Goal: Use online tool/utility: Use online tool/utility

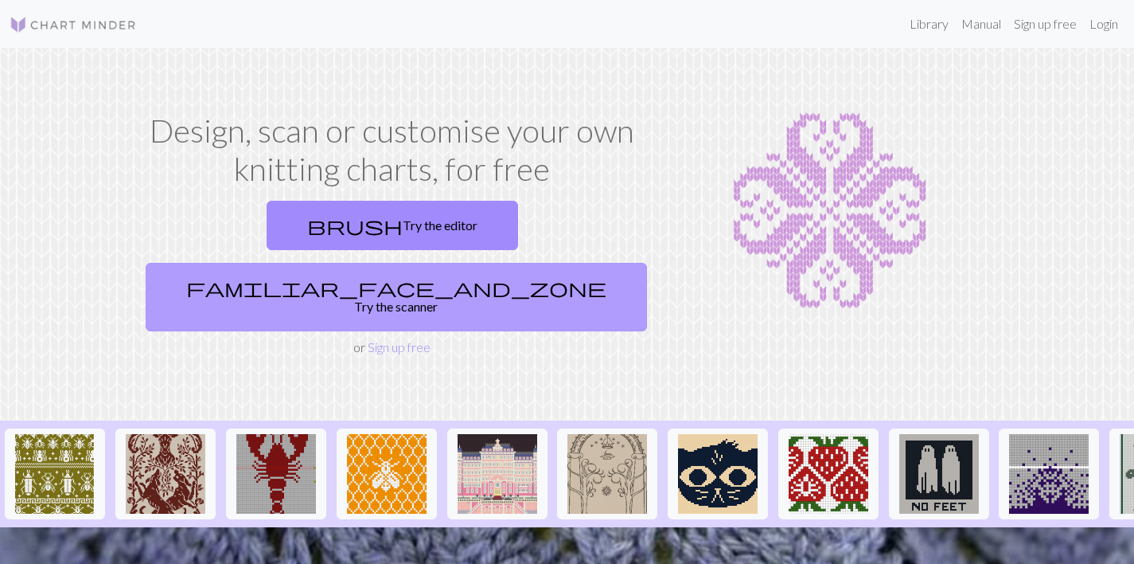
click at [552, 263] on link "familiar_face_and_zone Try the scanner" at bounding box center [397, 297] width 502 height 68
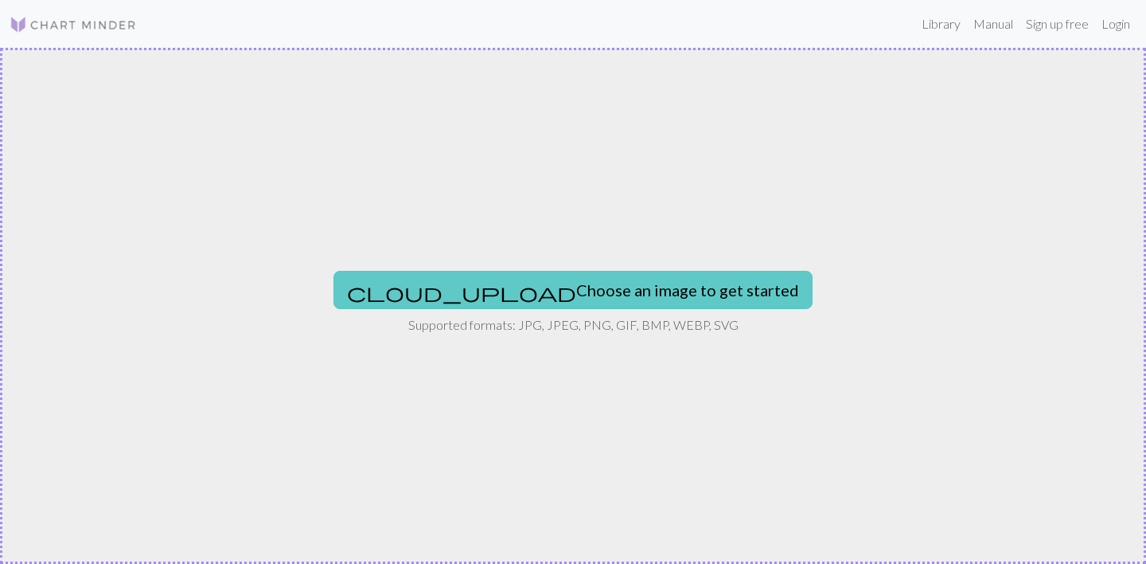
click at [521, 283] on button "cloud_upload Choose an image to get started" at bounding box center [573, 290] width 479 height 38
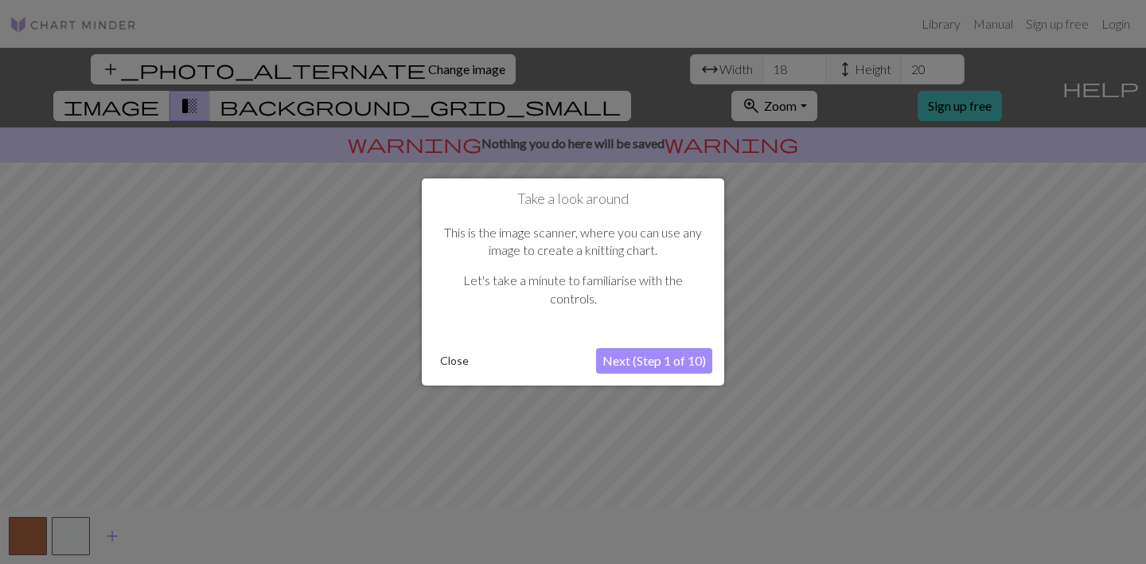
click at [671, 357] on button "Next (Step 1 of 10)" at bounding box center [654, 360] width 116 height 25
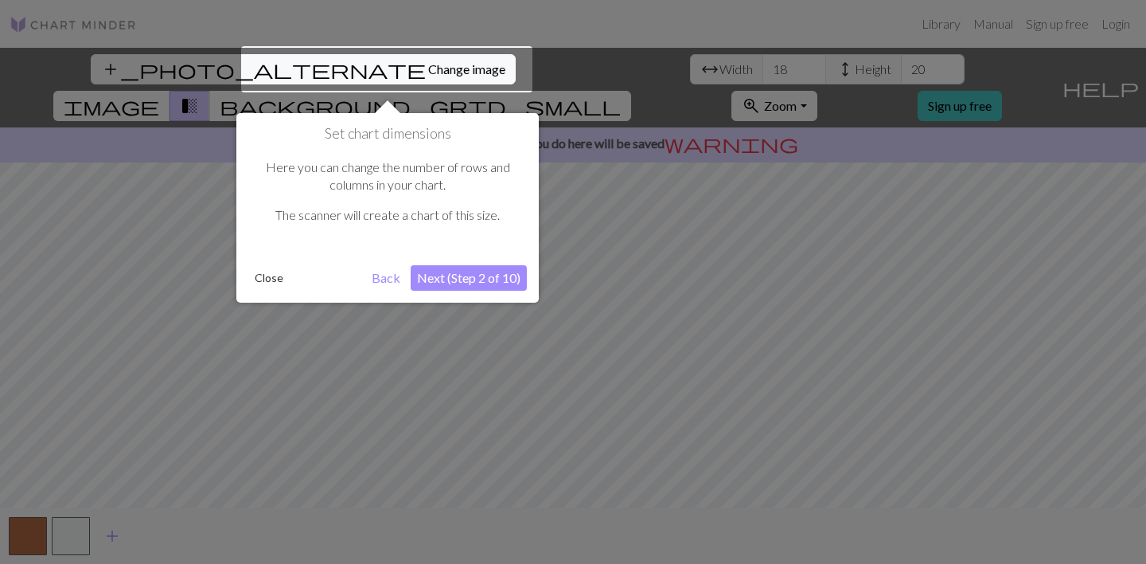
click at [514, 277] on button "Next (Step 2 of 10)" at bounding box center [469, 277] width 116 height 25
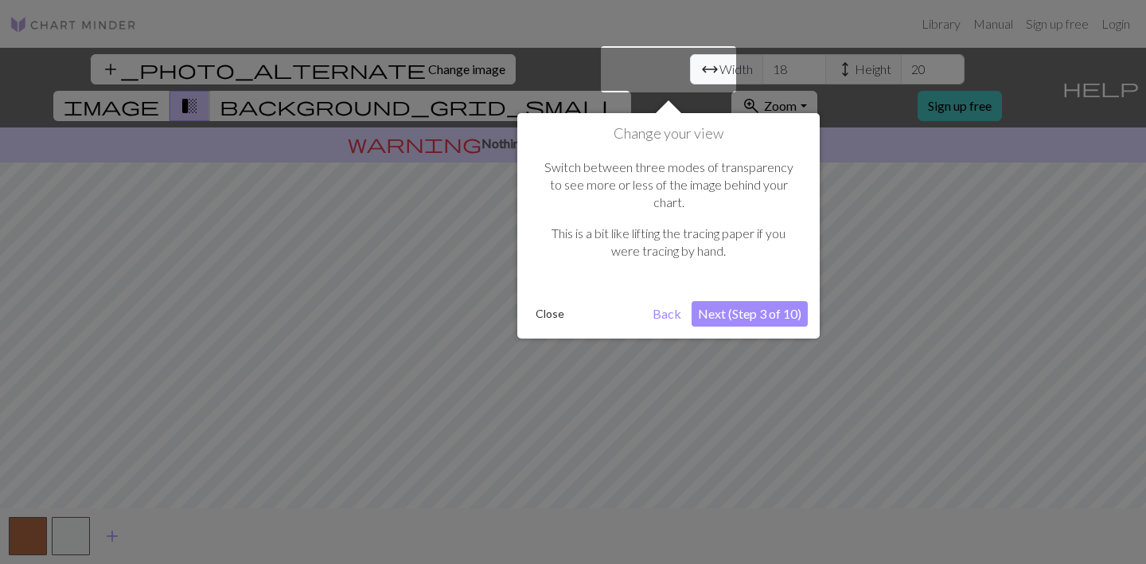
click at [775, 301] on button "Next (Step 3 of 10)" at bounding box center [750, 313] width 116 height 25
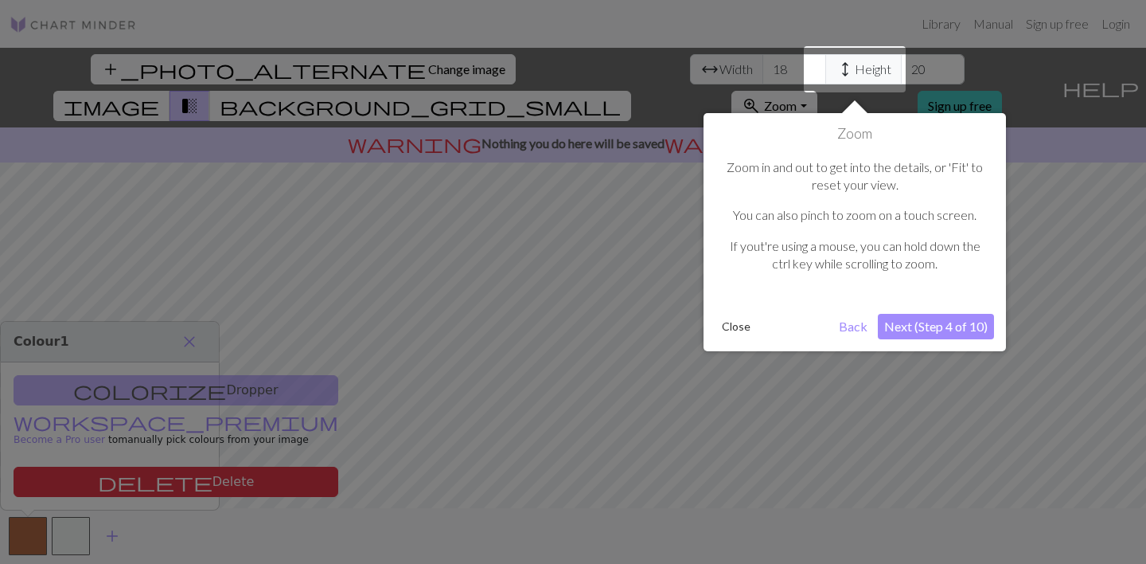
click at [939, 320] on button "Next (Step 4 of 10)" at bounding box center [936, 326] width 116 height 25
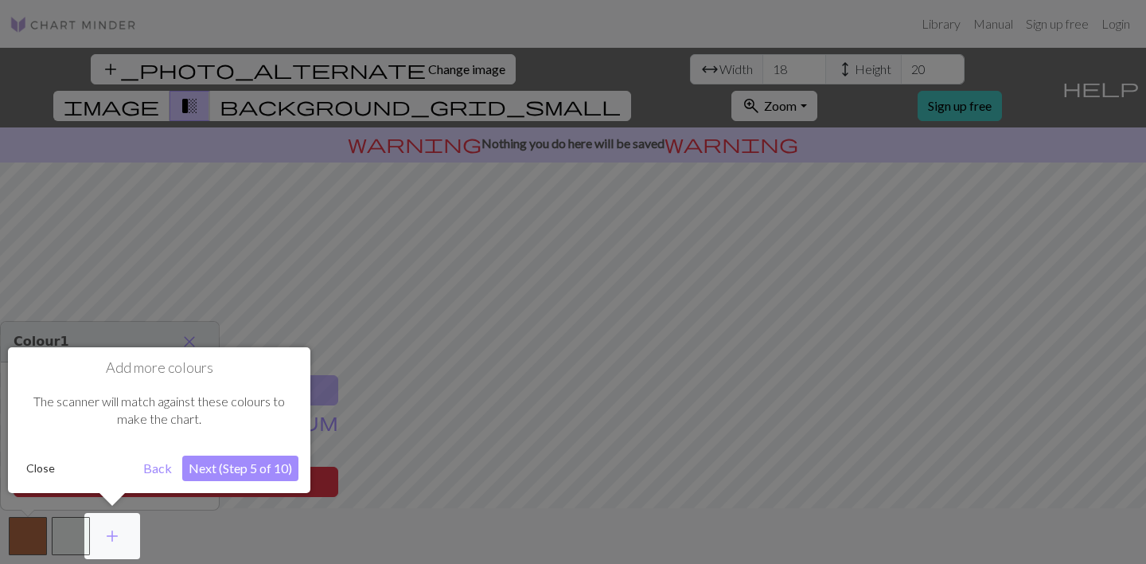
click at [211, 463] on button "Next (Step 5 of 10)" at bounding box center [240, 467] width 116 height 25
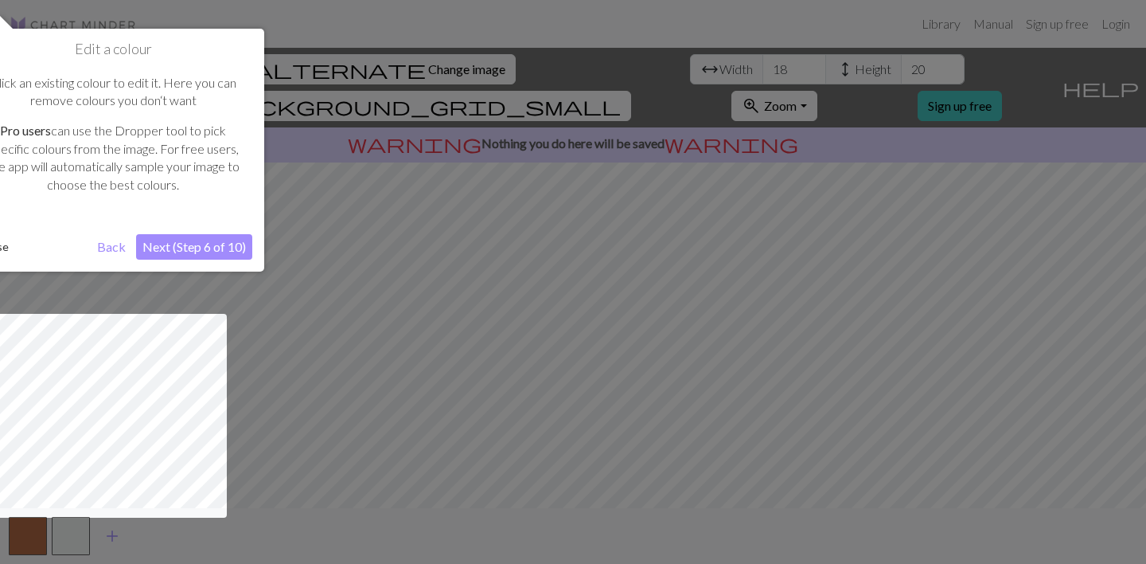
click at [224, 239] on button "Next (Step 6 of 10)" at bounding box center [194, 246] width 116 height 25
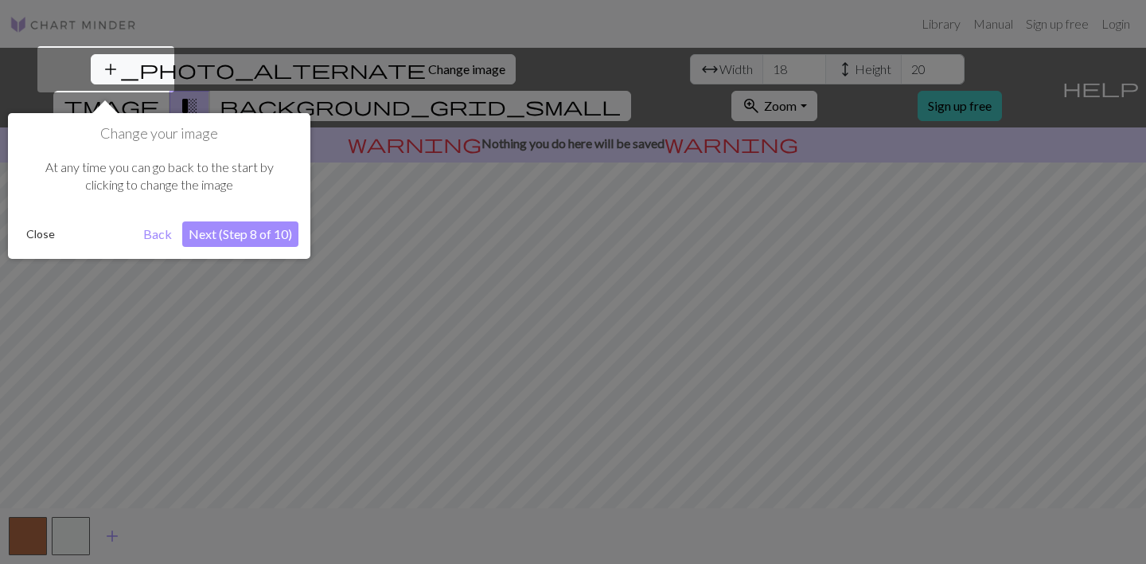
click at [224, 239] on button "Next (Step 8 of 10)" at bounding box center [240, 233] width 116 height 25
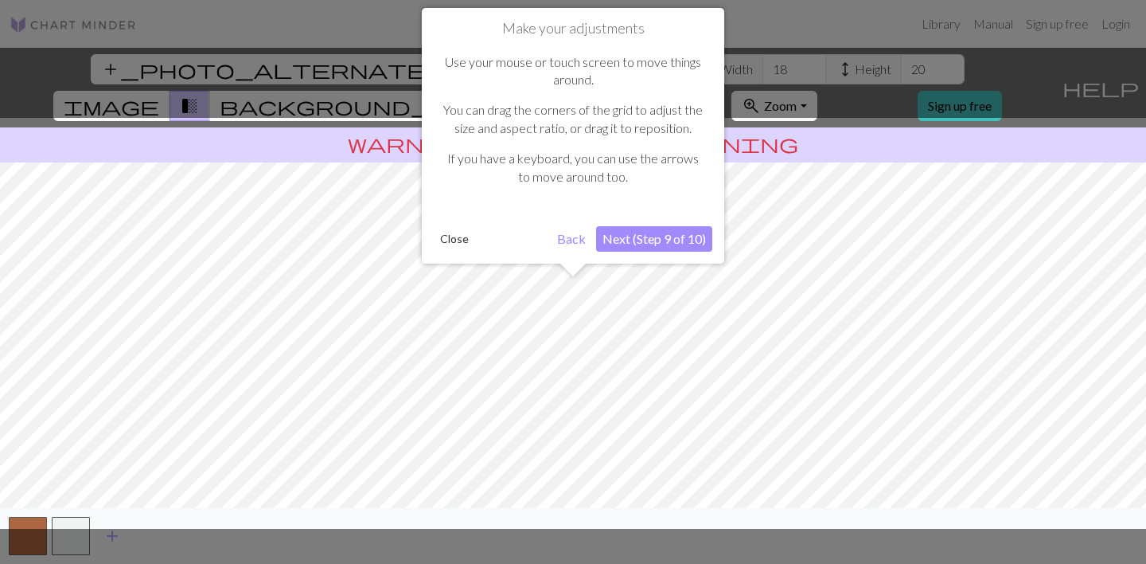
click at [652, 232] on button "Next (Step 9 of 10)" at bounding box center [654, 238] width 116 height 25
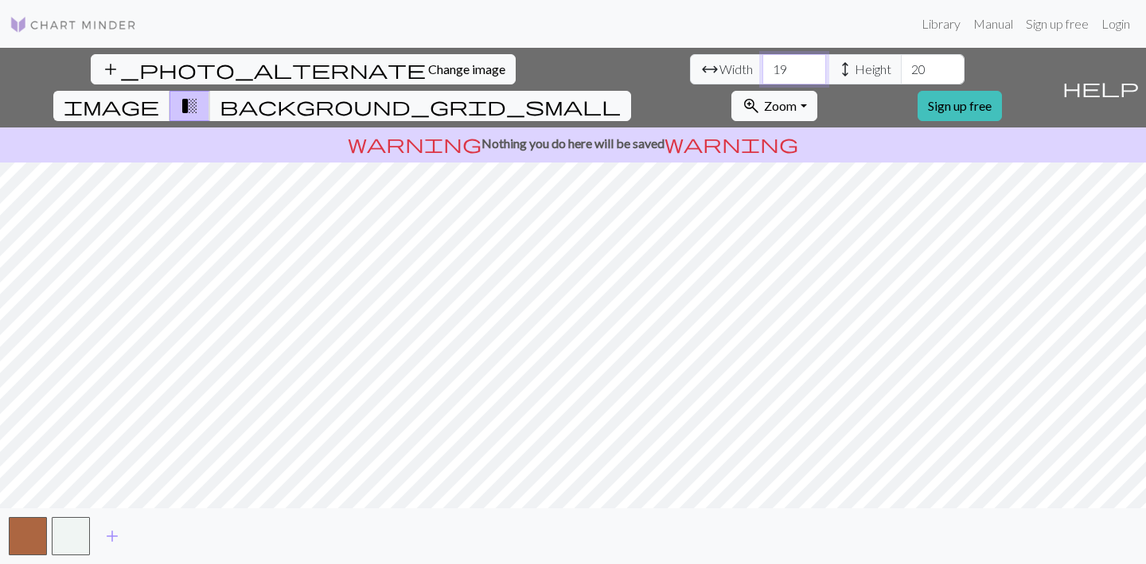
click at [763, 67] on input "19" at bounding box center [795, 69] width 64 height 30
click at [763, 67] on input "20" at bounding box center [795, 69] width 64 height 30
click at [763, 67] on input "21" at bounding box center [795, 69] width 64 height 30
click at [763, 67] on input "22" at bounding box center [795, 69] width 64 height 30
click at [763, 67] on input "23" at bounding box center [795, 69] width 64 height 30
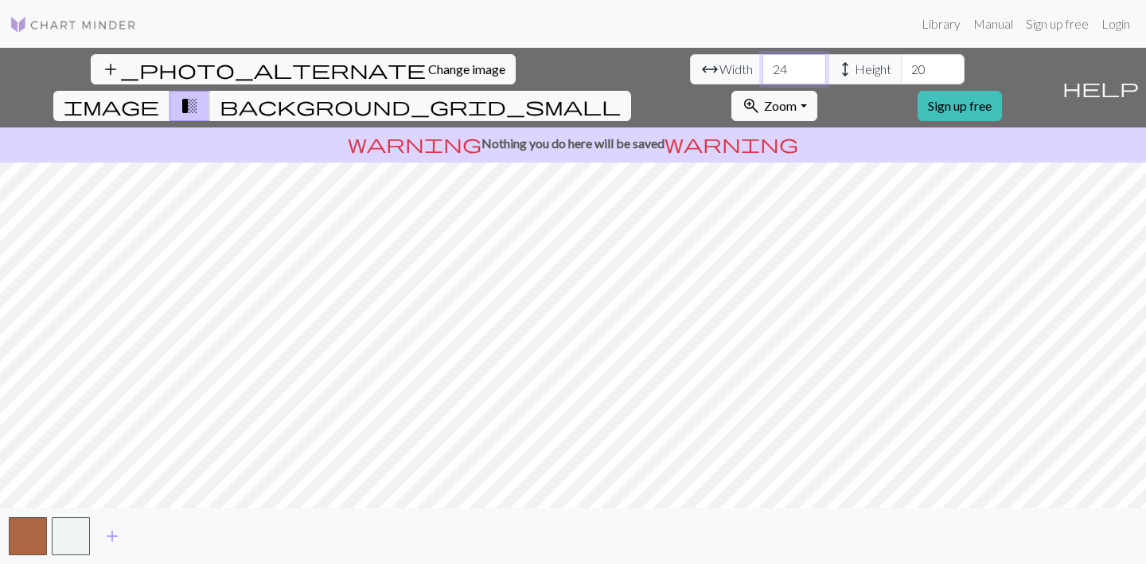
click at [763, 67] on input "24" at bounding box center [795, 69] width 64 height 30
click at [763, 67] on input "25" at bounding box center [795, 69] width 64 height 30
click at [763, 67] on input "26" at bounding box center [795, 69] width 64 height 30
click at [763, 67] on input "27" at bounding box center [795, 69] width 64 height 30
click at [763, 67] on input "28" at bounding box center [795, 69] width 64 height 30
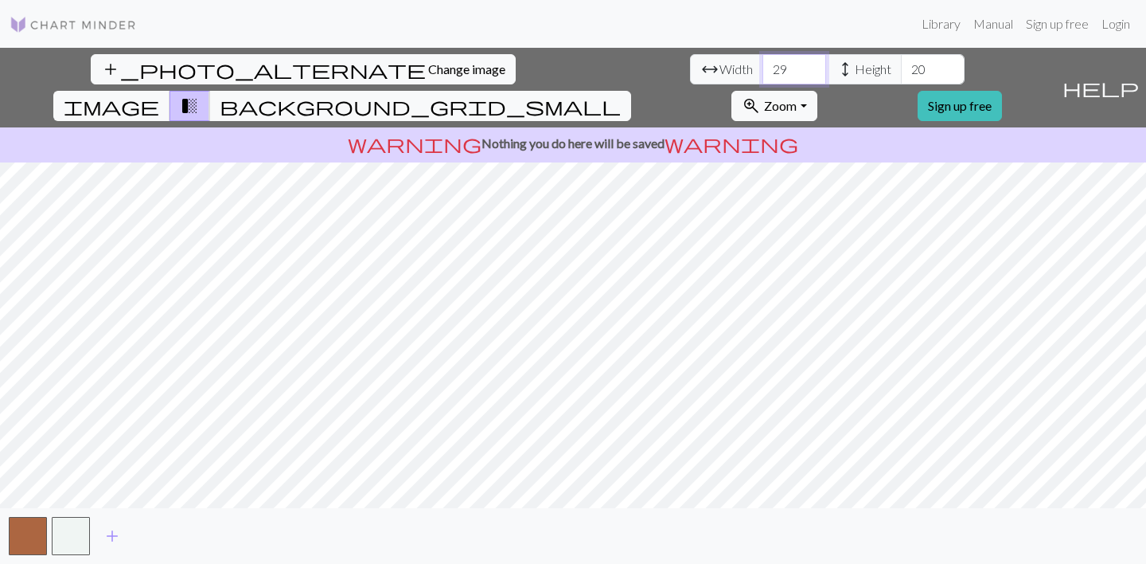
click at [763, 67] on input "29" at bounding box center [795, 69] width 64 height 30
type input "30"
click at [763, 67] on input "30" at bounding box center [795, 69] width 64 height 30
click at [901, 64] on input "21" at bounding box center [933, 69] width 64 height 30
click at [901, 64] on input "22" at bounding box center [933, 69] width 64 height 30
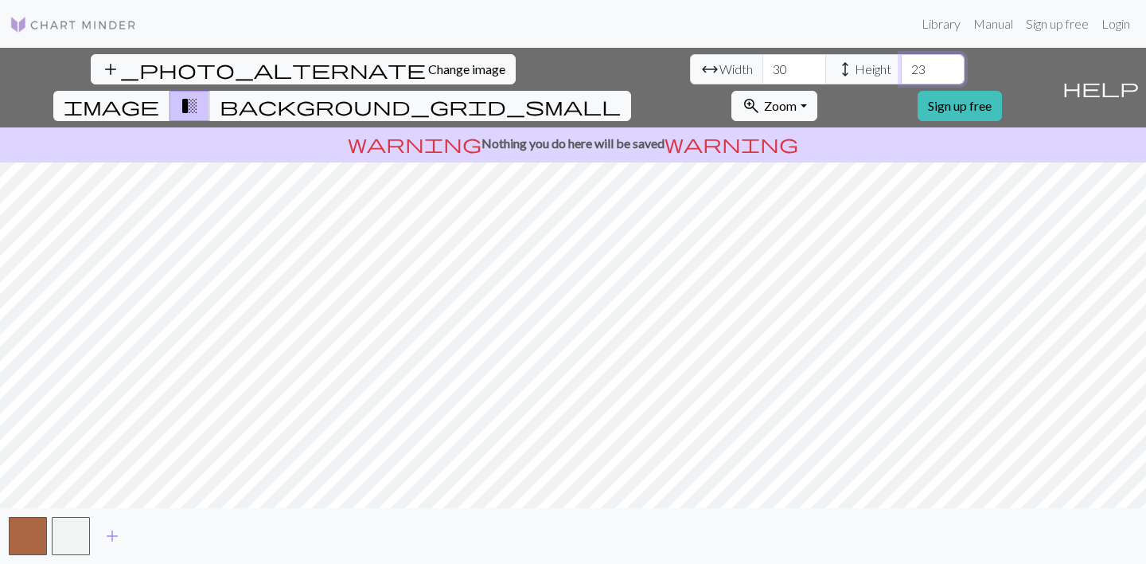
click at [901, 64] on input "23" at bounding box center [933, 69] width 64 height 30
click at [901, 64] on input "24" at bounding box center [933, 69] width 64 height 30
click at [901, 66] on input "25" at bounding box center [933, 69] width 64 height 30
click at [901, 66] on input "26" at bounding box center [933, 69] width 64 height 30
click at [901, 67] on input "27" at bounding box center [933, 69] width 64 height 30
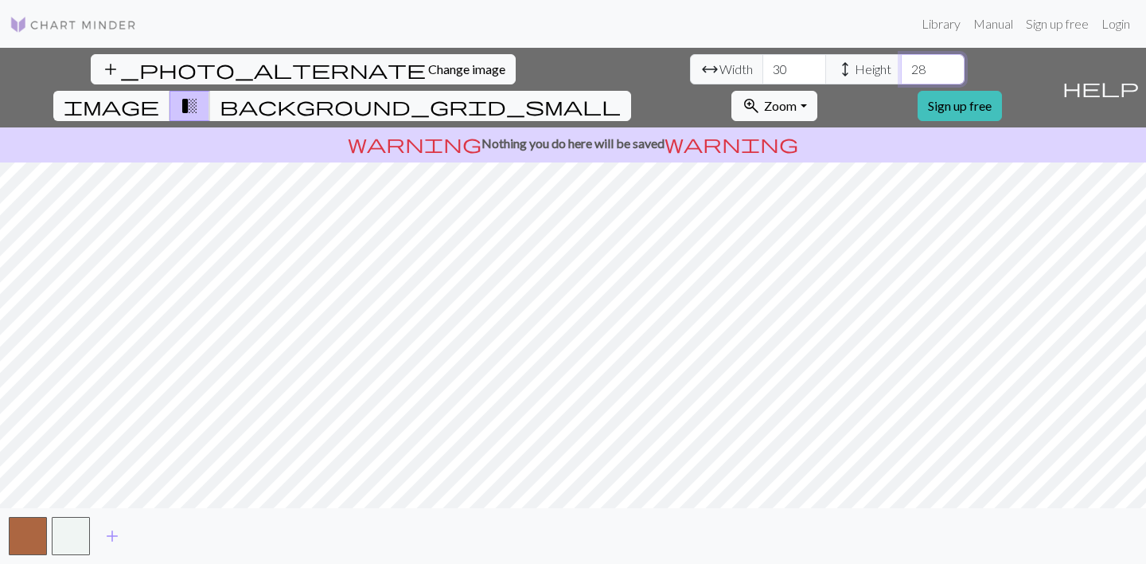
click at [901, 67] on input "28" at bounding box center [933, 69] width 64 height 30
click at [901, 67] on input "29" at bounding box center [933, 69] width 64 height 30
click at [901, 66] on input "30" at bounding box center [933, 69] width 64 height 30
click at [901, 66] on input "31" at bounding box center [933, 69] width 64 height 30
type input "30"
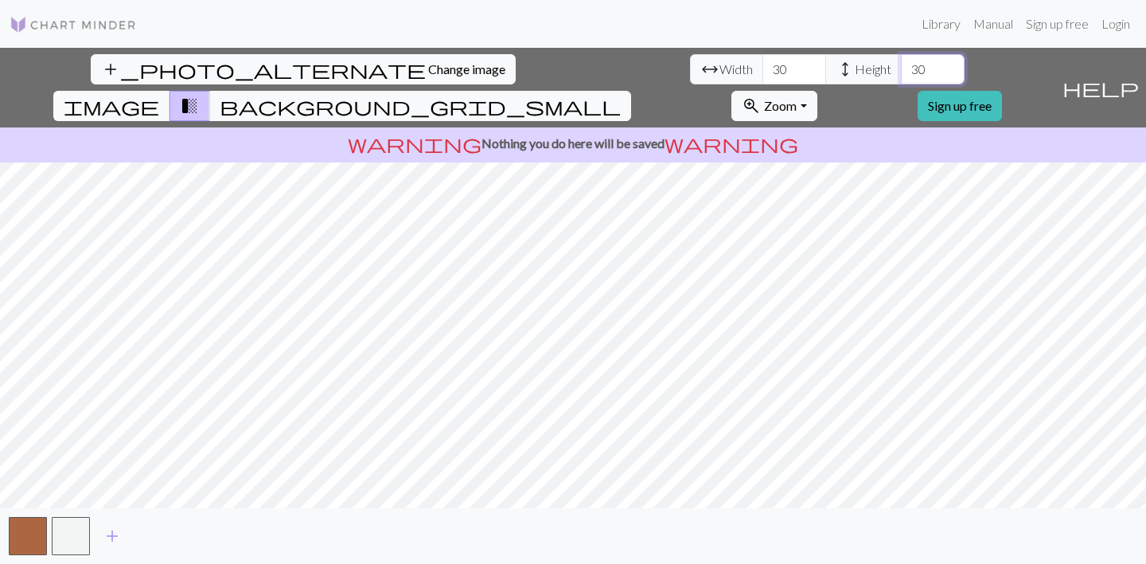
click at [901, 77] on input "30" at bounding box center [933, 69] width 64 height 30
click at [763, 66] on input "31" at bounding box center [795, 69] width 64 height 30
click at [763, 66] on input "32" at bounding box center [795, 69] width 64 height 30
click at [763, 66] on input "33" at bounding box center [795, 69] width 64 height 30
click at [763, 65] on input "34" at bounding box center [795, 69] width 64 height 30
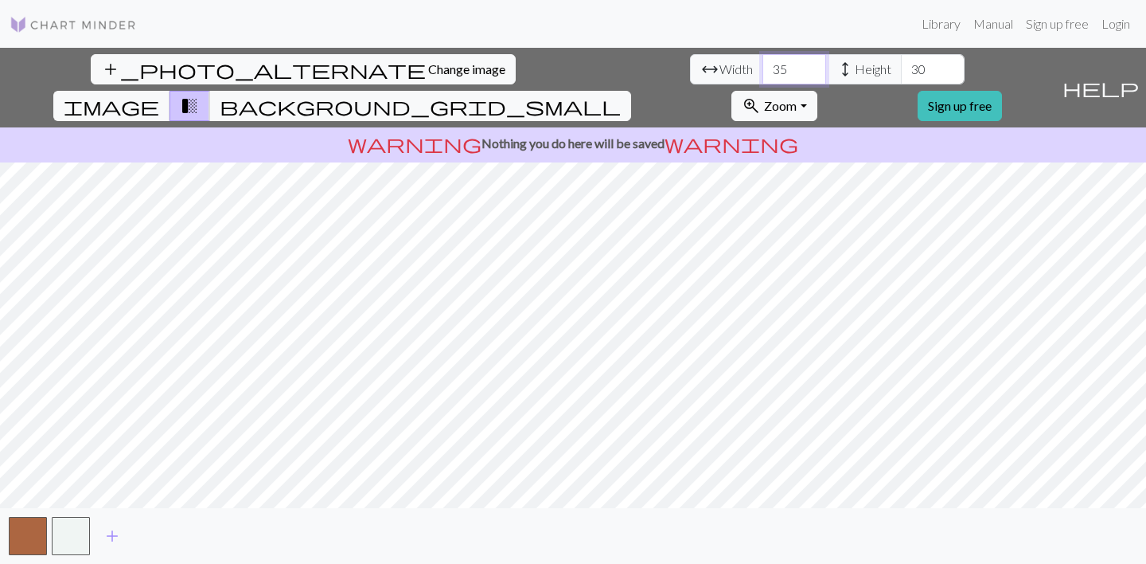
click at [763, 65] on input "35" at bounding box center [795, 69] width 64 height 30
click at [763, 65] on input "36" at bounding box center [795, 69] width 64 height 30
click at [763, 65] on input "37" at bounding box center [795, 69] width 64 height 30
click at [763, 65] on input "38" at bounding box center [795, 69] width 64 height 30
click at [763, 65] on input "39" at bounding box center [795, 69] width 64 height 30
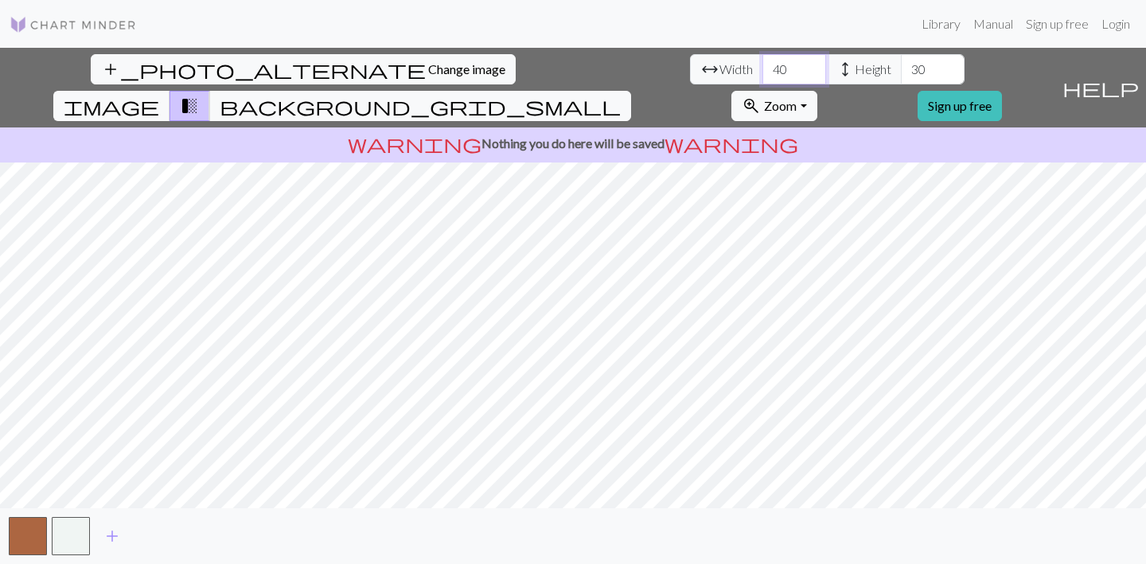
click at [763, 65] on input "40" at bounding box center [795, 69] width 64 height 30
click at [763, 74] on input "25" at bounding box center [795, 69] width 64 height 30
click at [763, 74] on input "24" at bounding box center [795, 69] width 64 height 30
click at [763, 74] on input "23" at bounding box center [795, 69] width 64 height 30
click at [763, 74] on input "22" at bounding box center [795, 69] width 64 height 30
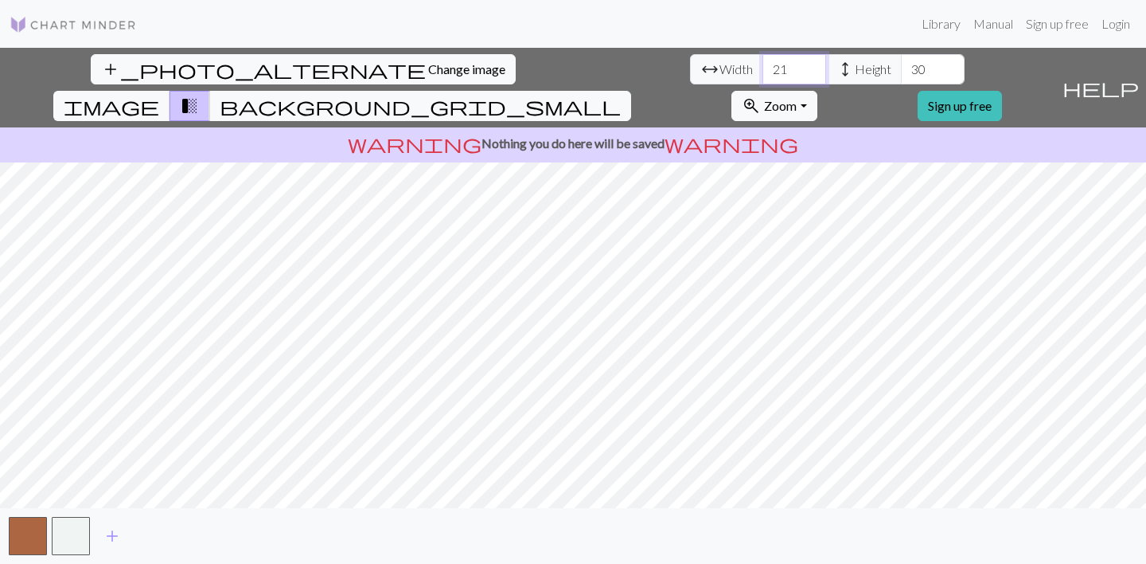
click at [763, 74] on input "21" at bounding box center [795, 69] width 64 height 30
click at [763, 74] on input "20" at bounding box center [795, 69] width 64 height 30
click at [763, 74] on input "19" at bounding box center [795, 69] width 64 height 30
click at [763, 74] on input "18" at bounding box center [795, 69] width 64 height 30
click at [763, 74] on input "17" at bounding box center [795, 69] width 64 height 30
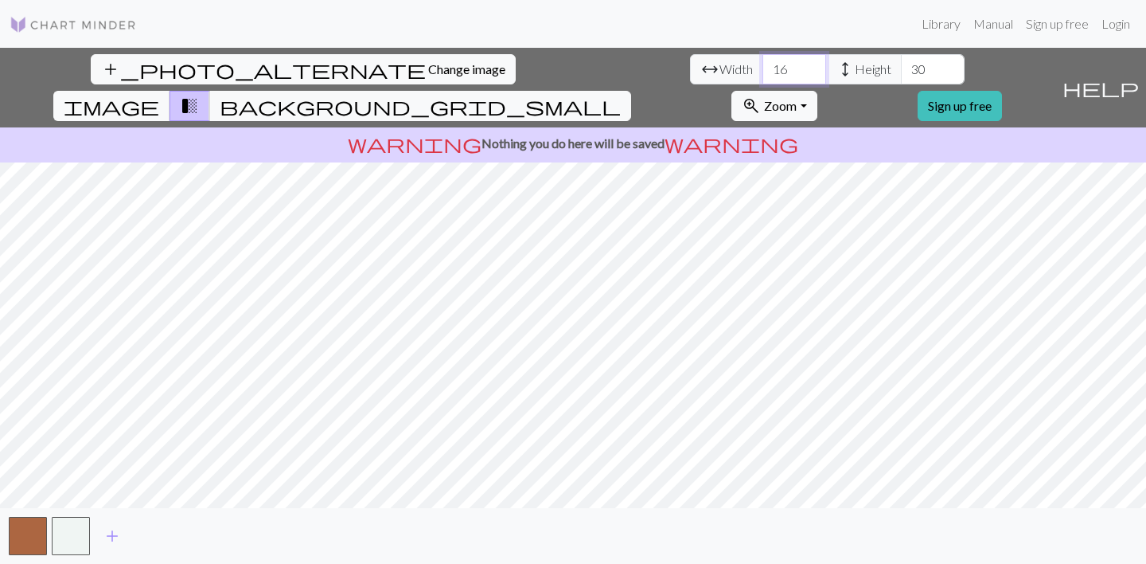
click at [763, 74] on input "16" at bounding box center [795, 69] width 64 height 30
click at [763, 74] on input "15" at bounding box center [795, 69] width 64 height 30
click at [763, 74] on input "14" at bounding box center [795, 69] width 64 height 30
click at [763, 74] on input "13" at bounding box center [795, 69] width 64 height 30
click at [763, 74] on input "12" at bounding box center [795, 69] width 64 height 30
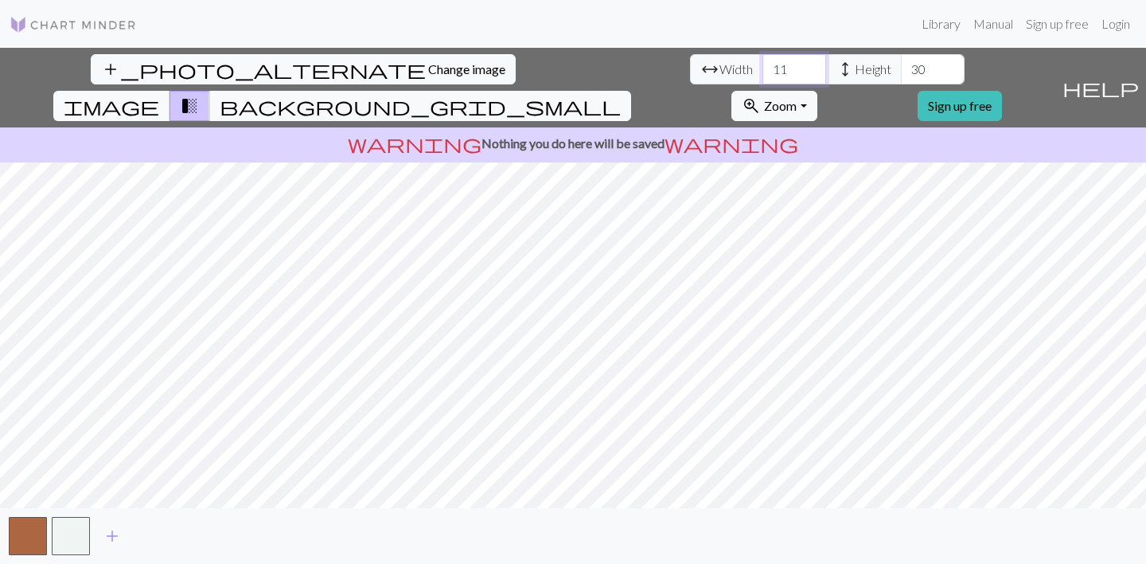
click at [763, 74] on input "11" at bounding box center [795, 69] width 64 height 30
click at [763, 74] on input "10" at bounding box center [795, 69] width 64 height 30
click at [763, 74] on input "9" at bounding box center [795, 69] width 64 height 30
type input "10"
click at [763, 63] on input "10" at bounding box center [795, 69] width 64 height 30
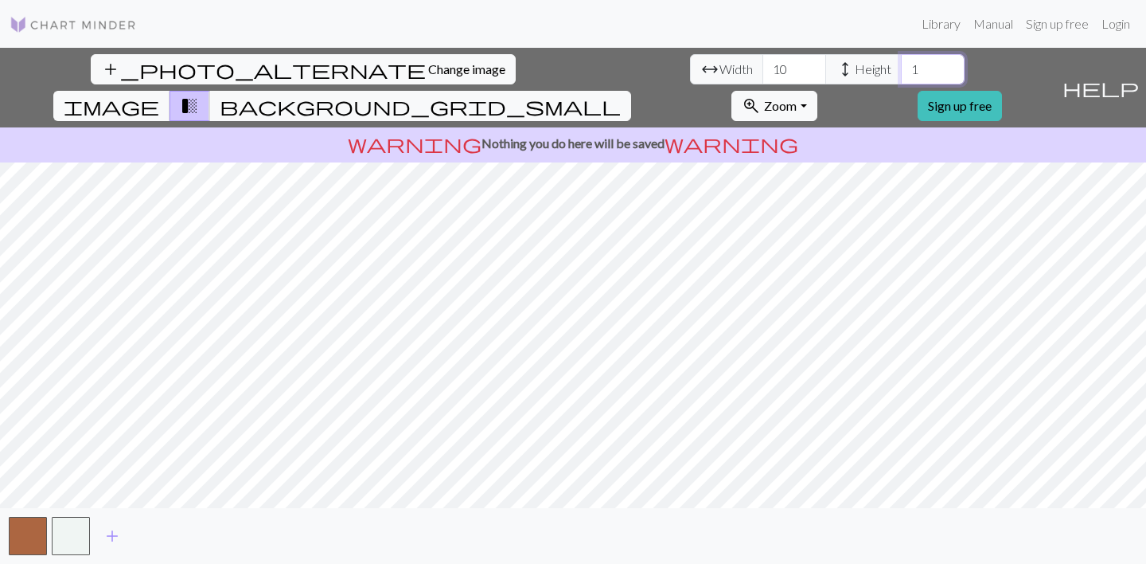
click at [901, 72] on input "1" at bounding box center [933, 69] width 64 height 30
click at [901, 64] on input "2" at bounding box center [933, 69] width 64 height 30
click at [901, 64] on input "3" at bounding box center [933, 69] width 64 height 30
click at [901, 64] on input "4" at bounding box center [933, 69] width 64 height 30
click at [901, 64] on input "5" at bounding box center [933, 69] width 64 height 30
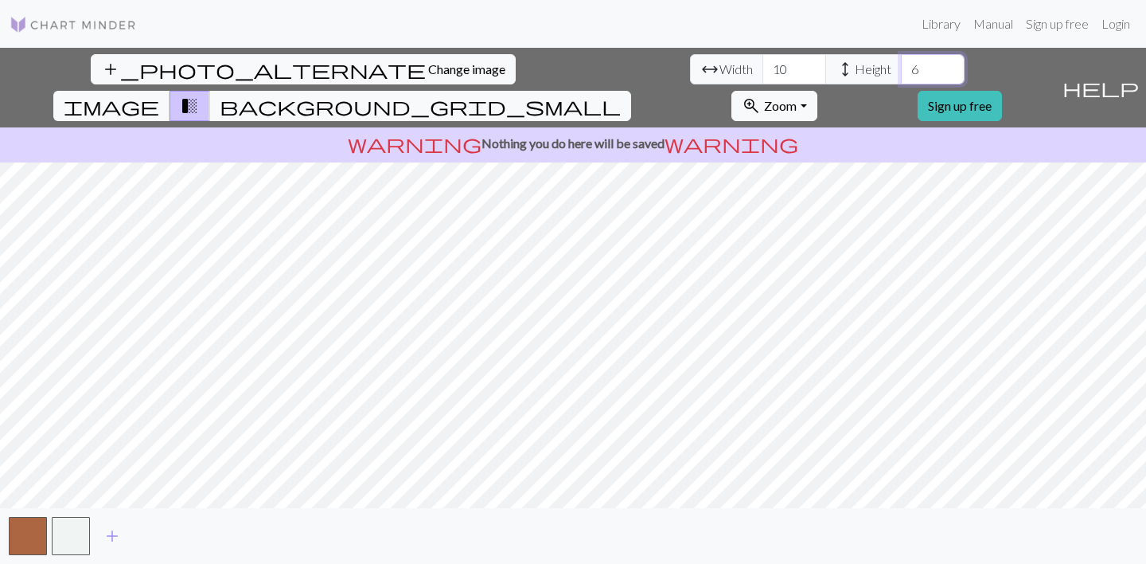
click at [901, 64] on input "6" at bounding box center [933, 69] width 64 height 30
click at [901, 64] on input "7" at bounding box center [933, 69] width 64 height 30
click at [901, 64] on input "8" at bounding box center [933, 69] width 64 height 30
click at [901, 64] on input "9" at bounding box center [933, 69] width 64 height 30
type input "10"
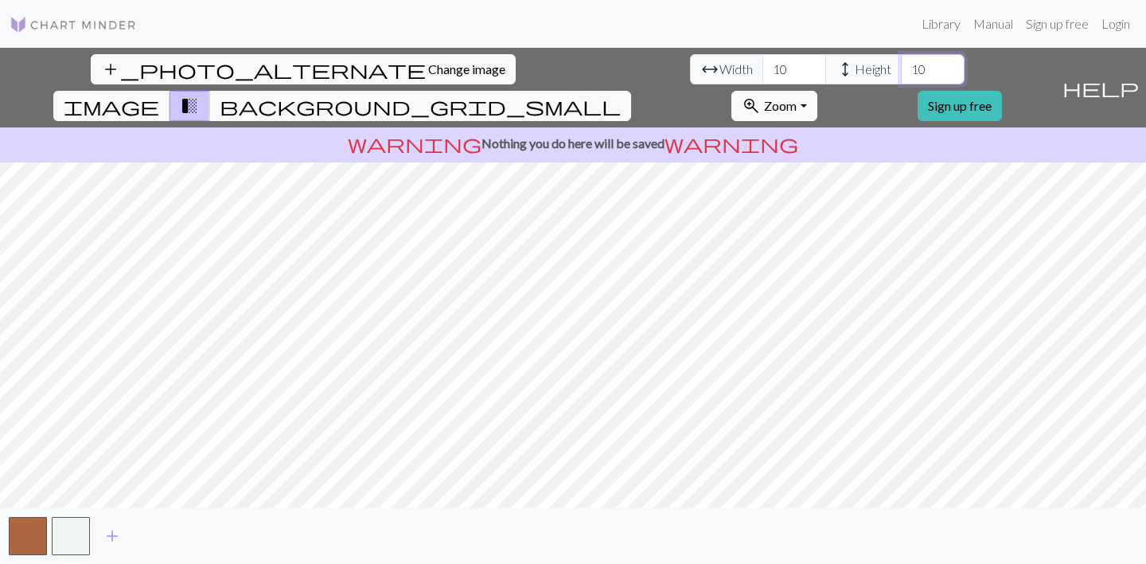
click at [901, 64] on input "10" at bounding box center [933, 69] width 64 height 30
click at [621, 95] on span "background_grid_small" at bounding box center [420, 106] width 401 height 22
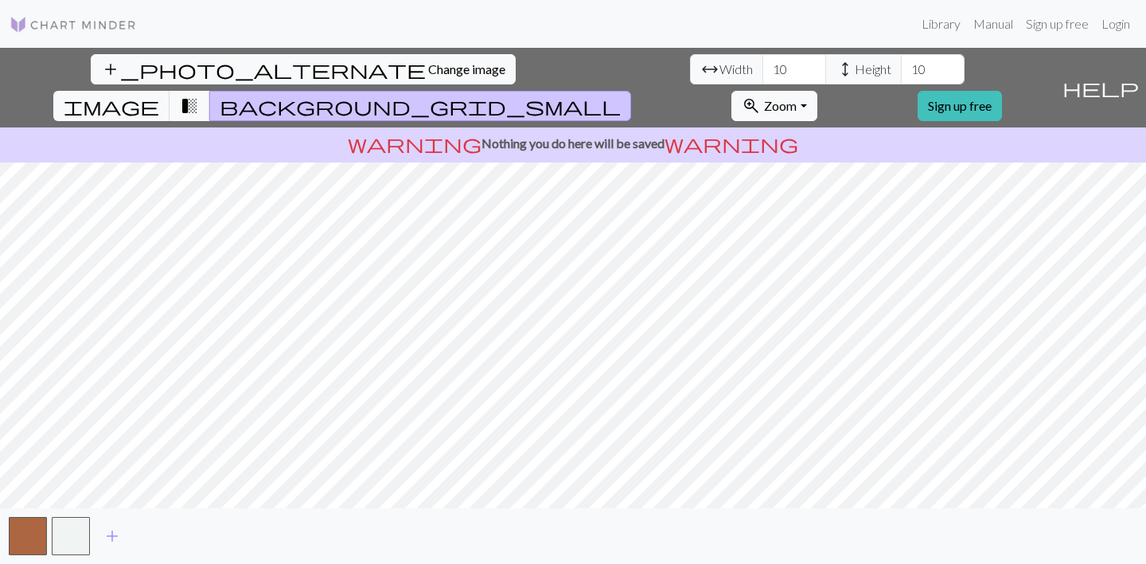
click at [621, 95] on span "background_grid_small" at bounding box center [420, 106] width 401 height 22
click at [199, 95] on span "transition_fade" at bounding box center [189, 106] width 19 height 22
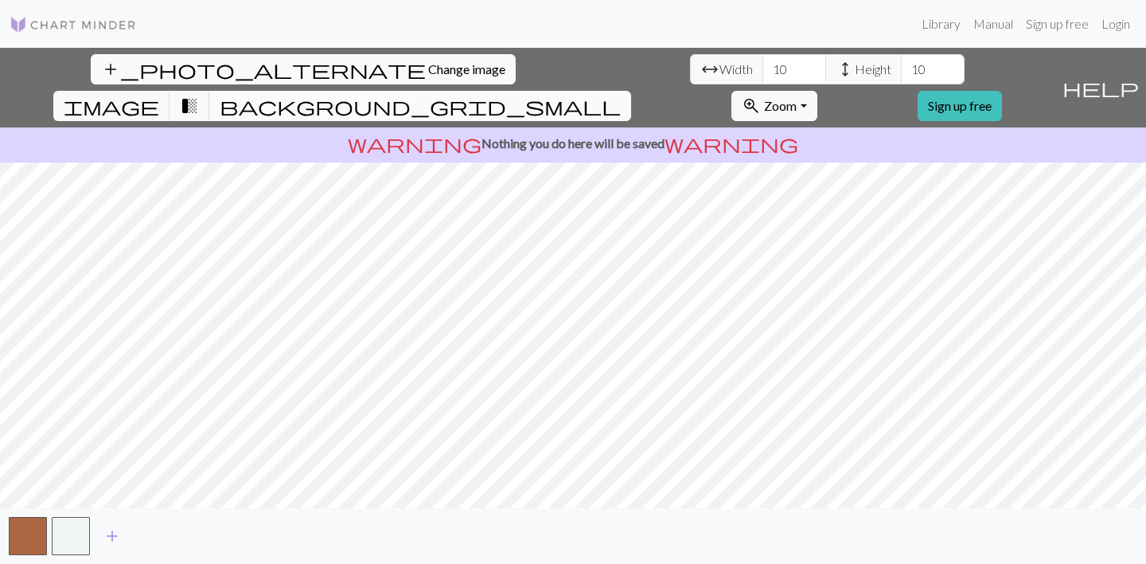
click at [631, 91] on button "background_grid_small" at bounding box center [420, 106] width 422 height 30
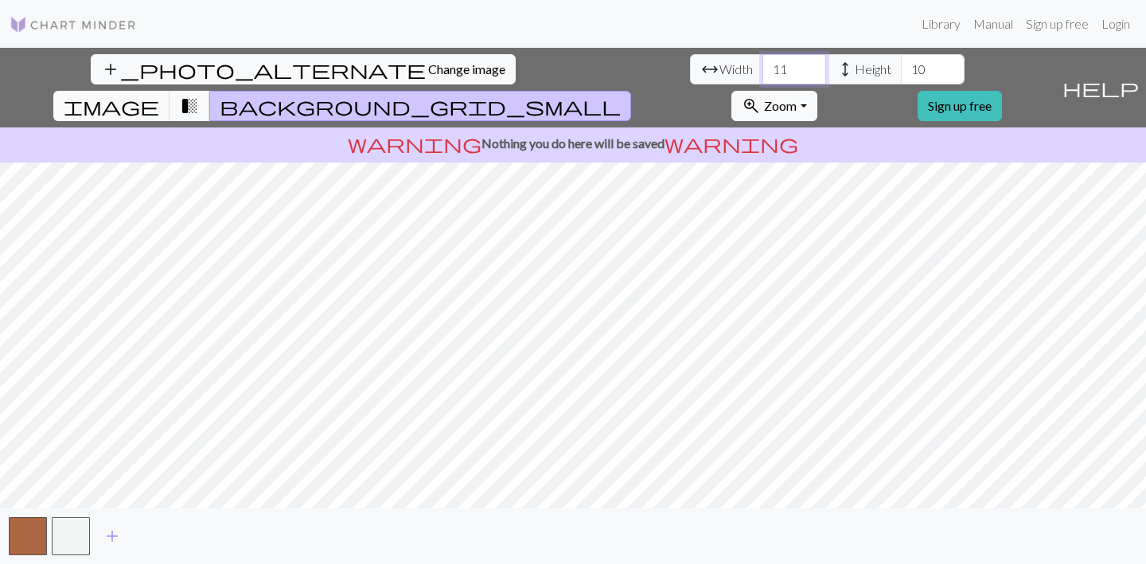
click at [763, 67] on input "11" at bounding box center [795, 69] width 64 height 30
click at [763, 67] on input "12" at bounding box center [795, 69] width 64 height 30
click at [763, 67] on input "13" at bounding box center [795, 69] width 64 height 30
click at [763, 67] on input "14" at bounding box center [795, 69] width 64 height 30
click at [763, 67] on input "15" at bounding box center [795, 69] width 64 height 30
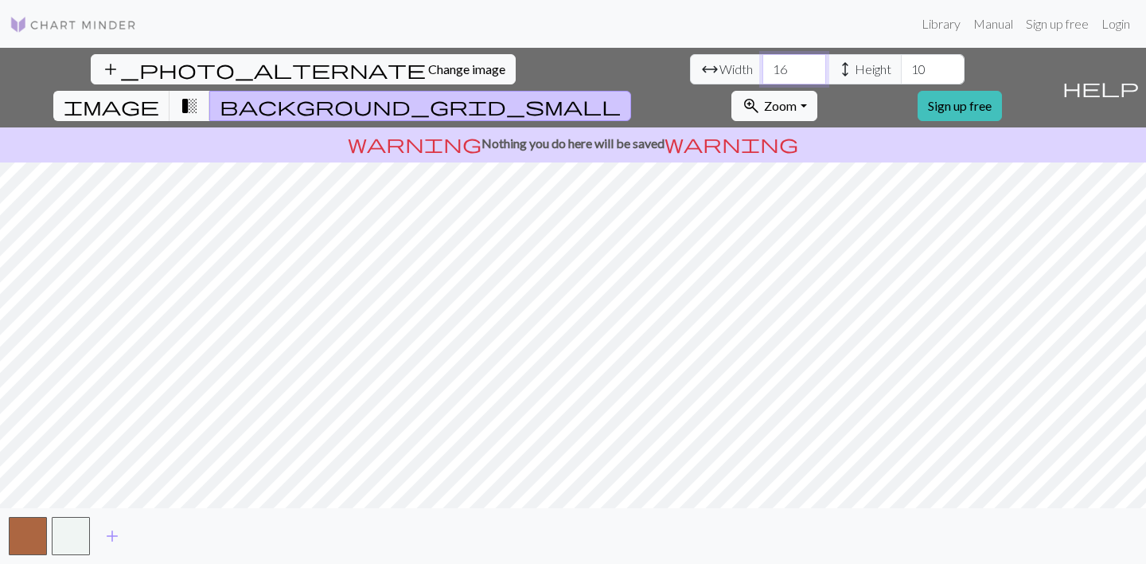
click at [763, 67] on input "16" at bounding box center [795, 69] width 64 height 30
click at [763, 67] on input "17" at bounding box center [795, 69] width 64 height 30
click at [763, 67] on input "18" at bounding box center [795, 69] width 64 height 30
click at [763, 67] on input "19" at bounding box center [795, 69] width 64 height 30
type input "20"
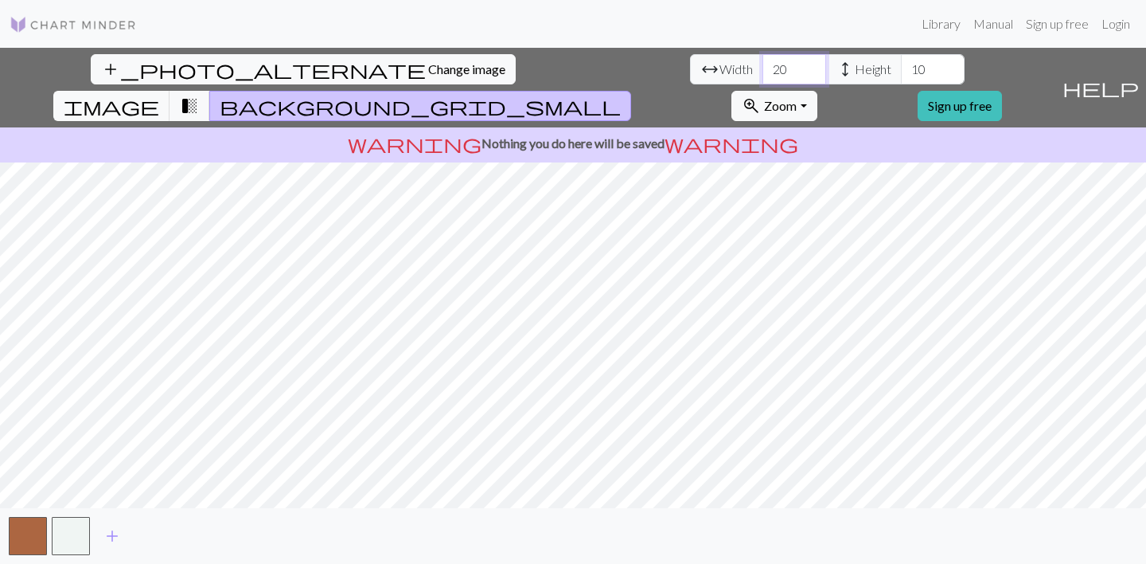
click at [763, 67] on input "20" at bounding box center [795, 69] width 64 height 30
click at [901, 68] on input "11" at bounding box center [933, 69] width 64 height 30
click at [901, 68] on input "12" at bounding box center [933, 69] width 64 height 30
click at [901, 68] on input "13" at bounding box center [933, 69] width 64 height 30
click at [901, 68] on input "14" at bounding box center [933, 69] width 64 height 30
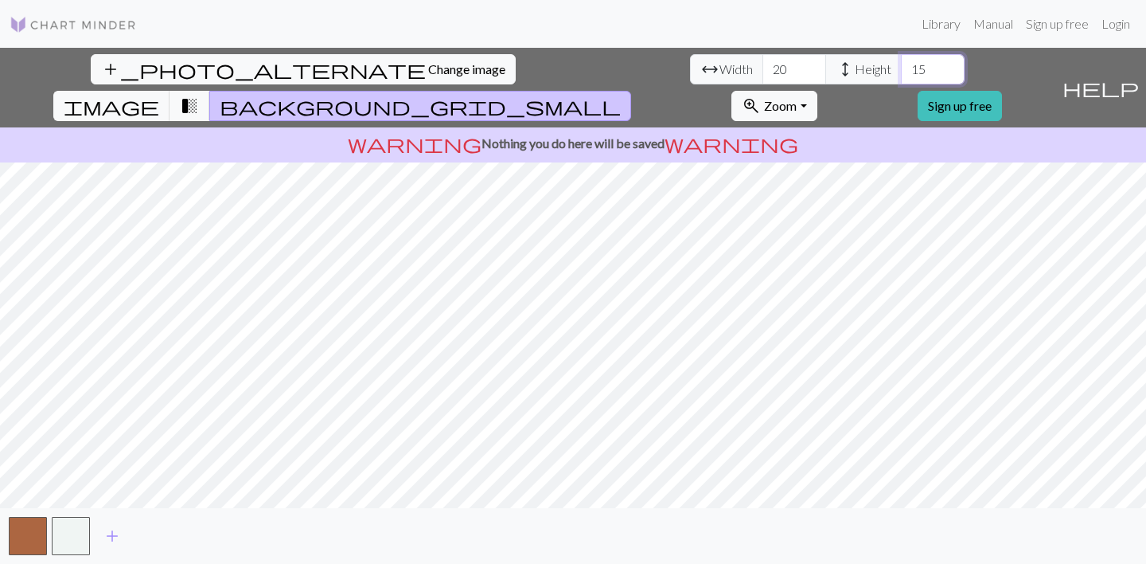
click at [901, 68] on input "15" at bounding box center [933, 69] width 64 height 30
click at [901, 68] on input "16" at bounding box center [933, 69] width 64 height 30
click at [901, 68] on input "17" at bounding box center [933, 69] width 64 height 30
click at [901, 68] on input "18" at bounding box center [933, 69] width 64 height 30
click at [901, 68] on input "19" at bounding box center [933, 69] width 64 height 30
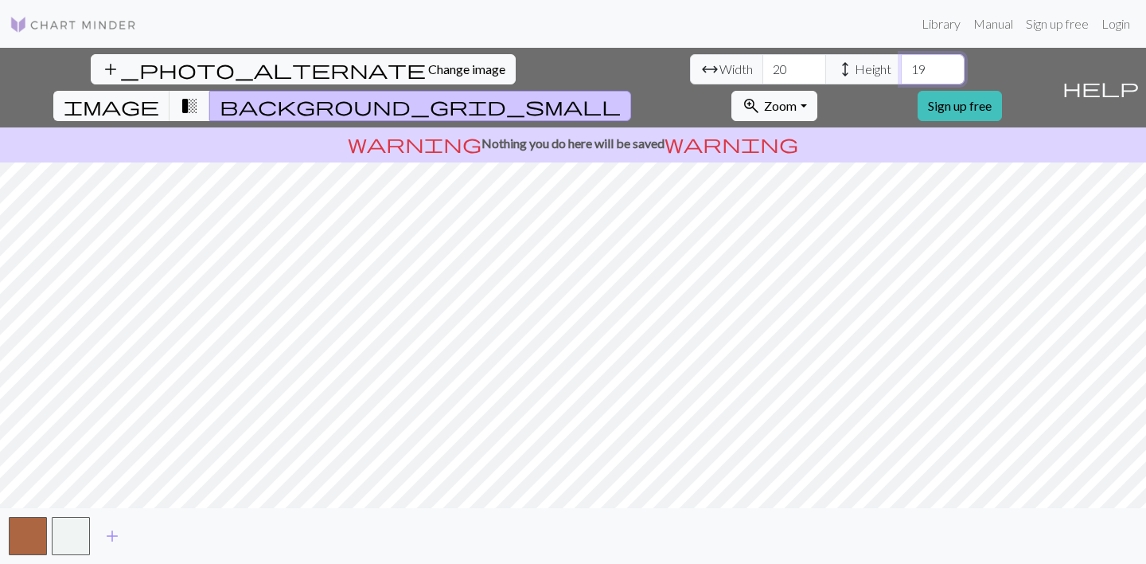
type input "20"
click at [901, 68] on input "20" at bounding box center [933, 69] width 64 height 30
click at [763, 68] on input "21" at bounding box center [795, 69] width 64 height 30
click at [763, 68] on input "22" at bounding box center [795, 69] width 64 height 30
click at [763, 68] on input "23" at bounding box center [795, 69] width 64 height 30
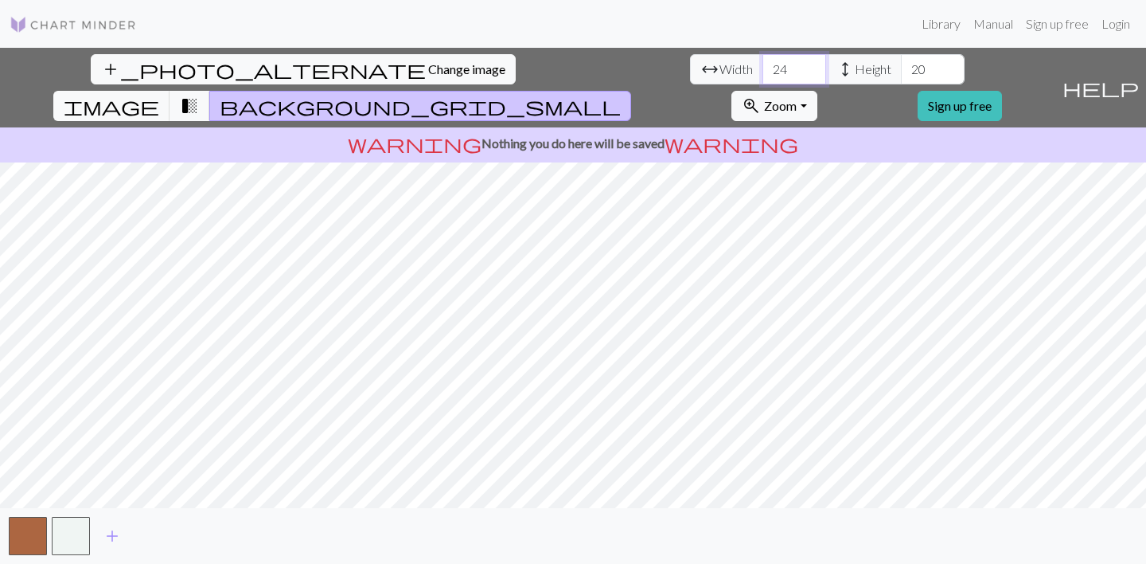
click at [763, 68] on input "24" at bounding box center [795, 69] width 64 height 30
click at [763, 68] on input "25" at bounding box center [795, 69] width 64 height 30
click at [763, 68] on input "26" at bounding box center [795, 69] width 64 height 30
click at [763, 68] on input "27" at bounding box center [795, 69] width 64 height 30
click at [763, 68] on input "28" at bounding box center [795, 69] width 64 height 30
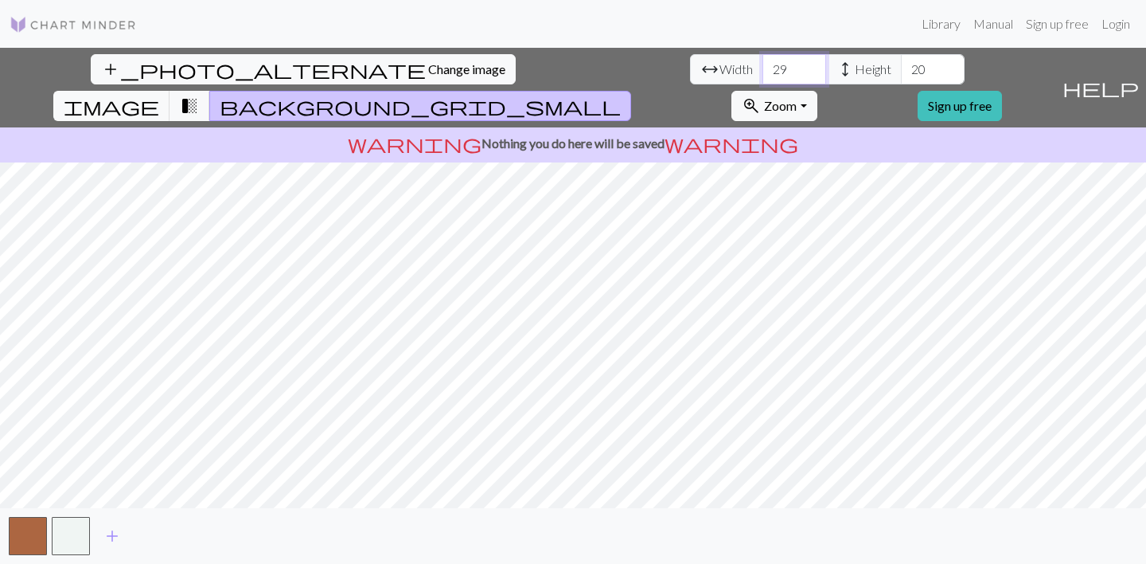
click at [763, 68] on input "29" at bounding box center [795, 69] width 64 height 30
click at [763, 68] on input "30" at bounding box center [795, 69] width 64 height 30
click at [763, 67] on input "31" at bounding box center [795, 69] width 64 height 30
click at [763, 67] on input "32" at bounding box center [795, 69] width 64 height 30
click at [763, 67] on input "33" at bounding box center [795, 69] width 64 height 30
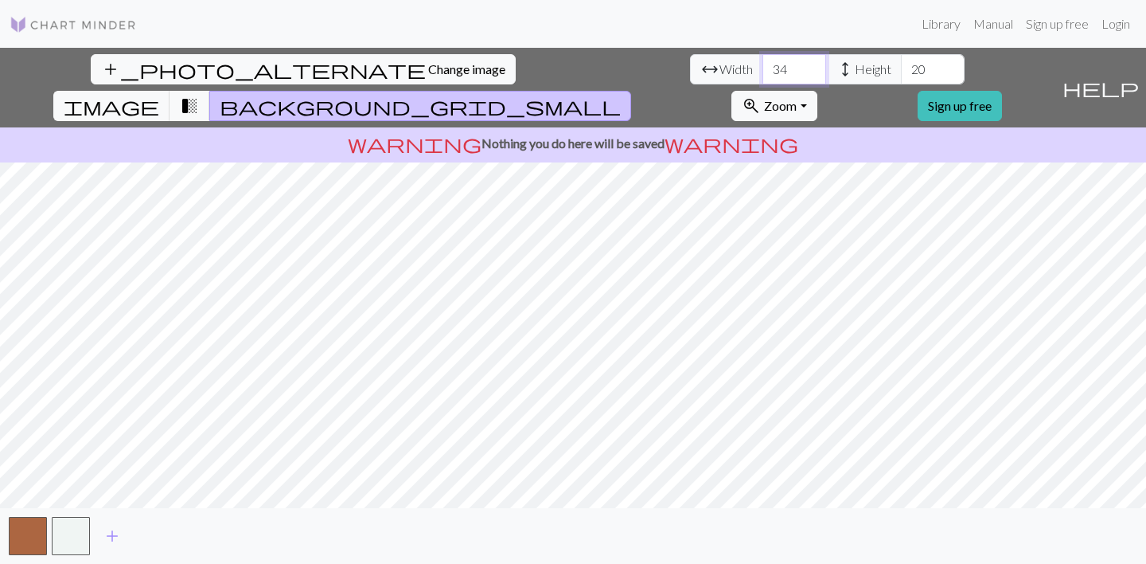
click at [763, 67] on input "34" at bounding box center [795, 69] width 64 height 30
click at [763, 67] on input "35" at bounding box center [795, 69] width 64 height 30
click at [763, 67] on input "36" at bounding box center [795, 69] width 64 height 30
click at [763, 67] on input "37" at bounding box center [795, 69] width 64 height 30
click at [763, 67] on input "38" at bounding box center [795, 69] width 64 height 30
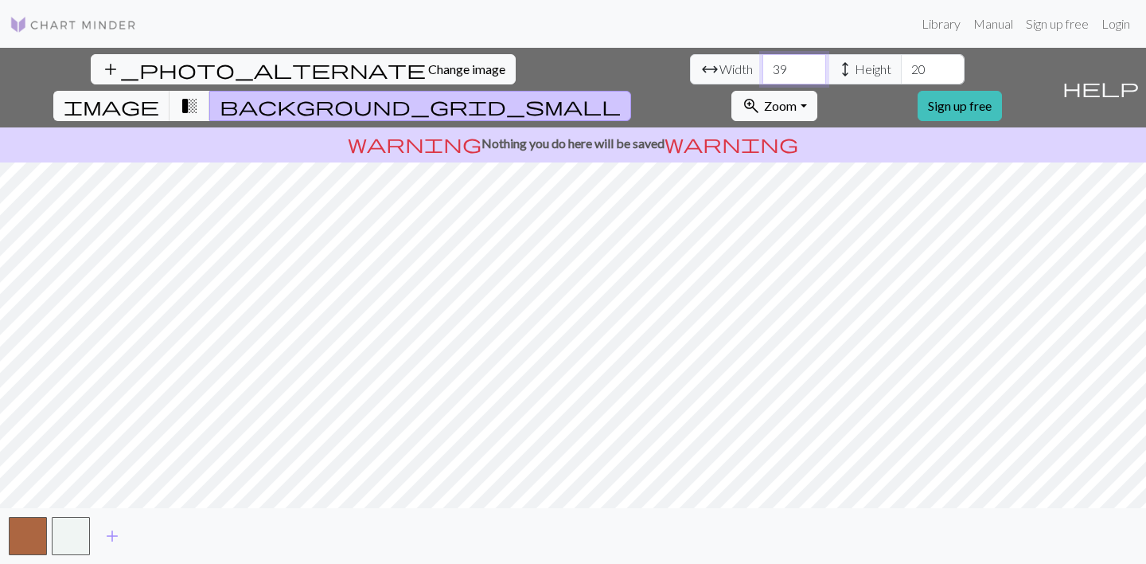
click at [763, 67] on input "39" at bounding box center [795, 69] width 64 height 30
click at [763, 67] on input "40" at bounding box center [795, 69] width 64 height 30
click at [763, 67] on input "41" at bounding box center [795, 69] width 64 height 30
click at [763, 67] on input "42" at bounding box center [795, 69] width 64 height 30
click at [763, 67] on input "43" at bounding box center [795, 69] width 64 height 30
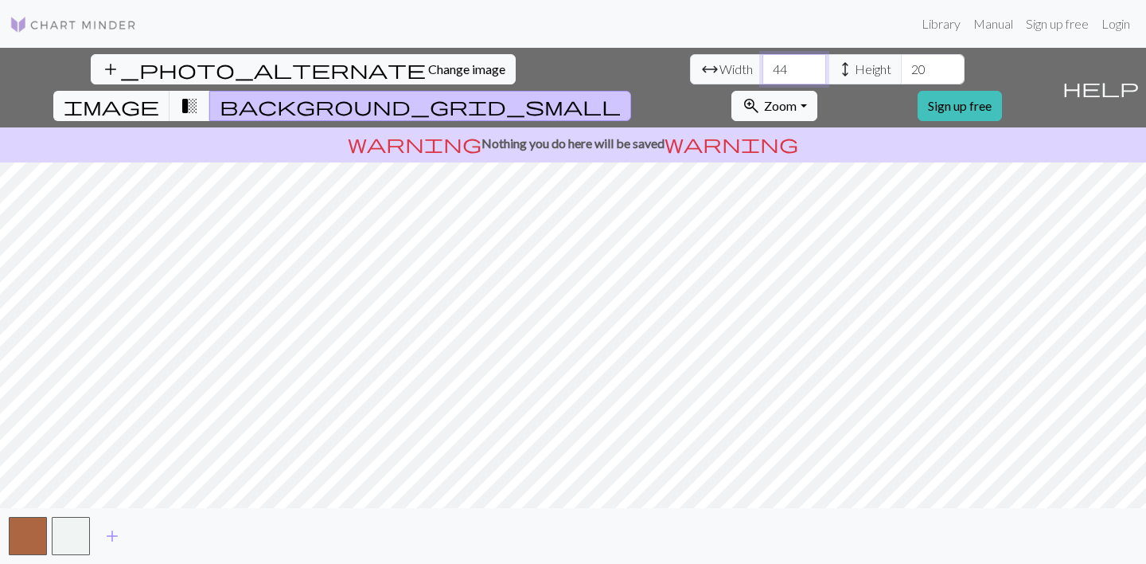
click at [763, 67] on input "44" at bounding box center [795, 69] width 64 height 30
click at [763, 67] on input "45" at bounding box center [795, 69] width 64 height 30
click at [763, 67] on input "46" at bounding box center [795, 69] width 64 height 30
click at [763, 67] on input "47" at bounding box center [795, 69] width 64 height 30
click at [763, 67] on input "48" at bounding box center [795, 69] width 64 height 30
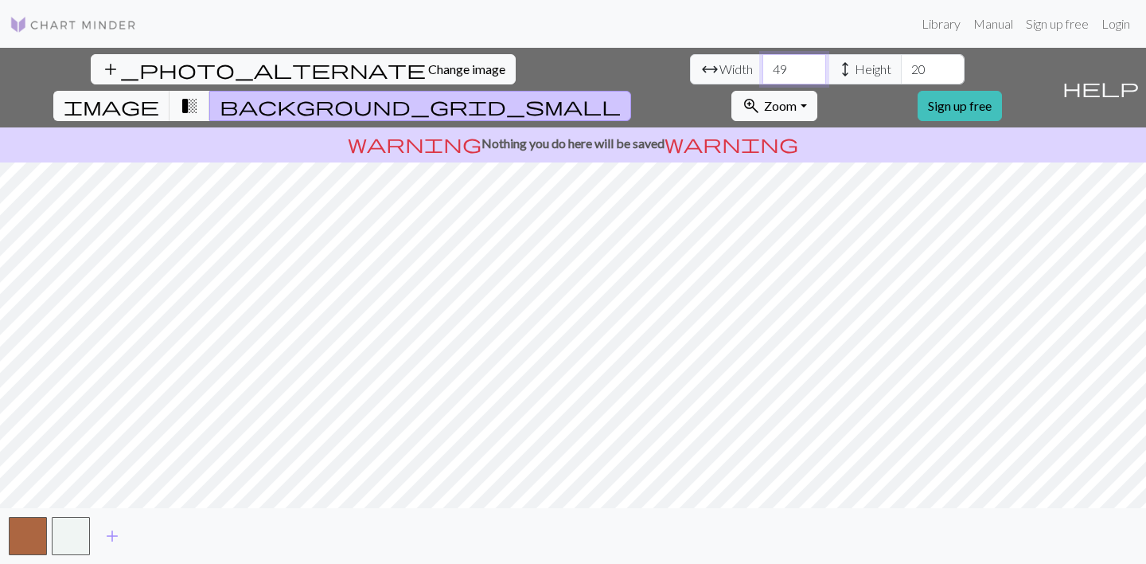
click at [763, 67] on input "49" at bounding box center [795, 69] width 64 height 30
click at [763, 67] on input "50" at bounding box center [795, 69] width 64 height 30
click at [763, 67] on input "51" at bounding box center [795, 69] width 64 height 30
click at [763, 67] on input "52" at bounding box center [795, 69] width 64 height 30
click at [763, 67] on input "53" at bounding box center [795, 69] width 64 height 30
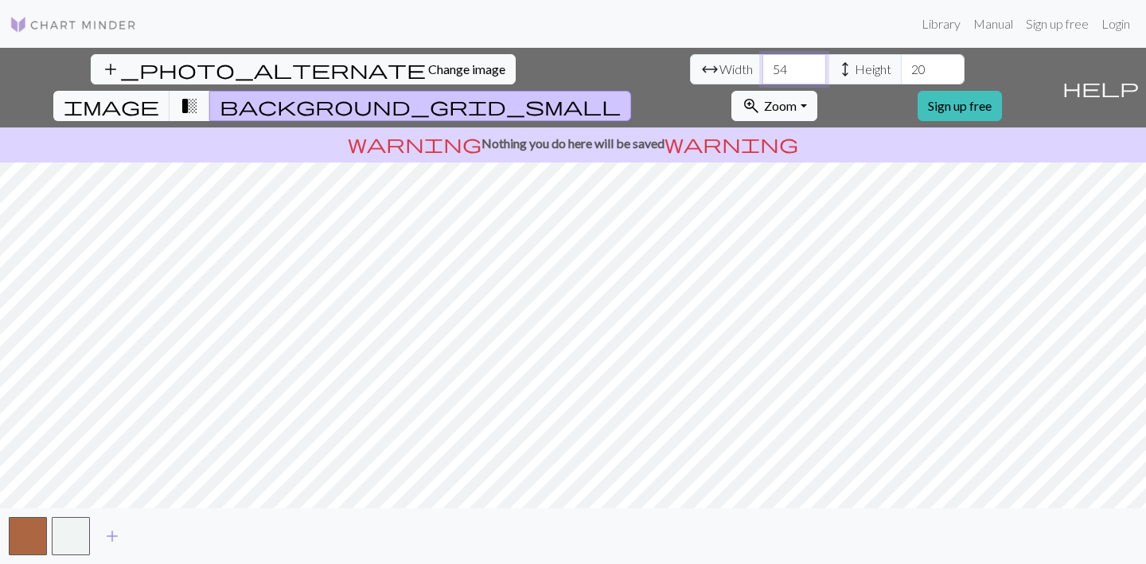
click at [763, 67] on input "54" at bounding box center [795, 69] width 64 height 30
click at [763, 67] on input "55" at bounding box center [795, 69] width 64 height 30
click at [763, 67] on input "56" at bounding box center [795, 69] width 64 height 30
click at [763, 67] on input "57" at bounding box center [795, 69] width 64 height 30
click at [763, 67] on input "58" at bounding box center [795, 69] width 64 height 30
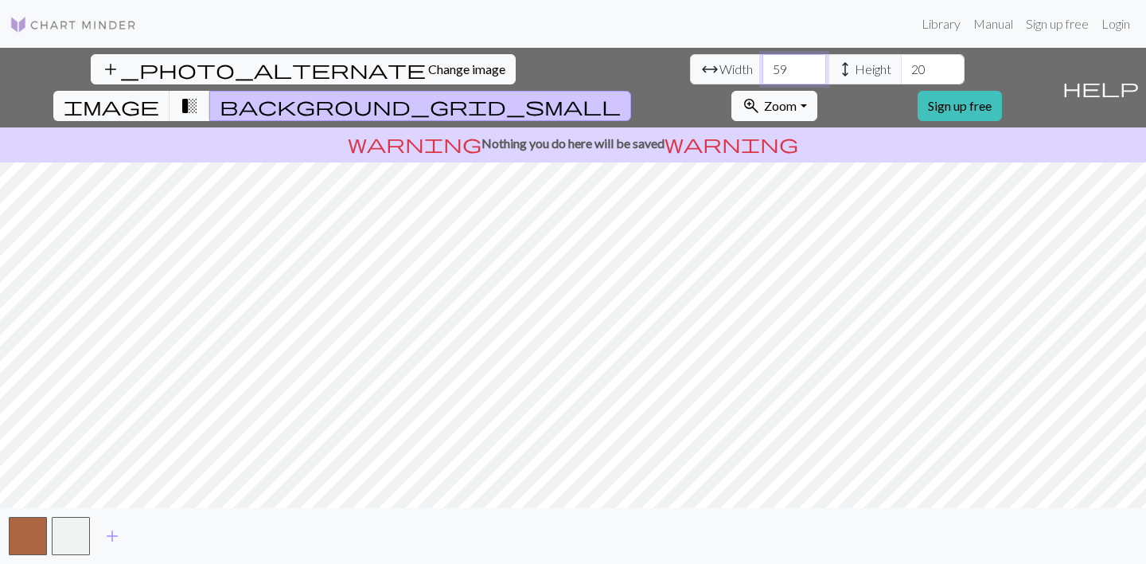
click at [763, 67] on input "59" at bounding box center [795, 69] width 64 height 30
click at [763, 67] on input "60" at bounding box center [795, 69] width 64 height 30
click at [763, 67] on input "61" at bounding box center [795, 69] width 64 height 30
click at [763, 67] on input "62" at bounding box center [795, 69] width 64 height 30
click at [763, 67] on input "63" at bounding box center [795, 69] width 64 height 30
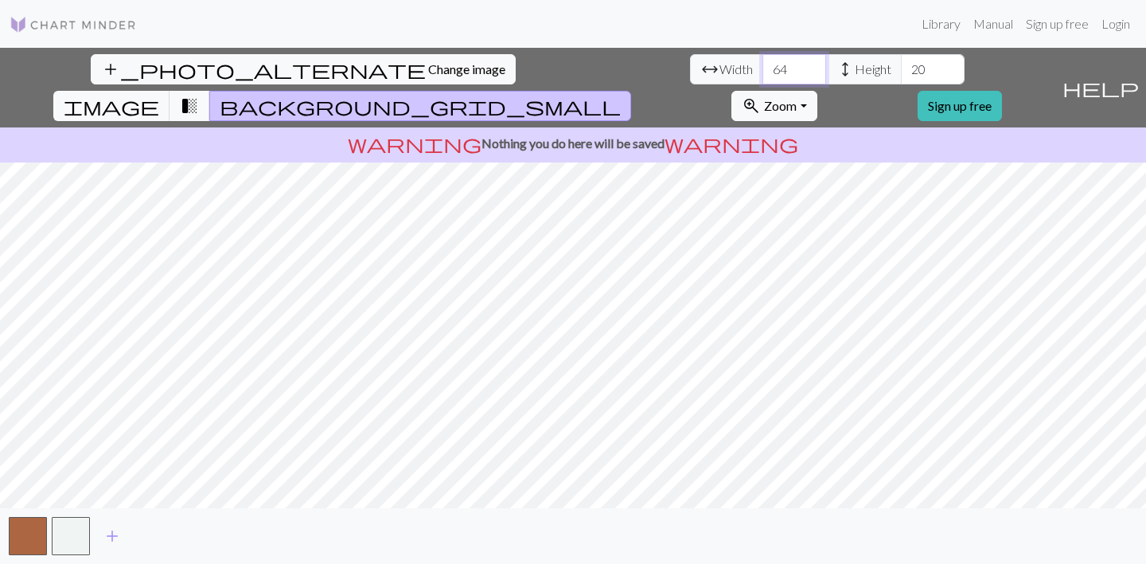
click at [763, 67] on input "64" at bounding box center [795, 69] width 64 height 30
click at [763, 67] on input "65" at bounding box center [795, 69] width 64 height 30
click at [763, 67] on input "66" at bounding box center [795, 69] width 64 height 30
click at [763, 72] on input "65" at bounding box center [795, 69] width 64 height 30
click at [763, 72] on input "64" at bounding box center [795, 69] width 64 height 30
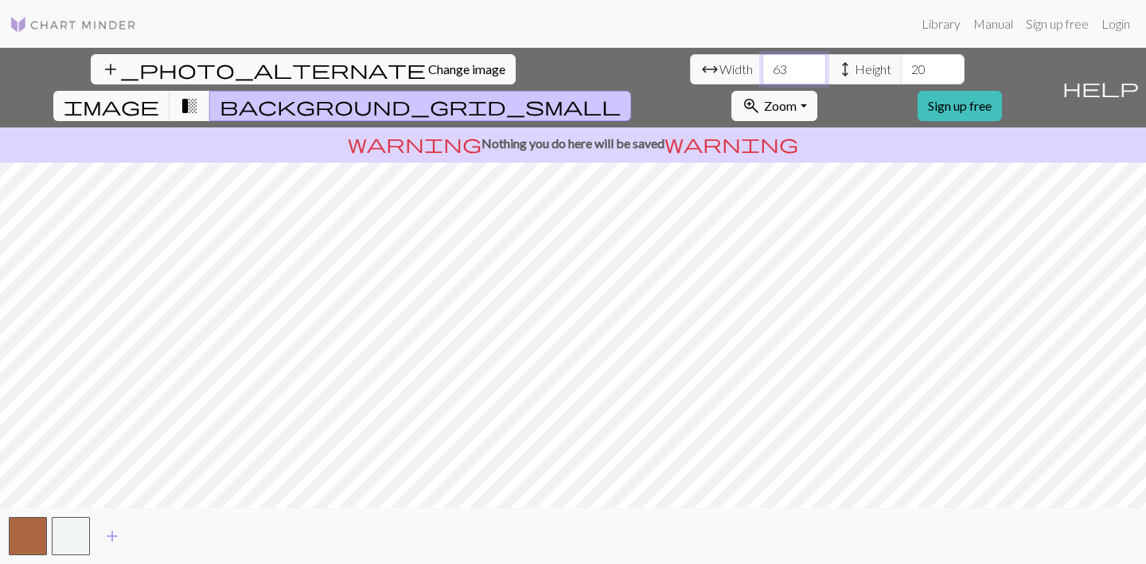
click at [763, 72] on input "63" at bounding box center [795, 69] width 64 height 30
click at [763, 72] on input "62" at bounding box center [795, 69] width 64 height 30
click at [763, 72] on input "54" at bounding box center [795, 69] width 64 height 30
click at [763, 72] on input "53" at bounding box center [795, 69] width 64 height 30
click at [763, 72] on input "52" at bounding box center [795, 69] width 64 height 30
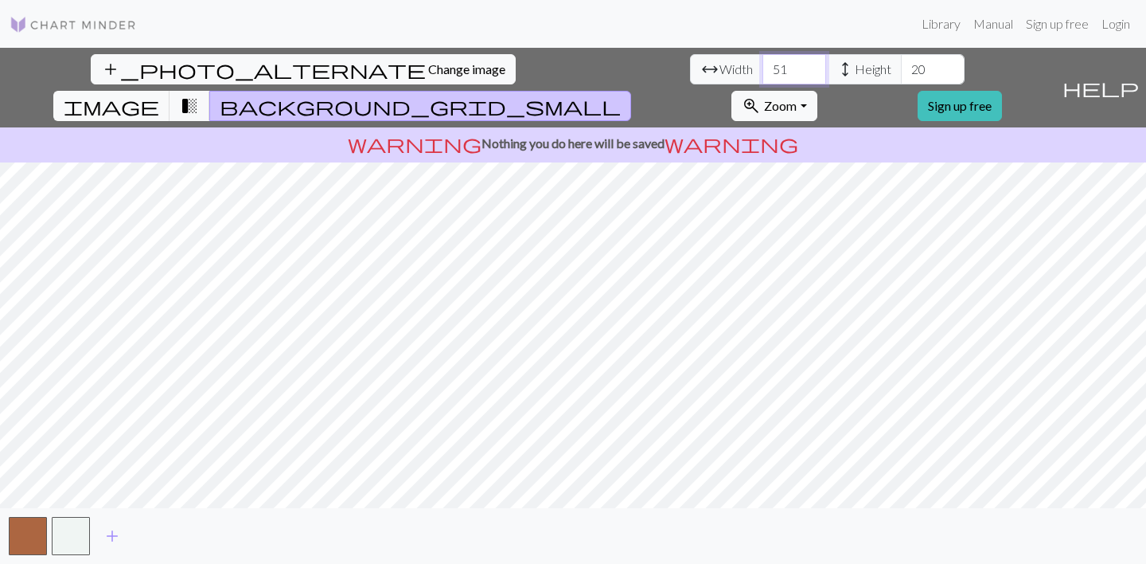
click at [763, 72] on input "51" at bounding box center [795, 69] width 64 height 30
click at [763, 72] on input "50" at bounding box center [795, 69] width 64 height 30
click at [763, 72] on input "49" at bounding box center [795, 69] width 64 height 30
click at [763, 72] on input "48" at bounding box center [795, 69] width 64 height 30
click at [763, 72] on input "47" at bounding box center [795, 69] width 64 height 30
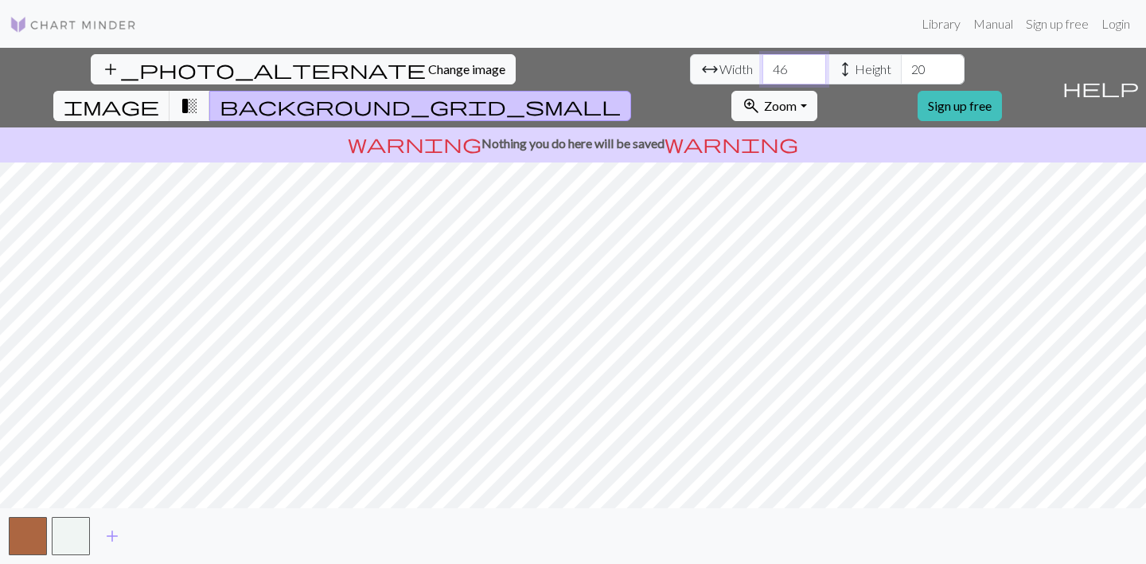
click at [763, 72] on input "46" at bounding box center [795, 69] width 64 height 30
click at [763, 72] on input "45" at bounding box center [795, 69] width 64 height 30
click at [763, 72] on input "44" at bounding box center [795, 69] width 64 height 30
click at [763, 72] on input "43" at bounding box center [795, 69] width 64 height 30
click at [763, 72] on input "42" at bounding box center [795, 69] width 64 height 30
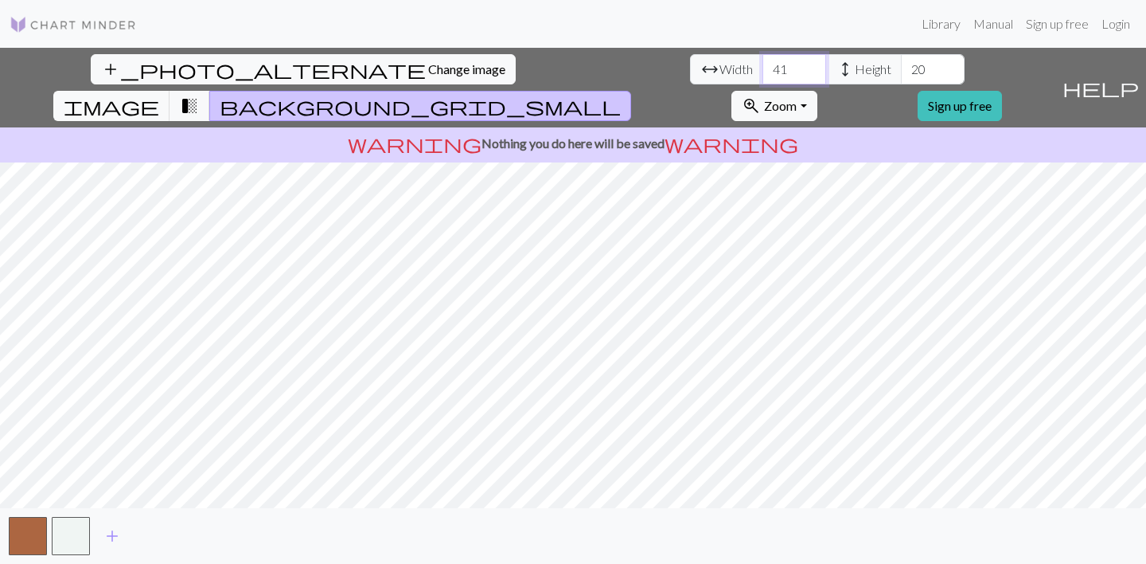
click at [763, 72] on input "41" at bounding box center [795, 69] width 64 height 30
click at [763, 72] on input "40" at bounding box center [795, 69] width 64 height 30
click at [199, 95] on span "transition_fade" at bounding box center [189, 106] width 19 height 22
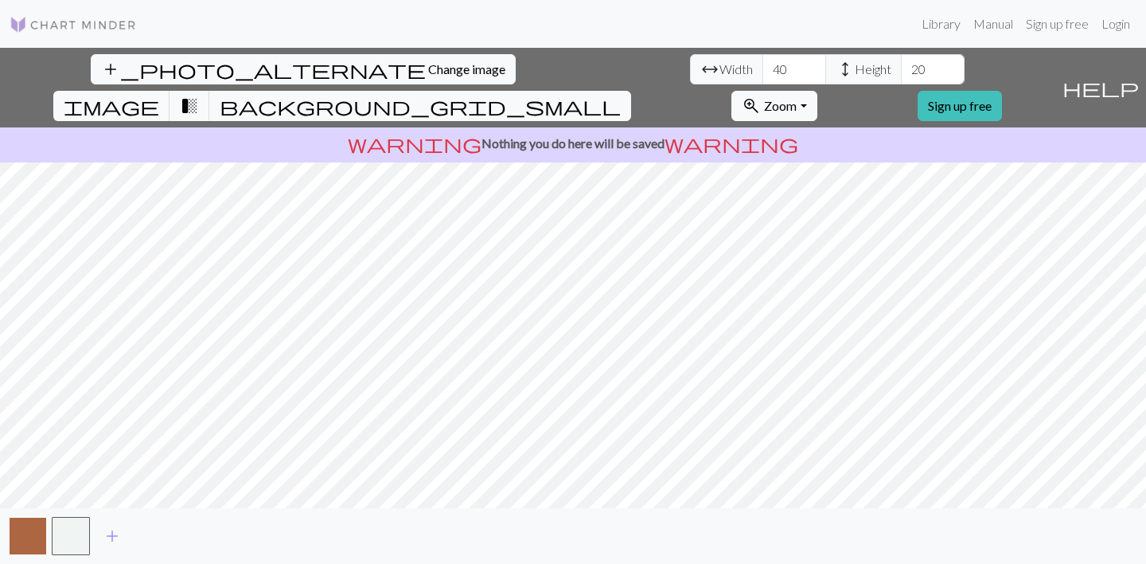
click at [27, 541] on button "button" at bounding box center [28, 536] width 38 height 38
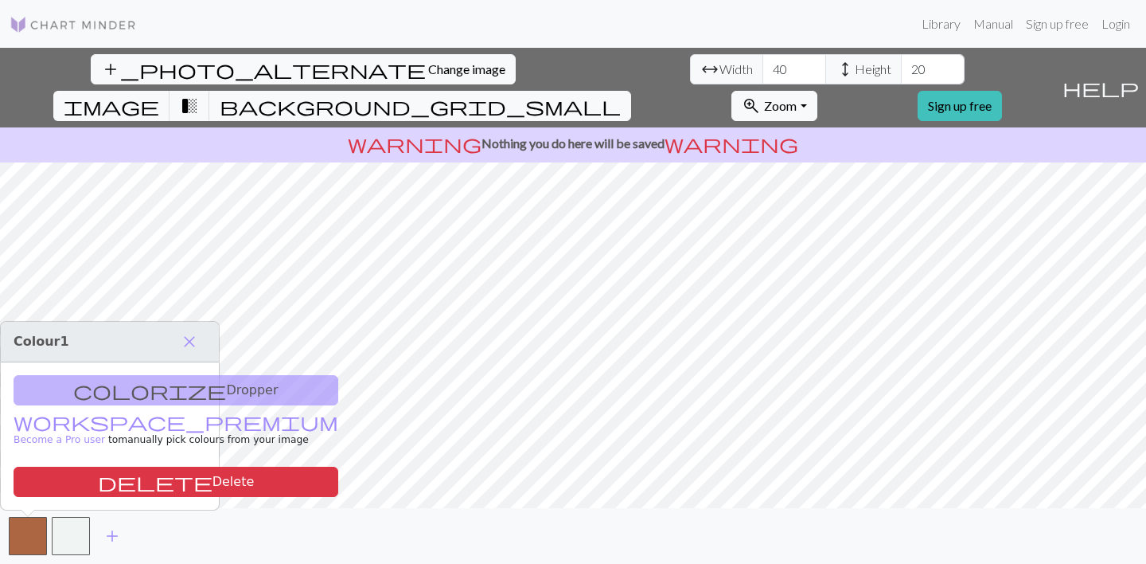
click at [155, 397] on div "colorize Dropper workspace_premium Become a Pro user to manually pick colours f…" at bounding box center [110, 435] width 218 height 147
click at [189, 342] on span "close" at bounding box center [189, 341] width 19 height 22
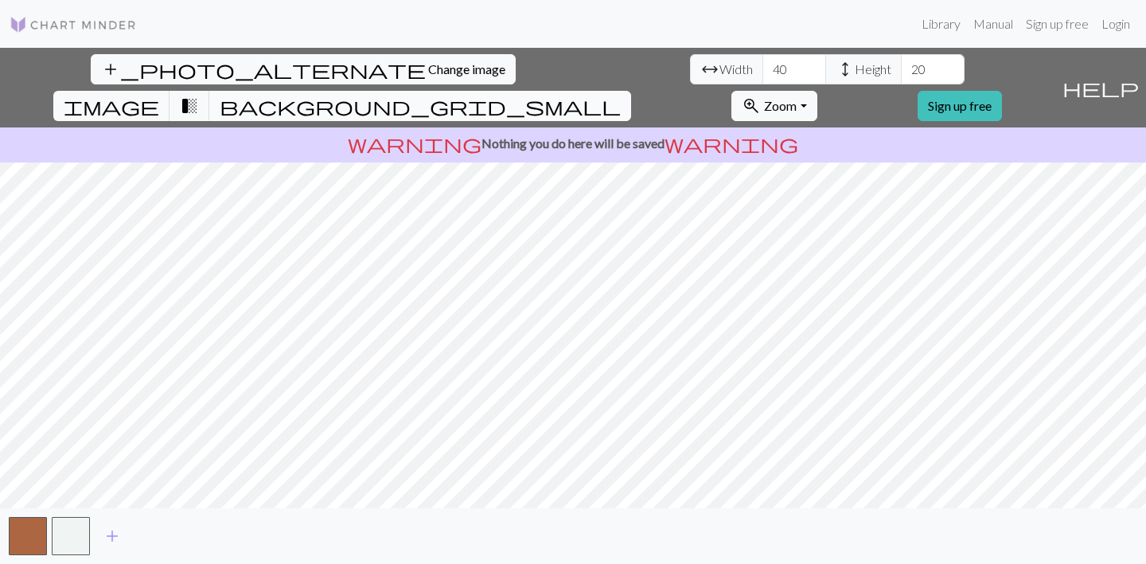
click at [631, 91] on button "background_grid_small" at bounding box center [420, 106] width 422 height 30
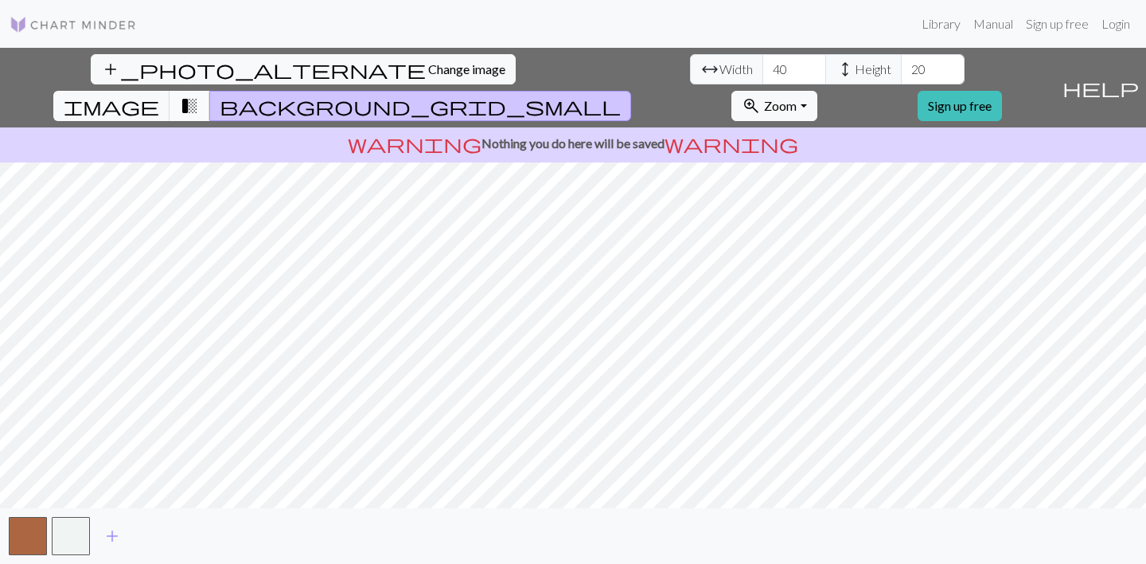
click at [210, 91] on button "transition_fade" at bounding box center [190, 106] width 41 height 30
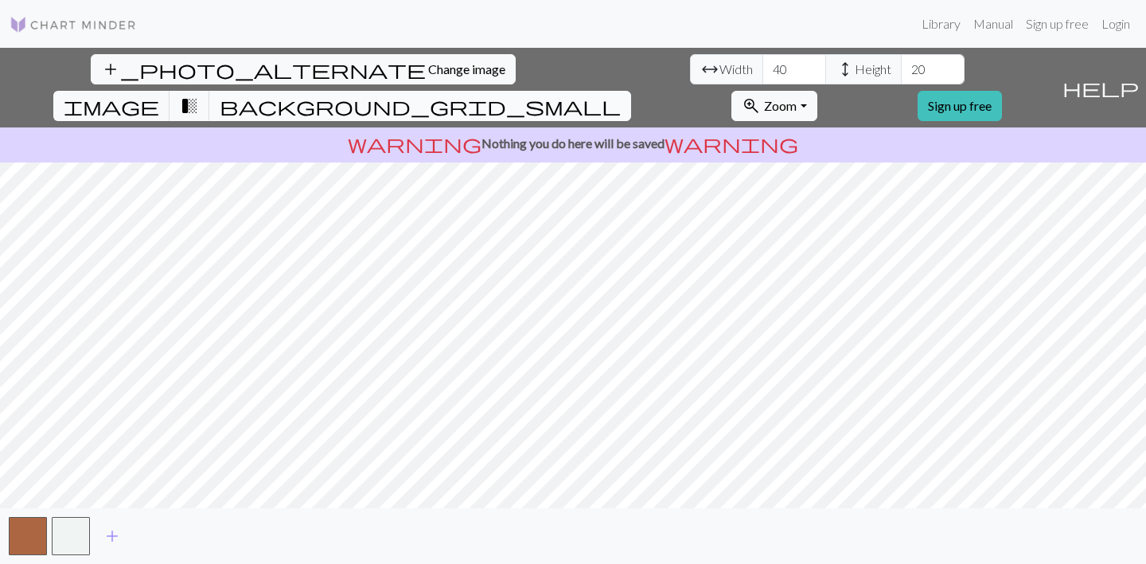
click at [621, 95] on span "background_grid_small" at bounding box center [420, 106] width 401 height 22
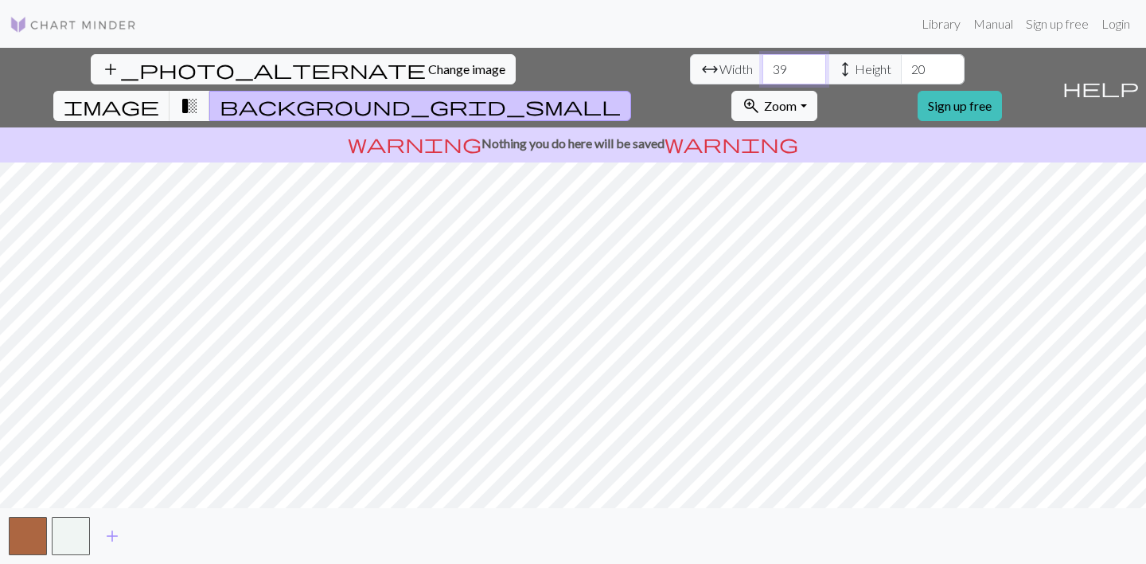
click at [763, 73] on input "39" at bounding box center [795, 69] width 64 height 30
type input "40"
click at [763, 64] on input "40" at bounding box center [795, 69] width 64 height 30
click at [901, 65] on input "21" at bounding box center [933, 69] width 64 height 30
click at [901, 65] on input "22" at bounding box center [933, 69] width 64 height 30
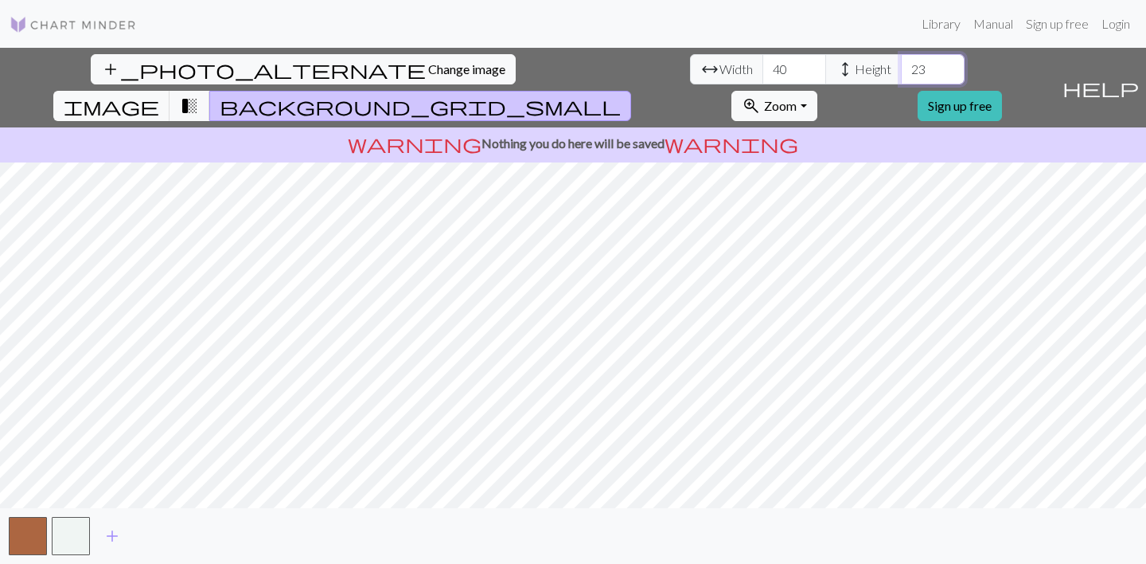
click at [901, 65] on input "23" at bounding box center [933, 69] width 64 height 30
click at [901, 65] on input "24" at bounding box center [933, 69] width 64 height 30
click at [901, 65] on input "25" at bounding box center [933, 69] width 64 height 30
click at [901, 65] on input "26" at bounding box center [933, 69] width 64 height 30
click at [901, 65] on input "27" at bounding box center [933, 69] width 64 height 30
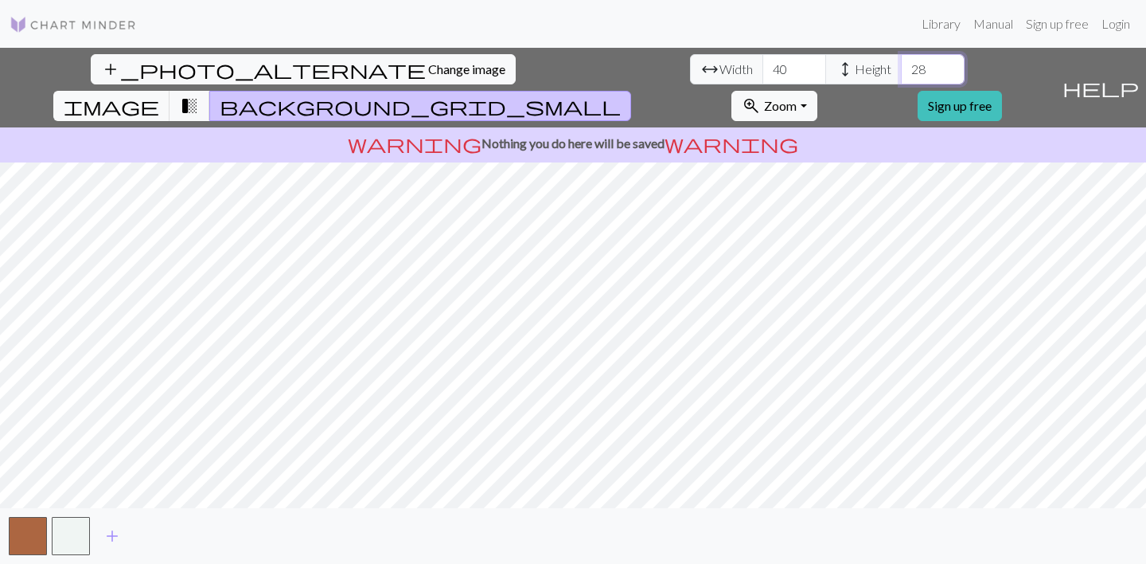
click at [901, 65] on input "28" at bounding box center [933, 69] width 64 height 30
click at [901, 65] on input "29" at bounding box center [933, 69] width 64 height 30
click at [901, 65] on input "30" at bounding box center [933, 69] width 64 height 30
click at [901, 76] on input "29" at bounding box center [933, 69] width 64 height 30
click at [901, 76] on input "28" at bounding box center [933, 69] width 64 height 30
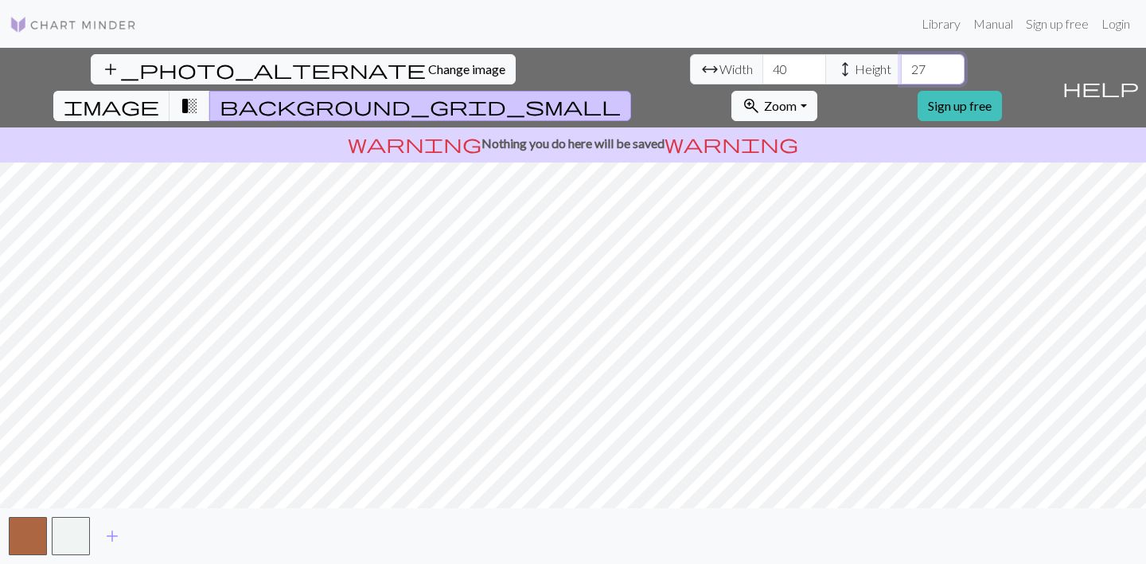
click at [901, 76] on input "27" at bounding box center [933, 69] width 64 height 30
click at [901, 76] on input "26" at bounding box center [933, 69] width 64 height 30
click at [901, 76] on input "25" at bounding box center [933, 69] width 64 height 30
click at [901, 76] on input "24" at bounding box center [933, 69] width 64 height 30
click at [901, 76] on input "23" at bounding box center [933, 69] width 64 height 30
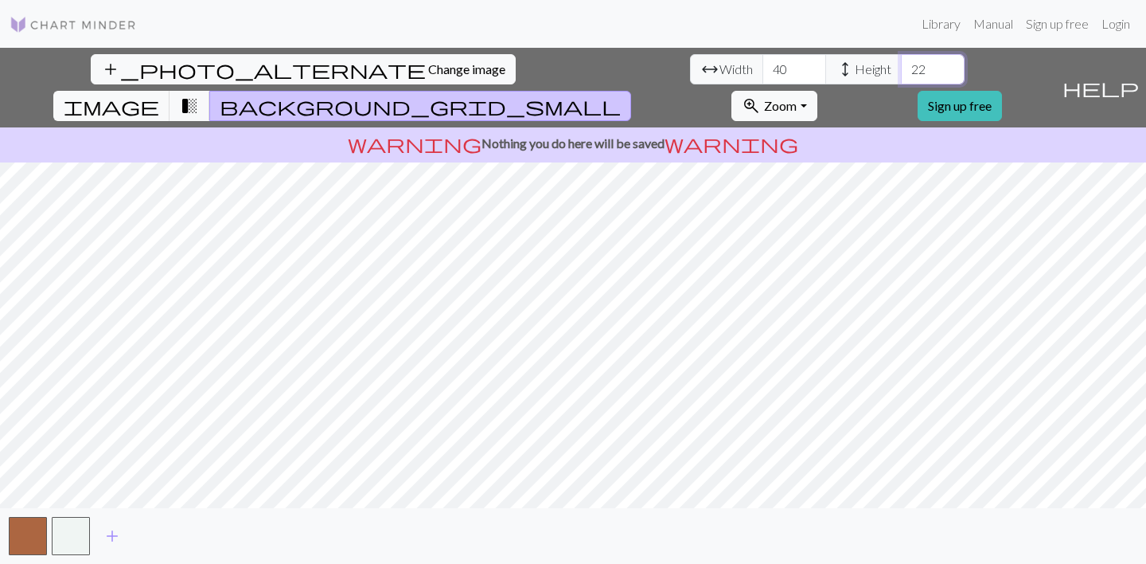
click at [901, 76] on input "22" at bounding box center [933, 69] width 64 height 30
click at [901, 76] on input "21" at bounding box center [933, 69] width 64 height 30
click at [901, 76] on input "20" at bounding box center [933, 69] width 64 height 30
click at [901, 76] on input "19" at bounding box center [933, 69] width 64 height 30
click at [901, 65] on input "20" at bounding box center [933, 69] width 64 height 30
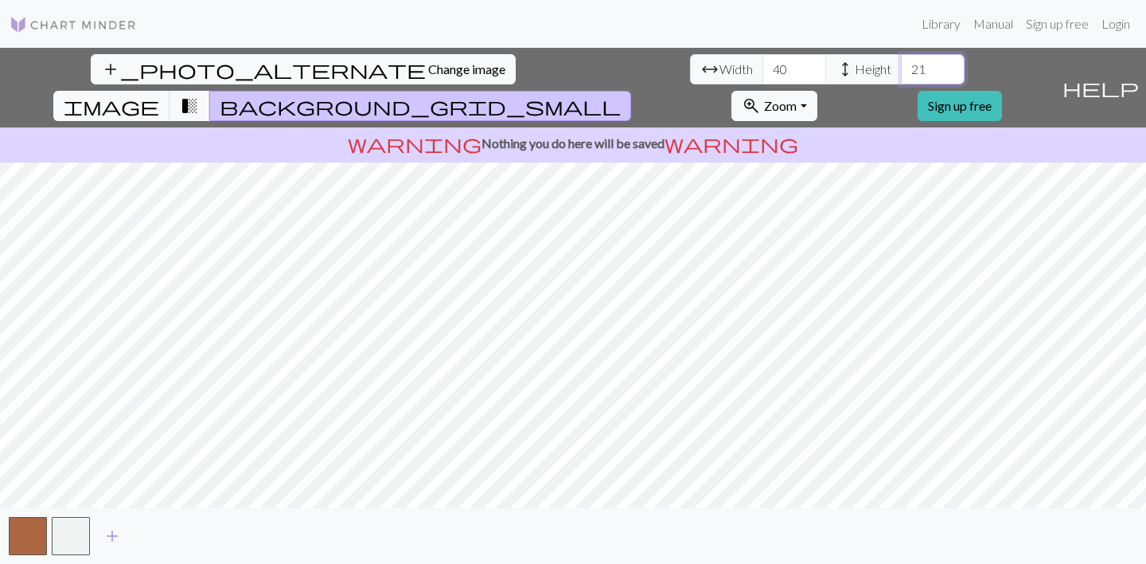
click at [901, 65] on input "21" at bounding box center [933, 69] width 64 height 30
click at [901, 65] on input "22" at bounding box center [933, 69] width 64 height 30
click at [901, 65] on input "23" at bounding box center [933, 69] width 64 height 30
click at [901, 65] on input "24" at bounding box center [933, 69] width 64 height 30
click at [901, 65] on input "25" at bounding box center [933, 69] width 64 height 30
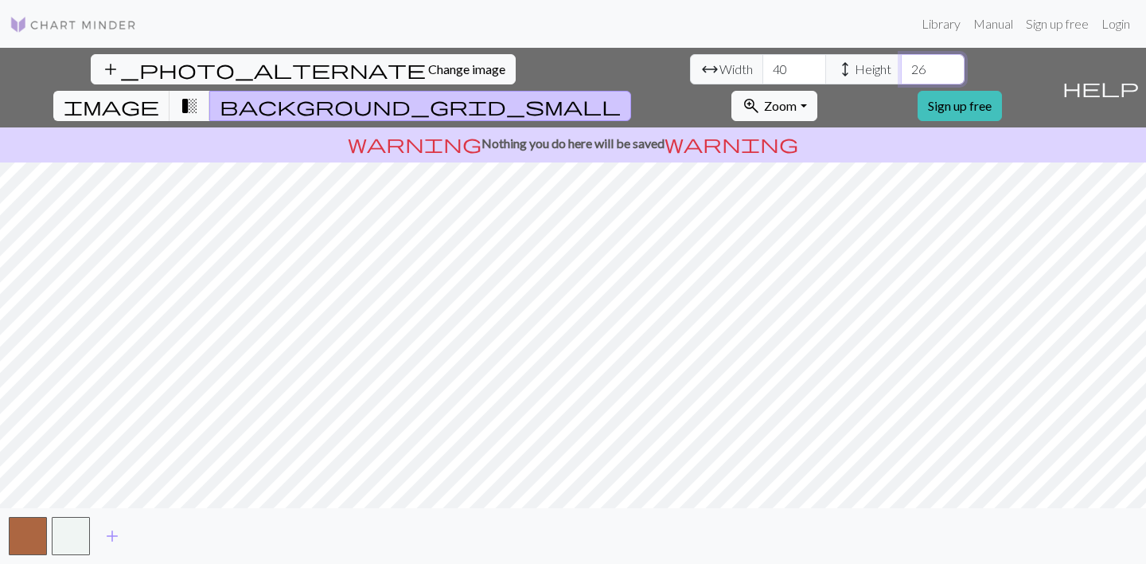
click at [901, 65] on input "26" at bounding box center [933, 69] width 64 height 30
click at [901, 65] on input "27" at bounding box center [933, 69] width 64 height 30
click at [901, 65] on input "28" at bounding box center [933, 69] width 64 height 30
click at [901, 65] on input "29" at bounding box center [933, 69] width 64 height 30
click at [901, 65] on input "30" at bounding box center [933, 69] width 64 height 30
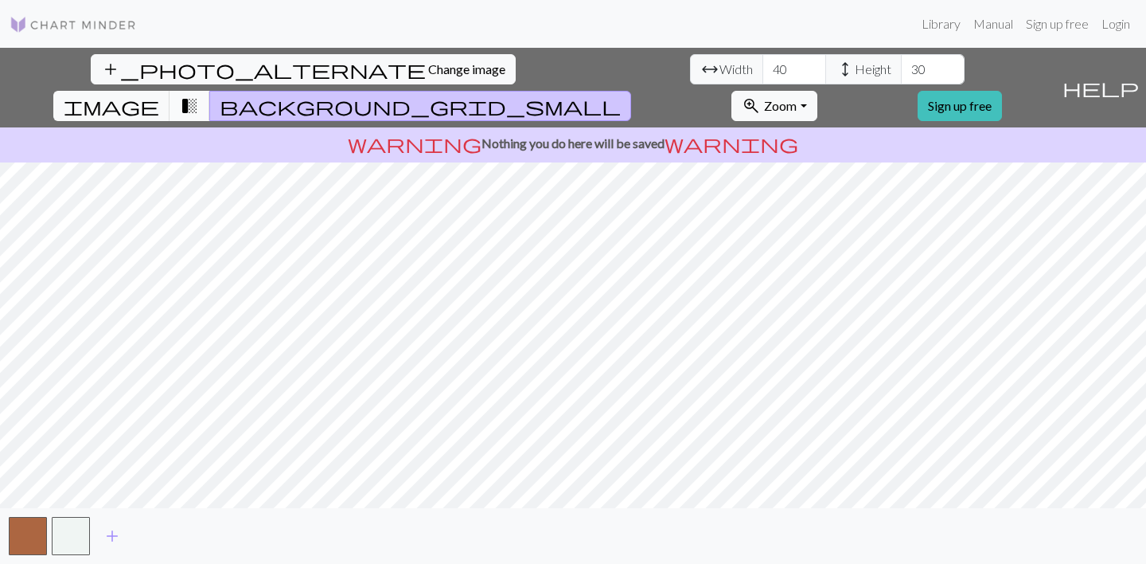
click at [199, 95] on span "transition_fade" at bounding box center [189, 106] width 19 height 22
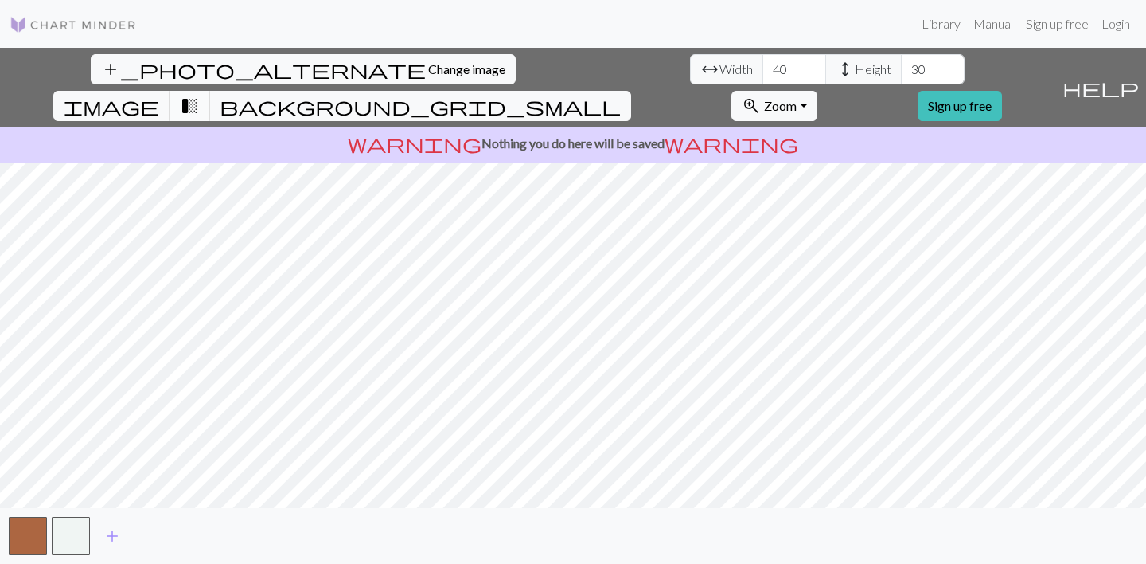
click at [199, 95] on span "transition_fade" at bounding box center [189, 106] width 19 height 22
click at [621, 95] on span "background_grid_small" at bounding box center [420, 106] width 401 height 22
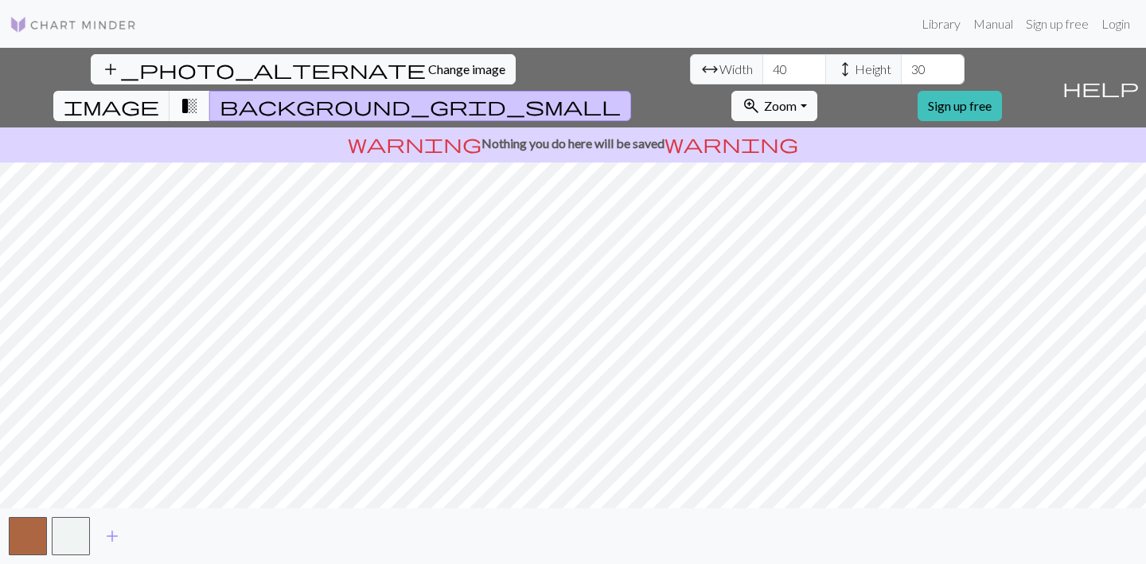
click at [199, 95] on span "transition_fade" at bounding box center [189, 106] width 19 height 22
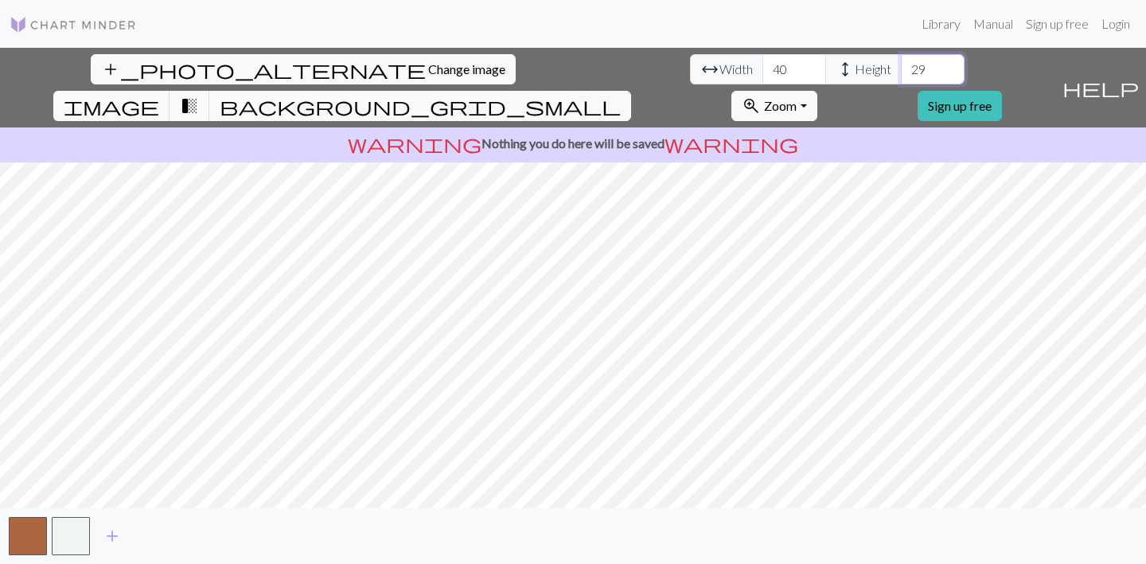
click at [901, 72] on input "29" at bounding box center [933, 69] width 64 height 30
click at [901, 72] on input "28" at bounding box center [933, 69] width 64 height 30
click at [901, 72] on input "27" at bounding box center [933, 69] width 64 height 30
click at [901, 72] on input "26" at bounding box center [933, 69] width 64 height 30
click at [901, 72] on input "25" at bounding box center [933, 69] width 64 height 30
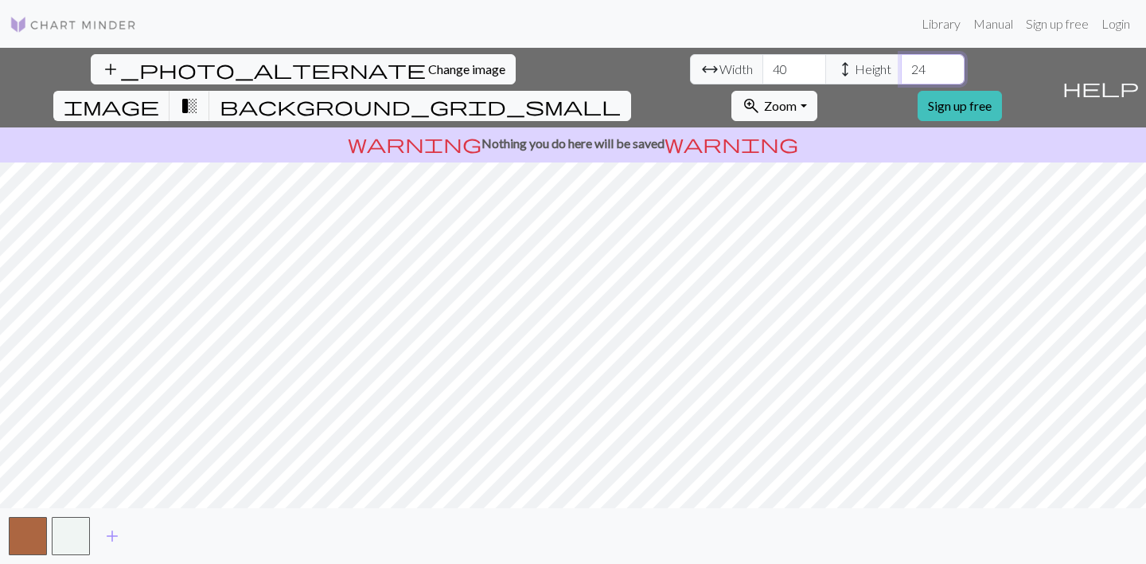
click at [901, 72] on input "24" at bounding box center [933, 69] width 64 height 30
click at [901, 72] on input "23" at bounding box center [933, 69] width 64 height 30
click at [901, 72] on input "22" at bounding box center [933, 69] width 64 height 30
click at [901, 72] on input "21" at bounding box center [933, 69] width 64 height 30
click at [901, 72] on input "20" at bounding box center [933, 69] width 64 height 30
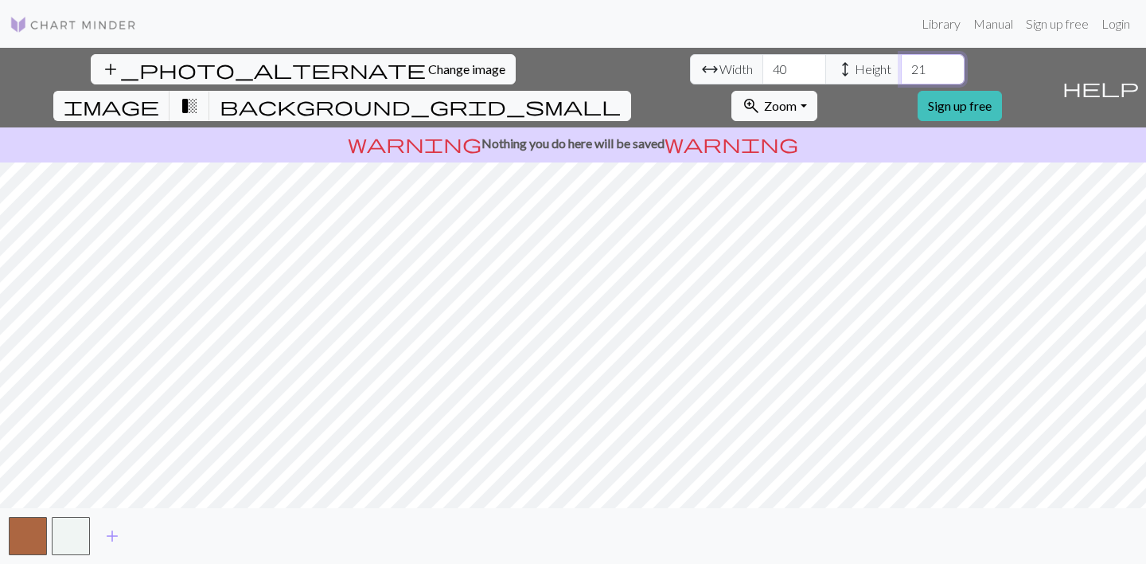
click at [901, 64] on input "21" at bounding box center [933, 69] width 64 height 30
click at [901, 64] on input "22" at bounding box center [933, 69] width 64 height 30
click at [901, 64] on input "23" at bounding box center [933, 69] width 64 height 30
click at [901, 64] on input "24" at bounding box center [933, 69] width 64 height 30
click at [901, 64] on input "25" at bounding box center [933, 69] width 64 height 30
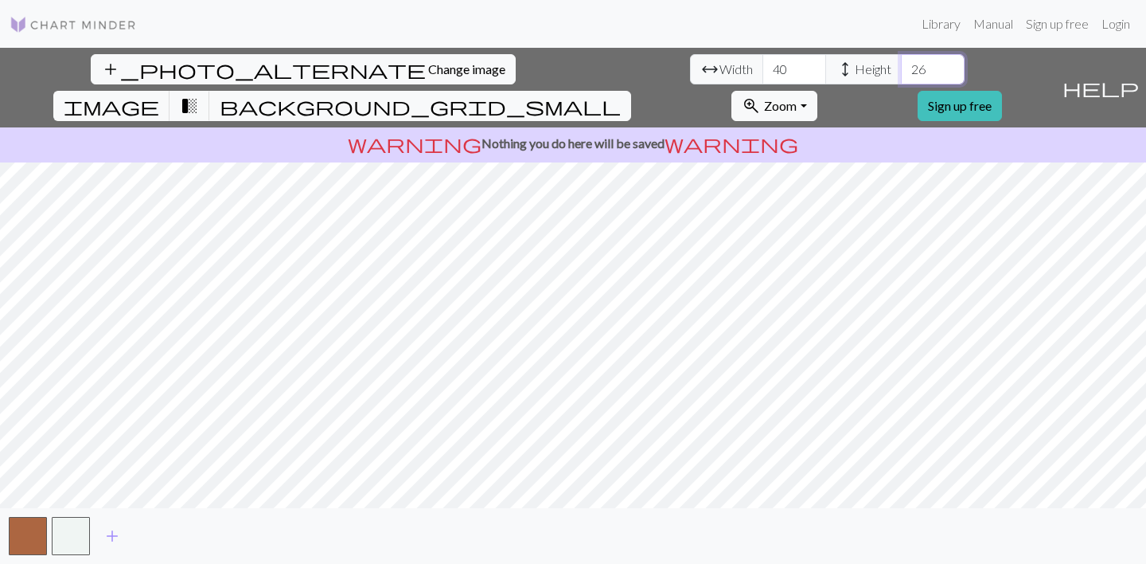
click at [901, 64] on input "26" at bounding box center [933, 69] width 64 height 30
click at [901, 64] on input "27" at bounding box center [933, 69] width 64 height 30
click at [901, 64] on input "28" at bounding box center [933, 69] width 64 height 30
click at [901, 64] on input "29" at bounding box center [933, 69] width 64 height 30
click at [901, 64] on input "30" at bounding box center [933, 69] width 64 height 30
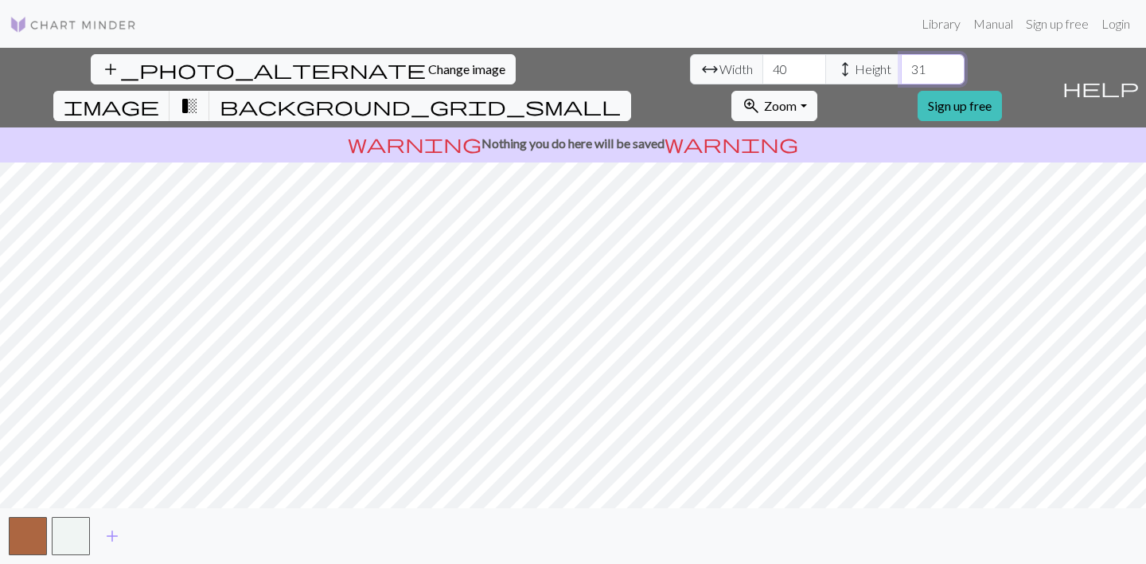
click at [901, 68] on input "31" at bounding box center [933, 69] width 64 height 30
click at [901, 68] on input "32" at bounding box center [933, 69] width 64 height 30
click at [901, 68] on input "33" at bounding box center [933, 69] width 64 height 30
click at [901, 68] on input "34" at bounding box center [933, 69] width 64 height 30
click at [901, 68] on input "35" at bounding box center [933, 69] width 64 height 30
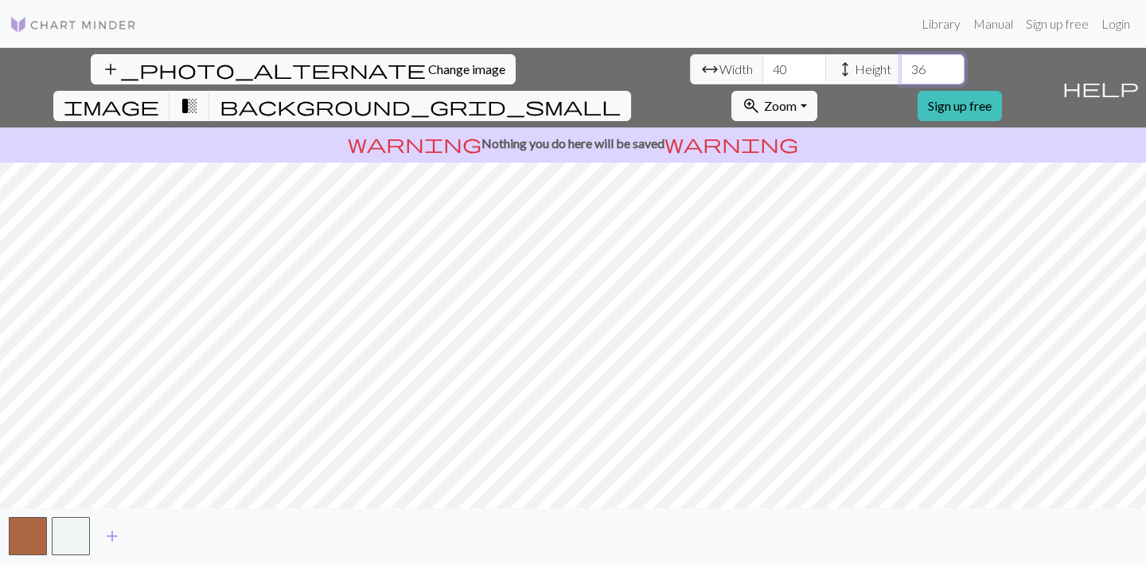
click at [901, 68] on input "36" at bounding box center [933, 69] width 64 height 30
click at [901, 68] on input "37" at bounding box center [933, 69] width 64 height 30
click at [901, 68] on input "38" at bounding box center [933, 69] width 64 height 30
click at [901, 68] on input "39" at bounding box center [933, 69] width 64 height 30
type input "40"
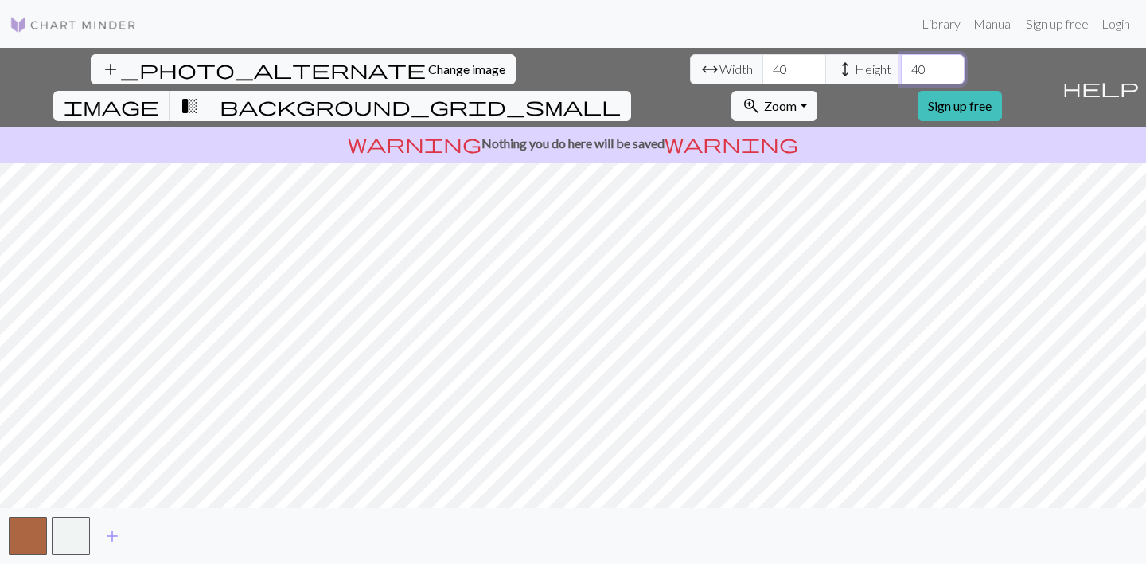
click at [901, 68] on input "40" at bounding box center [933, 69] width 64 height 30
click at [763, 66] on input "41" at bounding box center [795, 69] width 64 height 30
click at [763, 66] on input "42" at bounding box center [795, 69] width 64 height 30
click at [763, 66] on input "43" at bounding box center [795, 69] width 64 height 30
click at [763, 66] on input "44" at bounding box center [795, 69] width 64 height 30
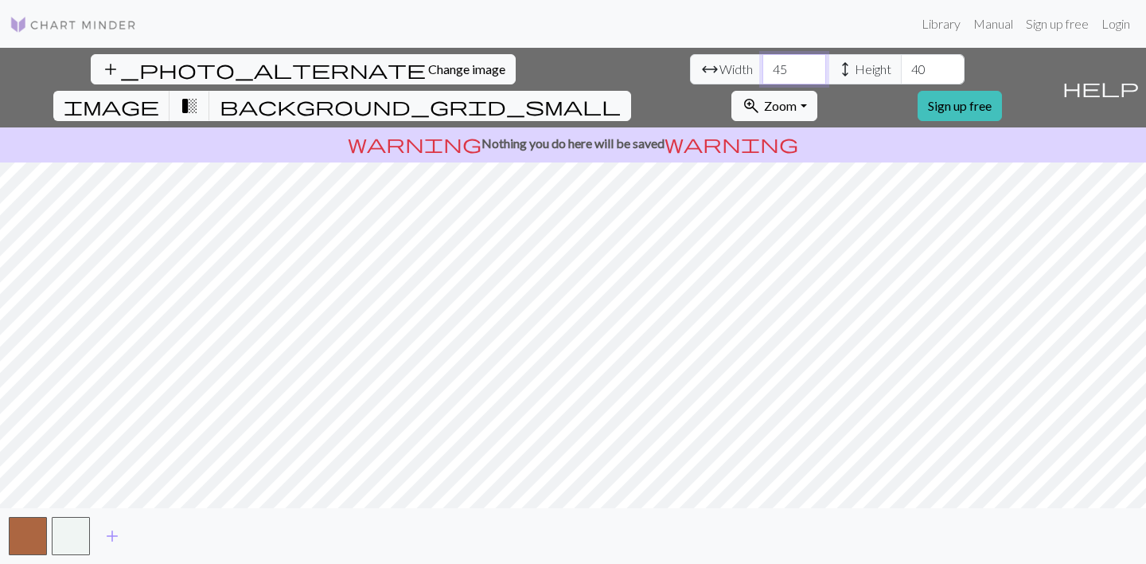
click at [763, 66] on input "45" at bounding box center [795, 69] width 64 height 30
click at [763, 66] on input "46" at bounding box center [795, 69] width 64 height 30
click at [763, 66] on input "47" at bounding box center [795, 69] width 64 height 30
click at [763, 66] on input "48" at bounding box center [795, 69] width 64 height 30
click at [763, 66] on input "49" at bounding box center [795, 69] width 64 height 30
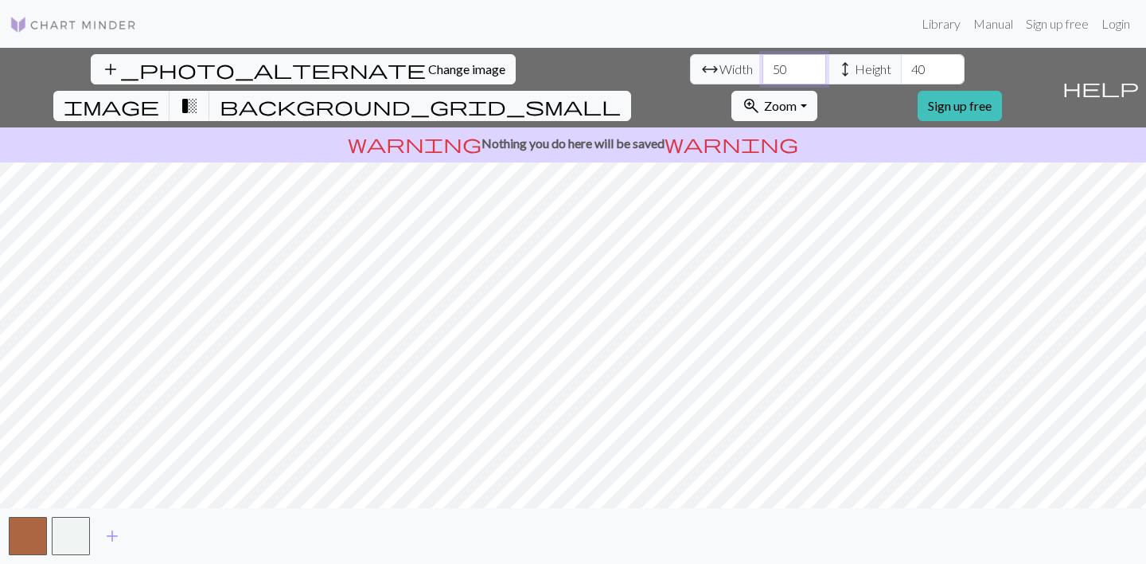
click at [763, 66] on input "50" at bounding box center [795, 69] width 64 height 30
click at [763, 76] on input "49" at bounding box center [795, 69] width 64 height 30
click at [584, 0] on html "This website uses cookies to ensure you get the best experience on our website.…" at bounding box center [573, 282] width 1146 height 564
click at [763, 70] on input "48" at bounding box center [795, 69] width 64 height 30
click at [763, 67] on input "49" at bounding box center [795, 69] width 64 height 30
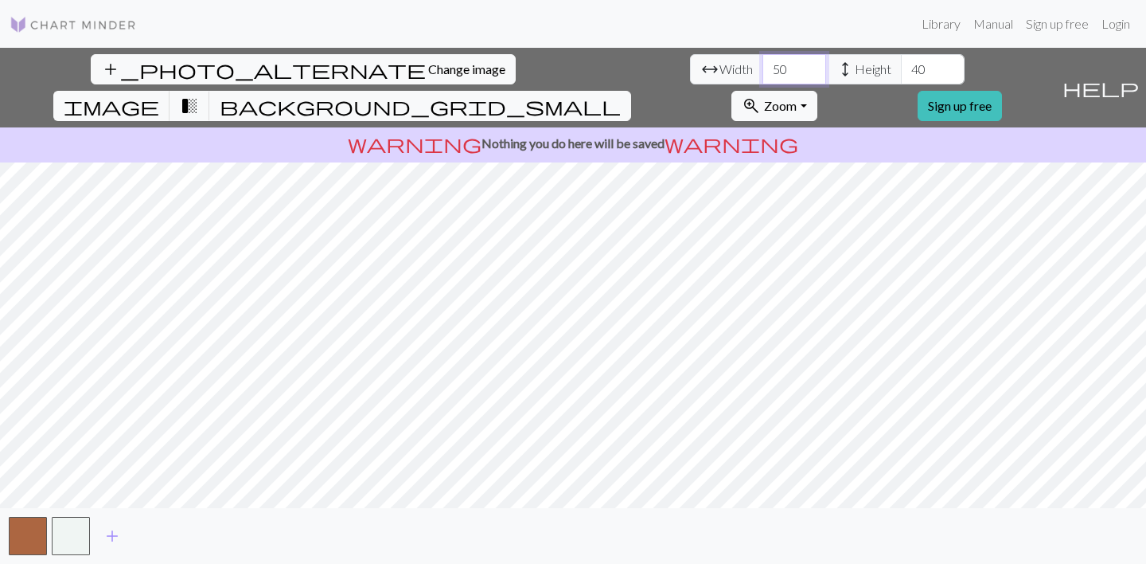
click at [763, 67] on input "50" at bounding box center [795, 69] width 64 height 30
click at [763, 72] on input "49" at bounding box center [795, 69] width 64 height 30
click at [763, 72] on input "48" at bounding box center [795, 69] width 64 height 30
click at [763, 72] on input "47" at bounding box center [795, 69] width 64 height 30
click at [763, 72] on input "46" at bounding box center [795, 69] width 64 height 30
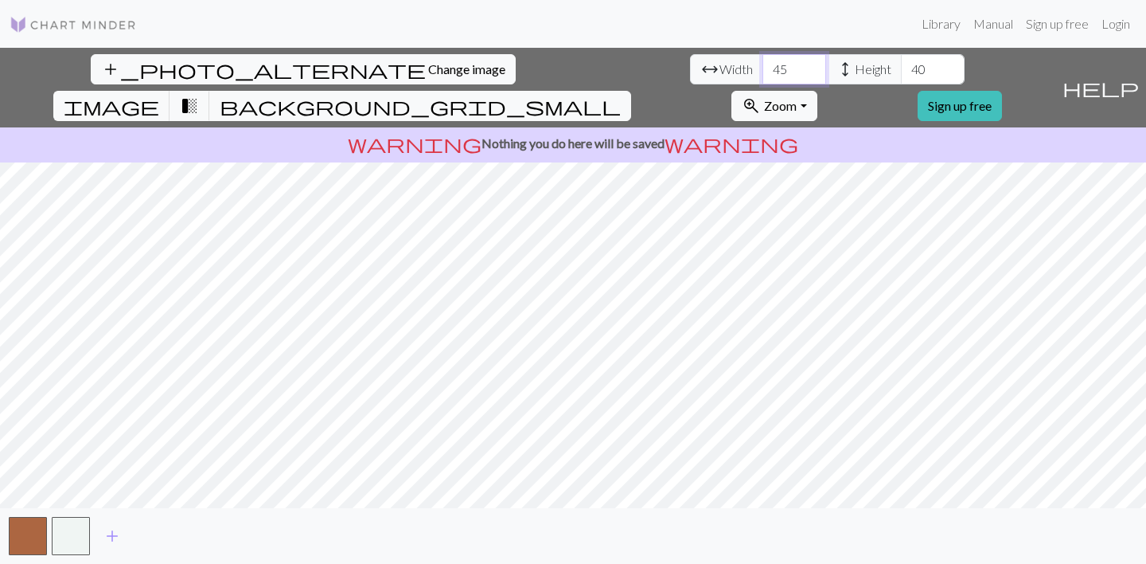
click at [763, 72] on input "45" at bounding box center [795, 69] width 64 height 30
click at [763, 72] on input "44" at bounding box center [795, 69] width 64 height 30
click at [763, 72] on input "43" at bounding box center [795, 69] width 64 height 30
click at [763, 72] on input "42" at bounding box center [795, 69] width 64 height 30
click at [763, 72] on input "41" at bounding box center [795, 69] width 64 height 30
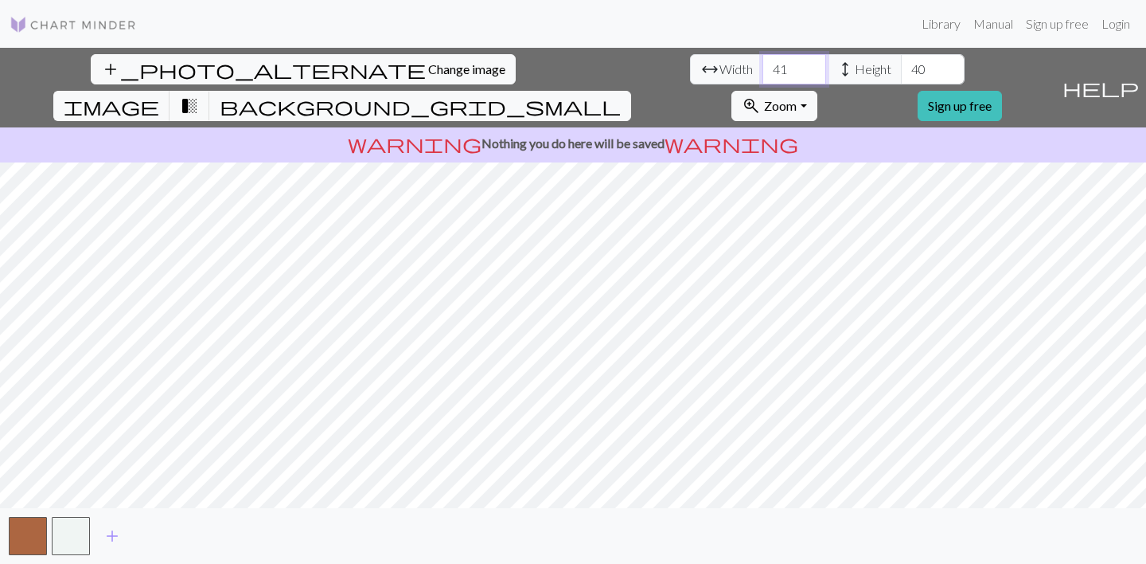
type input "40"
click at [763, 72] on input "40" at bounding box center [795, 69] width 64 height 30
click at [901, 74] on input "39" at bounding box center [933, 69] width 64 height 30
click at [901, 74] on input "38" at bounding box center [933, 69] width 64 height 30
click at [901, 74] on input "37" at bounding box center [933, 69] width 64 height 30
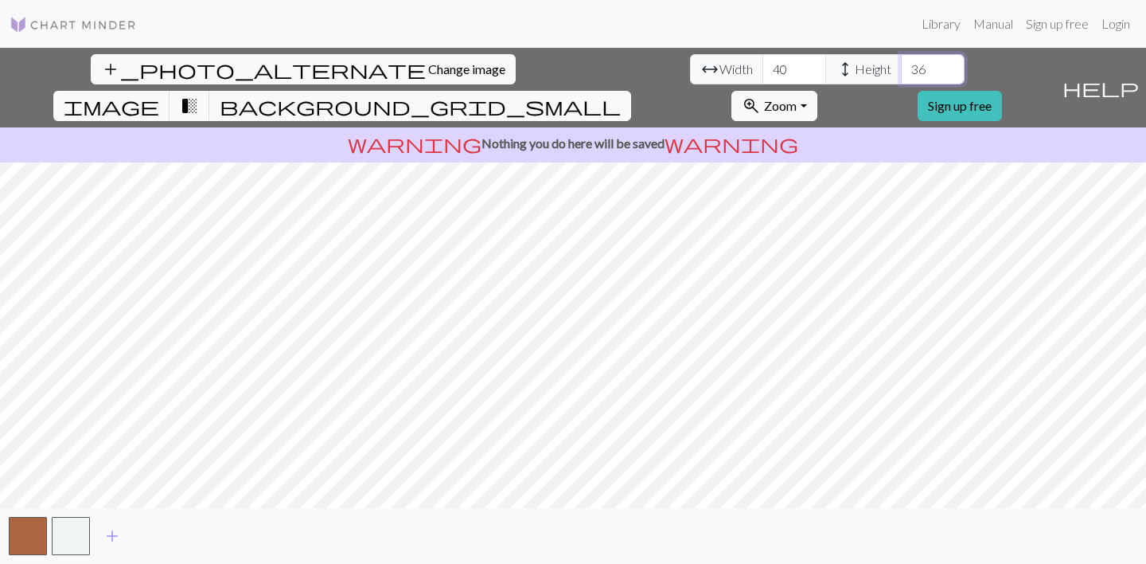
click at [901, 74] on input "36" at bounding box center [933, 69] width 64 height 30
click at [901, 74] on input "35" at bounding box center [933, 69] width 64 height 30
click at [901, 74] on input "34" at bounding box center [933, 69] width 64 height 30
click at [901, 72] on input "33" at bounding box center [933, 69] width 64 height 30
click at [901, 72] on input "32" at bounding box center [933, 69] width 64 height 30
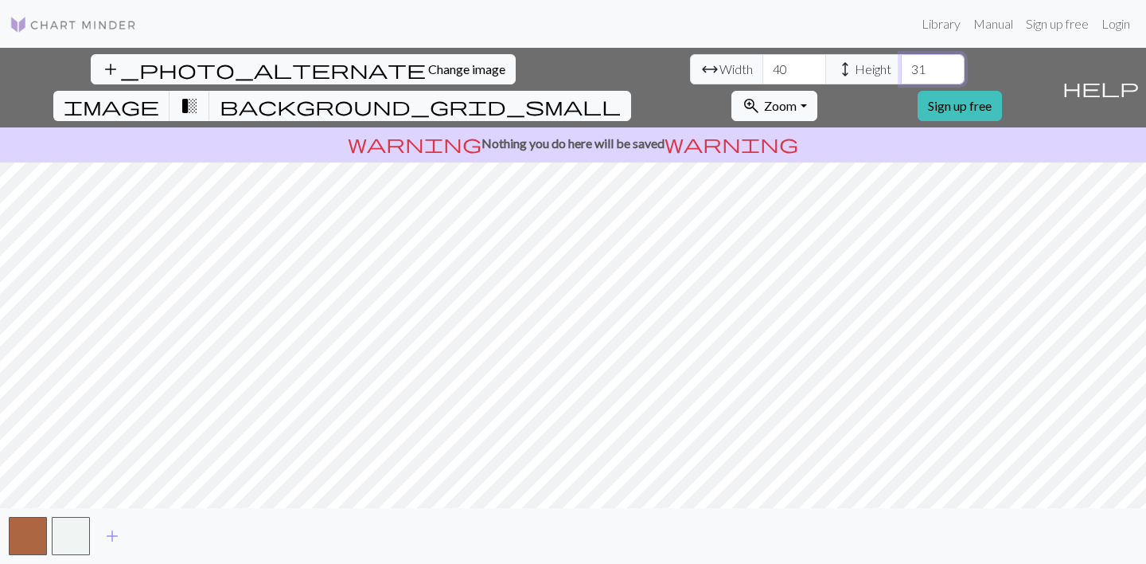
click at [901, 72] on input "31" at bounding box center [933, 69] width 64 height 30
click at [901, 72] on input "30" at bounding box center [933, 69] width 64 height 30
click at [901, 65] on input "31" at bounding box center [933, 69] width 64 height 30
click at [901, 65] on input "32" at bounding box center [933, 69] width 64 height 30
click at [901, 65] on input "33" at bounding box center [933, 69] width 64 height 30
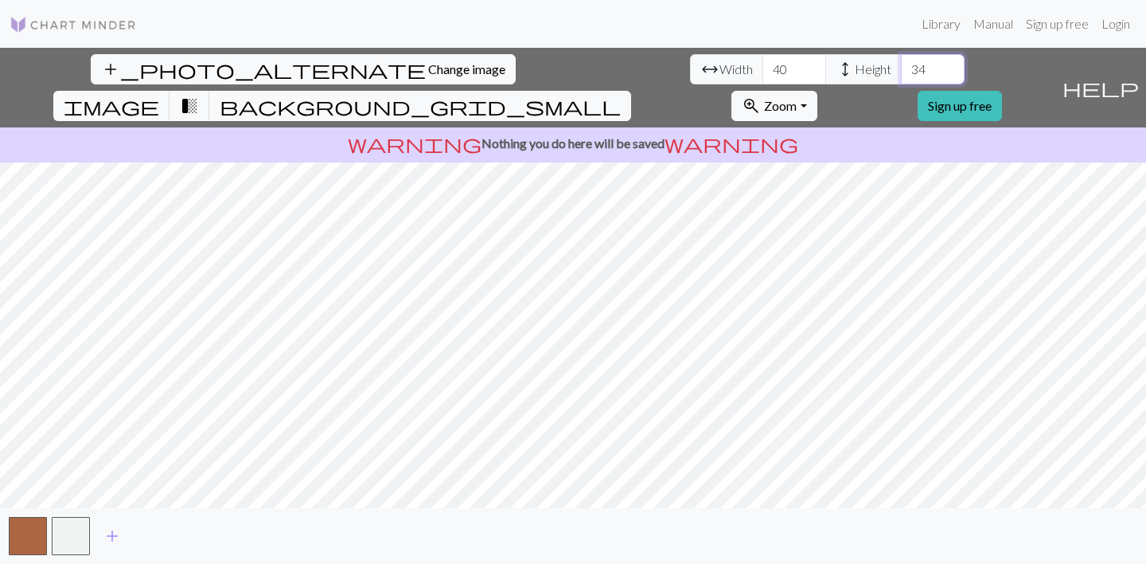
click at [901, 65] on input "34" at bounding box center [933, 69] width 64 height 30
click at [901, 65] on input "35" at bounding box center [933, 69] width 64 height 30
click at [901, 65] on input "36" at bounding box center [933, 69] width 64 height 30
click at [901, 65] on input "37" at bounding box center [933, 69] width 64 height 30
click at [901, 65] on input "38" at bounding box center [933, 69] width 64 height 30
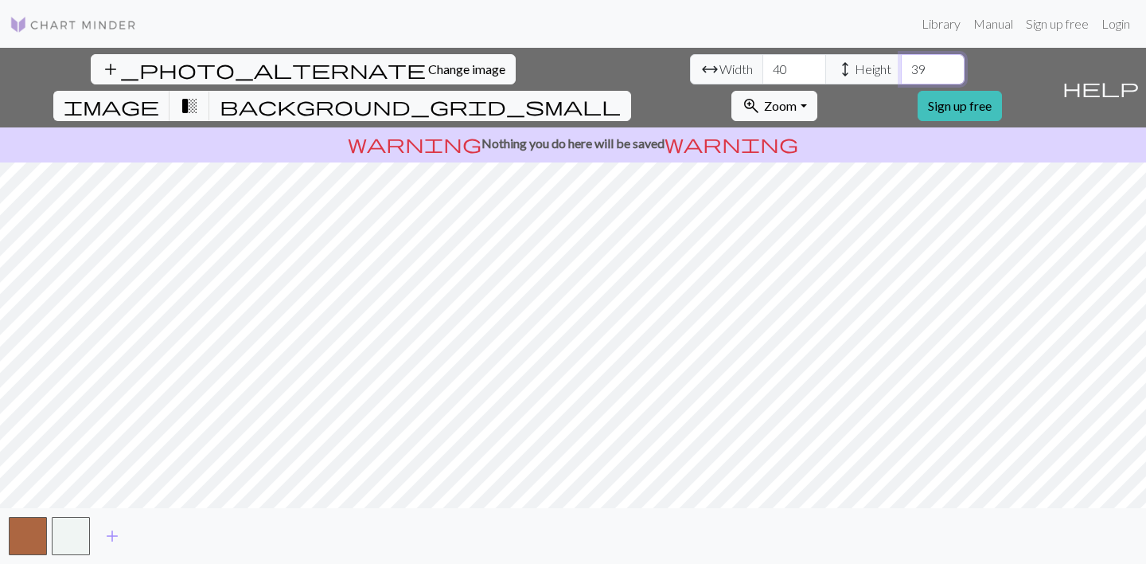
click at [901, 65] on input "39" at bounding box center [933, 69] width 64 height 30
type input "40"
click at [901, 65] on input "40" at bounding box center [933, 69] width 64 height 30
click at [763, 65] on input "41" at bounding box center [795, 69] width 64 height 30
click at [763, 65] on input "42" at bounding box center [795, 69] width 64 height 30
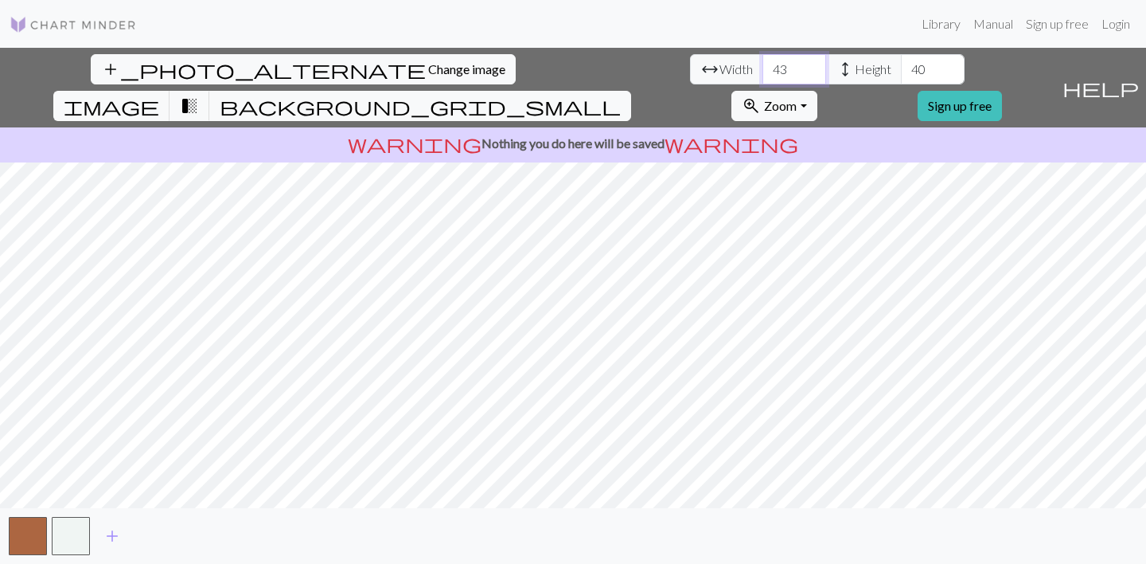
click at [763, 65] on input "43" at bounding box center [795, 69] width 64 height 30
click at [763, 65] on input "44" at bounding box center [795, 69] width 64 height 30
click at [763, 65] on input "45" at bounding box center [795, 69] width 64 height 30
click at [763, 65] on input "46" at bounding box center [795, 69] width 64 height 30
click at [763, 65] on input "47" at bounding box center [795, 69] width 64 height 30
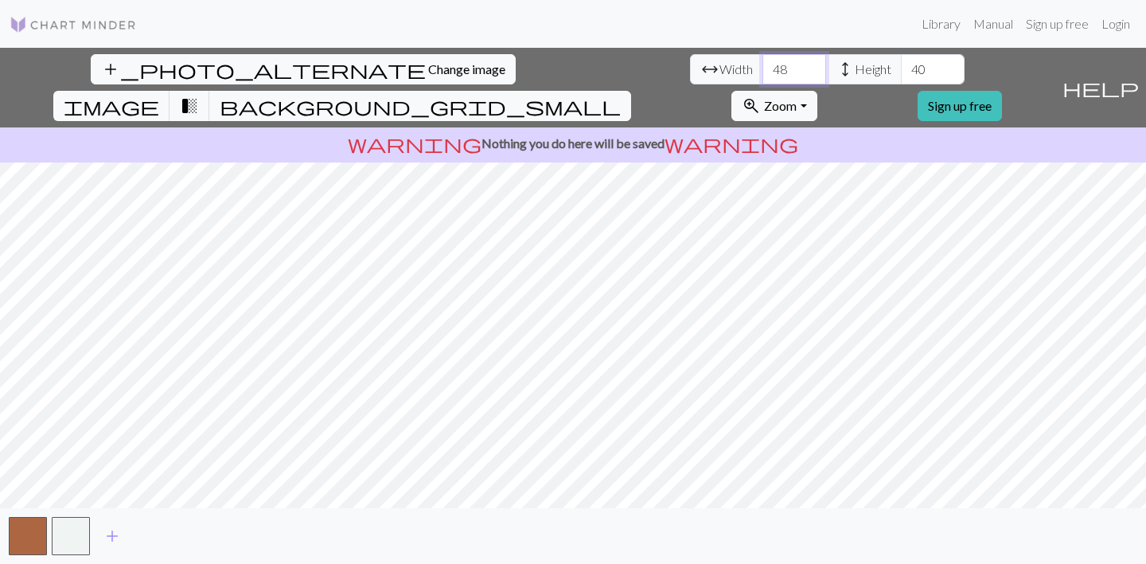
click at [763, 65] on input "48" at bounding box center [795, 69] width 64 height 30
click at [763, 65] on input "49" at bounding box center [795, 69] width 64 height 30
type input "50"
click at [763, 65] on input "50" at bounding box center [795, 69] width 64 height 30
click at [116, 535] on span "add" at bounding box center [112, 536] width 19 height 22
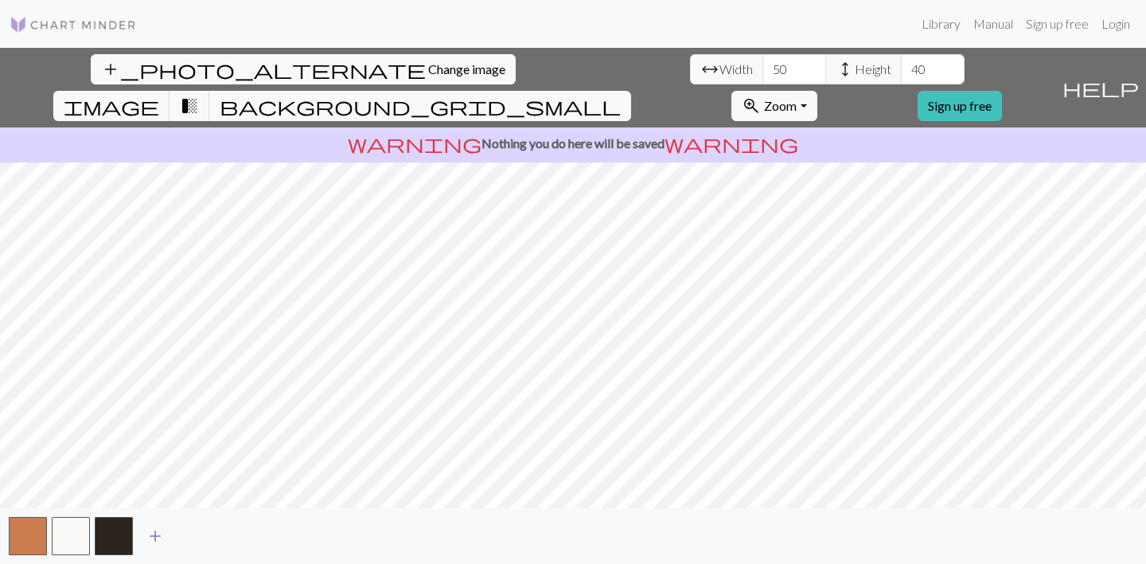
click at [159, 534] on span "add" at bounding box center [155, 536] width 19 height 22
click at [200, 537] on span "add" at bounding box center [198, 536] width 19 height 22
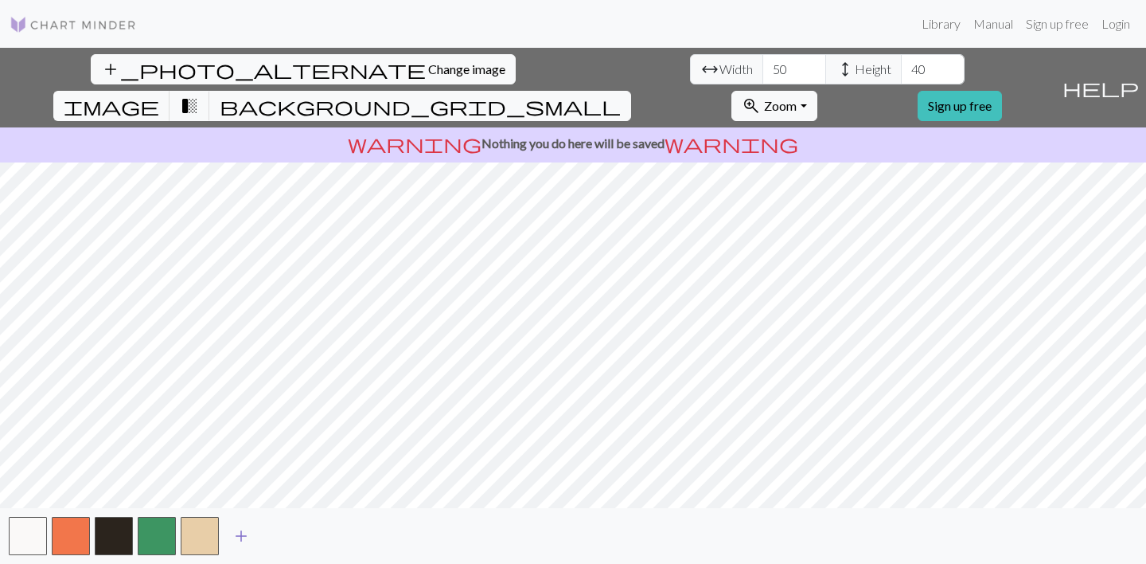
click at [200, 537] on button "button" at bounding box center [200, 536] width 38 height 38
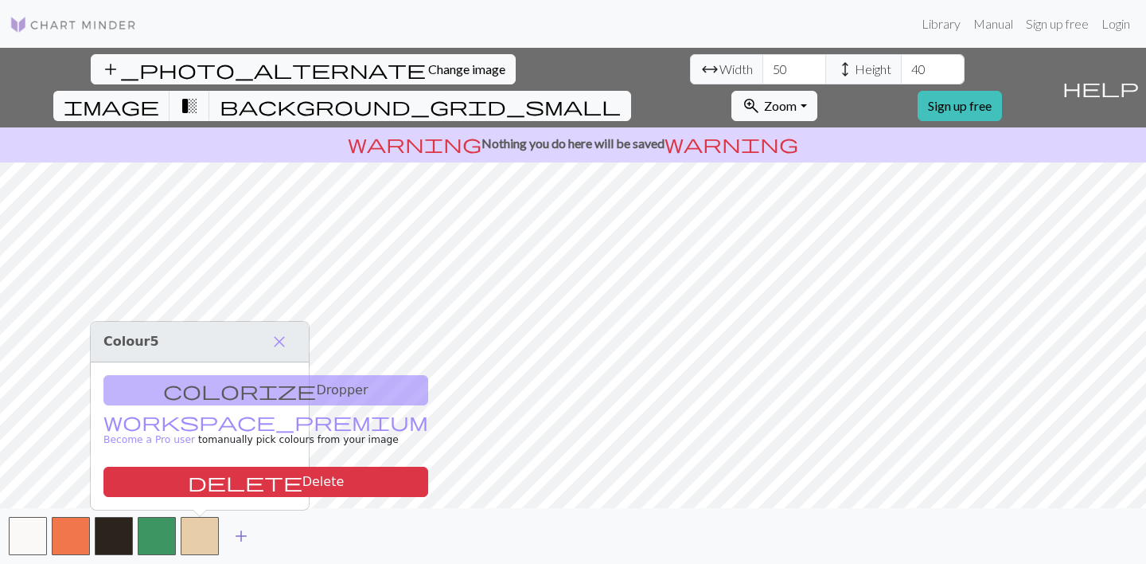
click at [200, 537] on button "button" at bounding box center [200, 536] width 38 height 38
click at [236, 537] on span "add" at bounding box center [241, 536] width 19 height 22
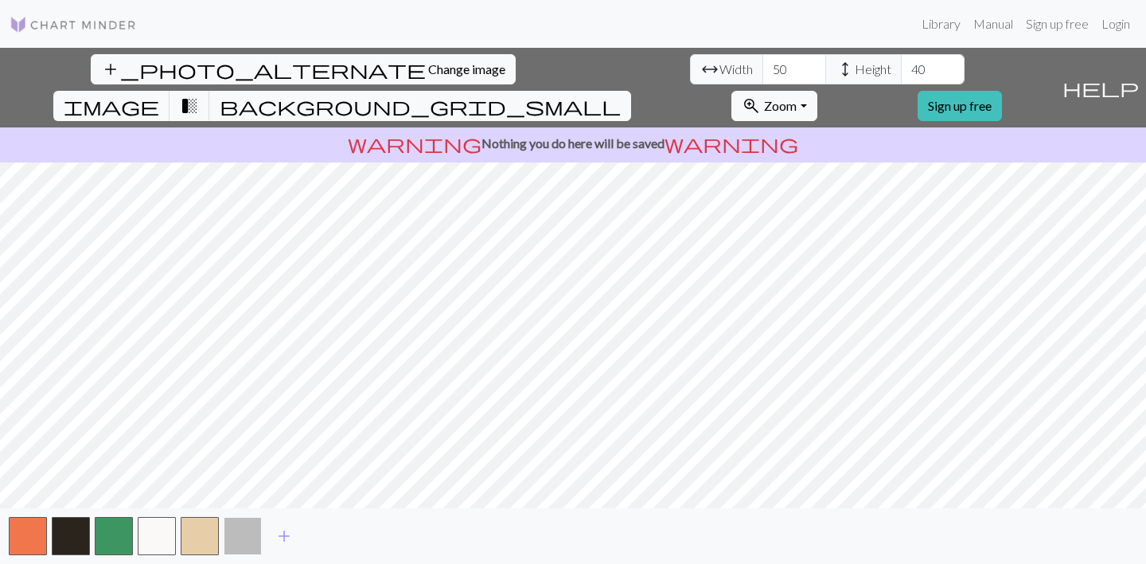
click at [243, 533] on button "button" at bounding box center [243, 536] width 38 height 38
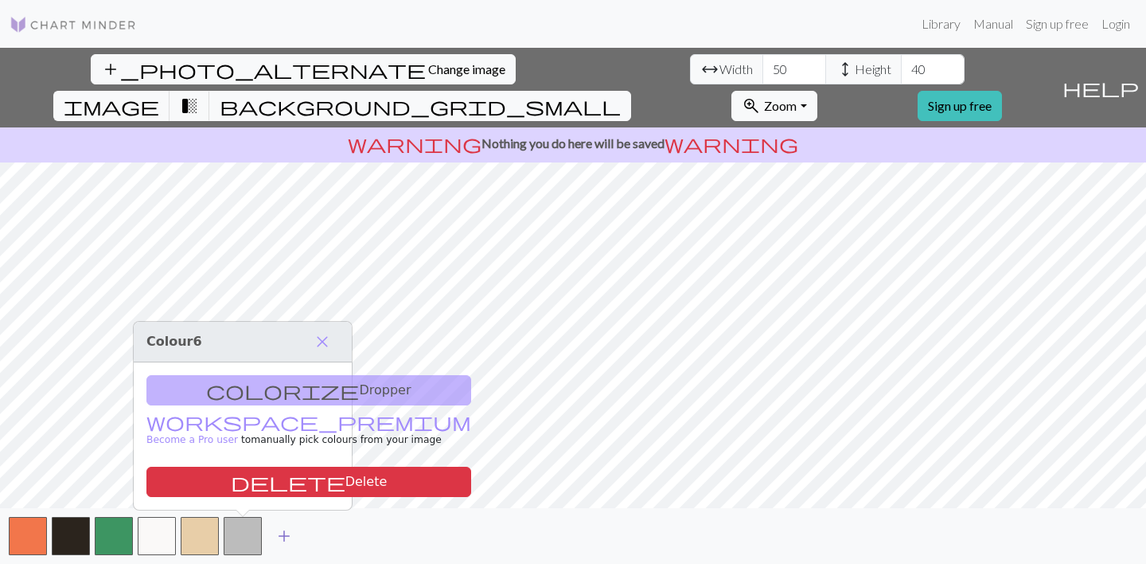
click at [273, 532] on button "add" at bounding box center [284, 536] width 40 height 30
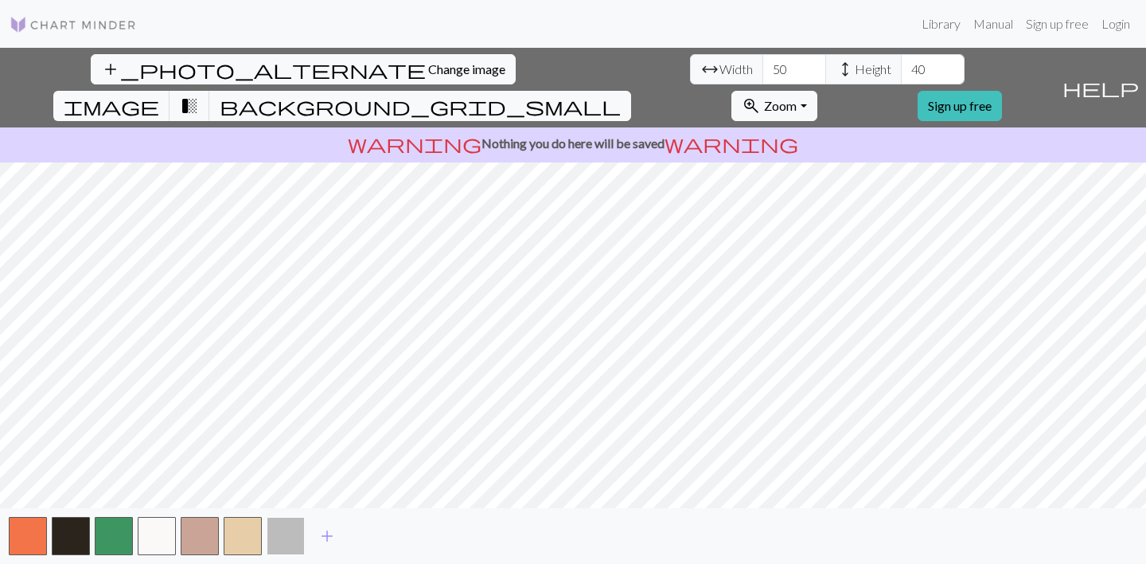
click at [294, 533] on button "button" at bounding box center [286, 536] width 38 height 38
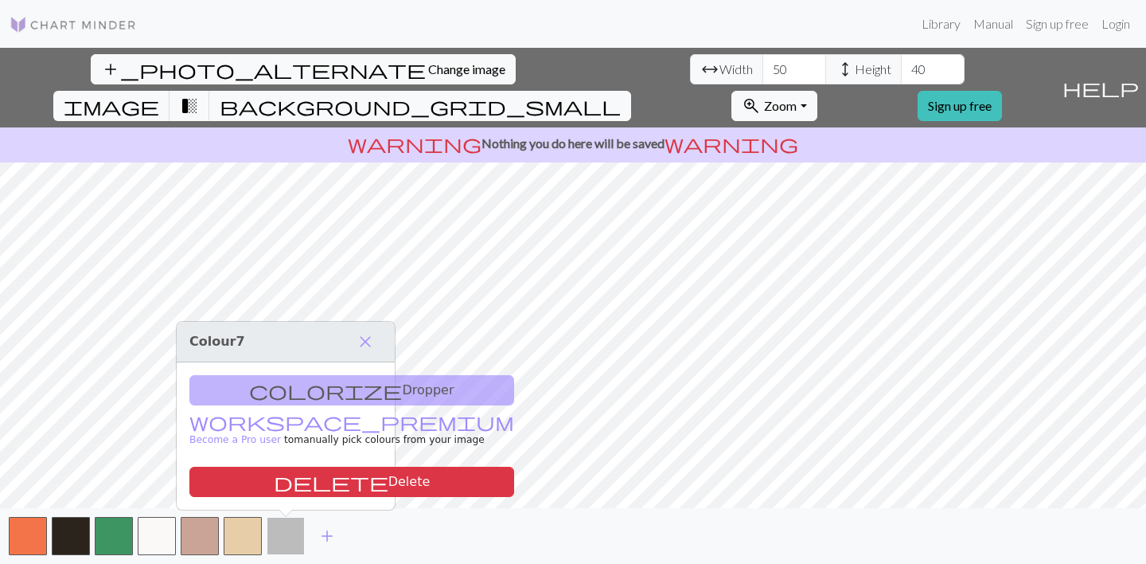
click at [294, 533] on button "button" at bounding box center [286, 536] width 38 height 38
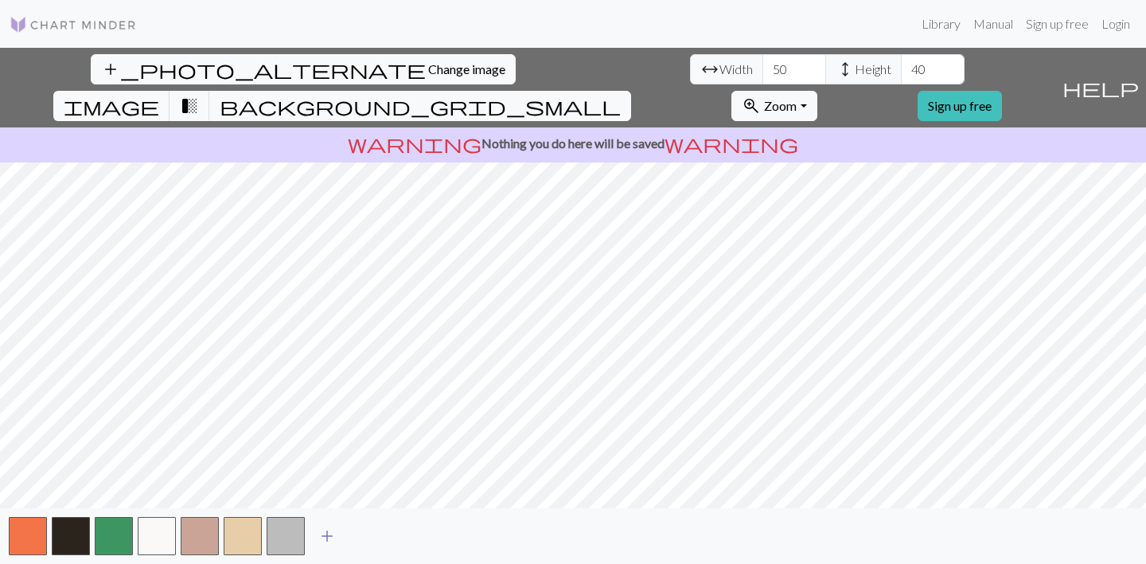
click at [327, 533] on span "add" at bounding box center [327, 536] width 19 height 22
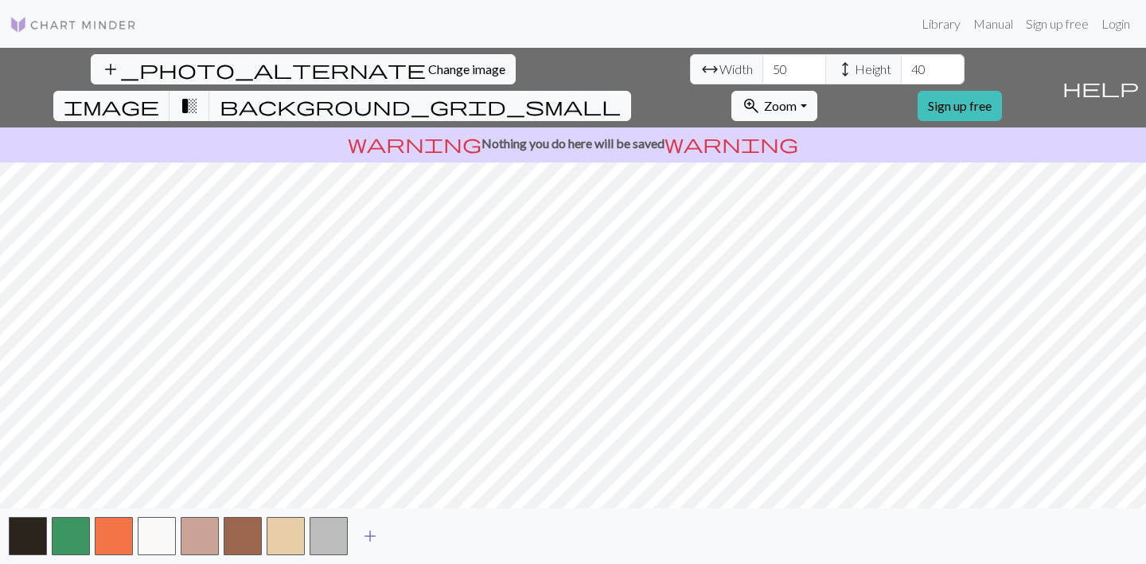
click at [369, 534] on span "add" at bounding box center [370, 536] width 19 height 22
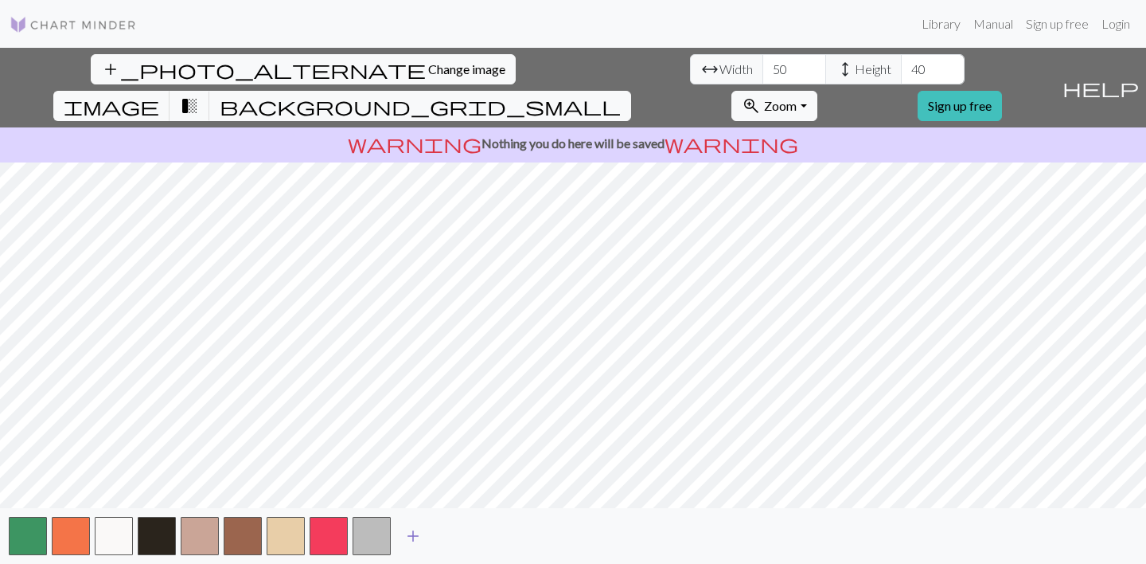
click at [416, 535] on span "add" at bounding box center [413, 536] width 19 height 22
click at [451, 535] on span "add" at bounding box center [456, 536] width 19 height 22
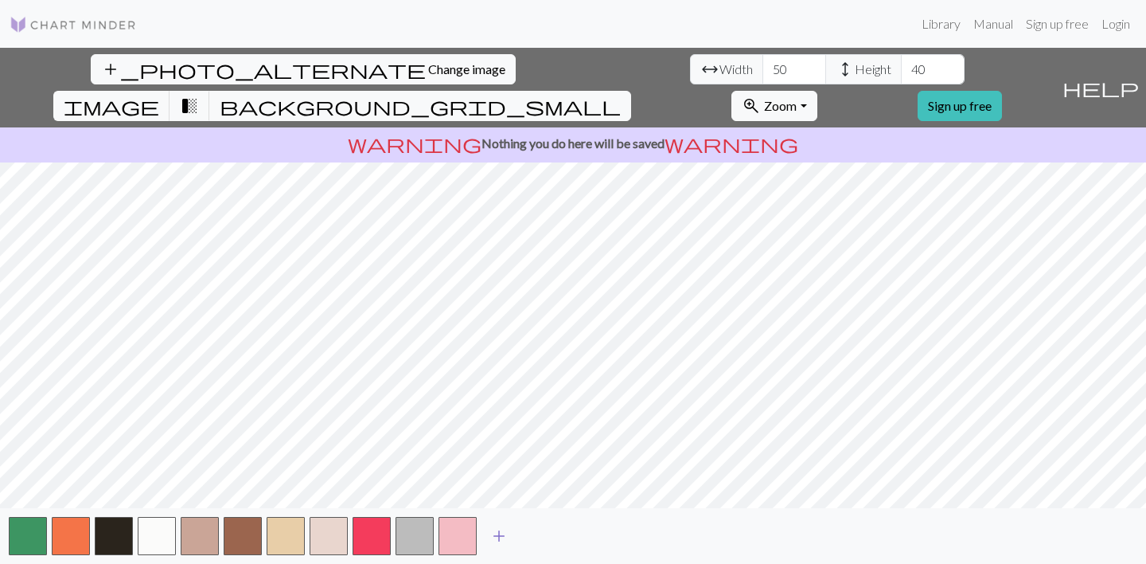
click at [501, 531] on span "add" at bounding box center [499, 536] width 19 height 22
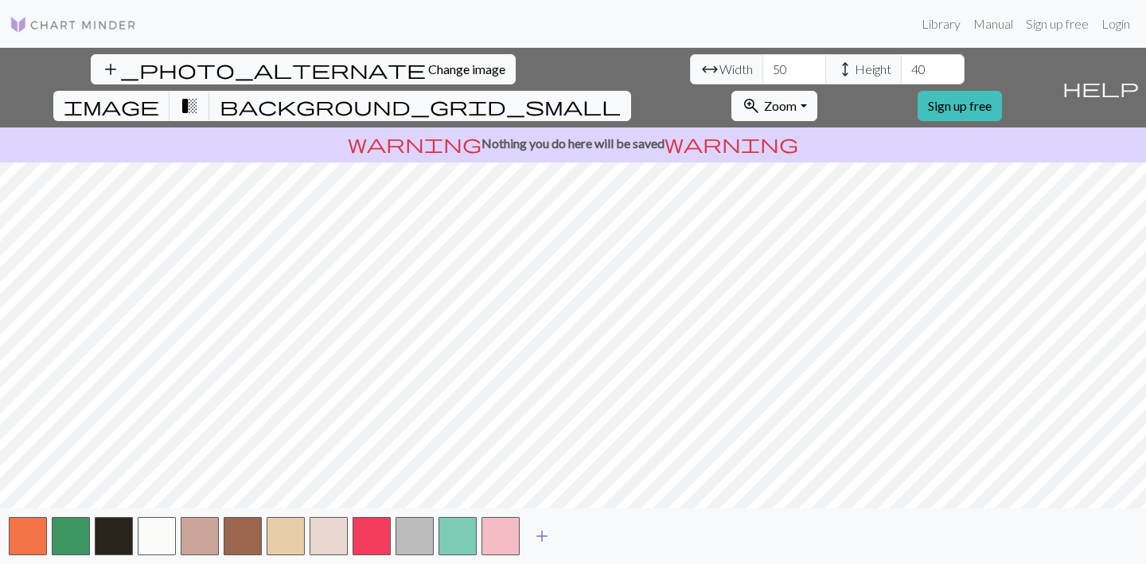
click at [548, 529] on span "add" at bounding box center [542, 536] width 19 height 22
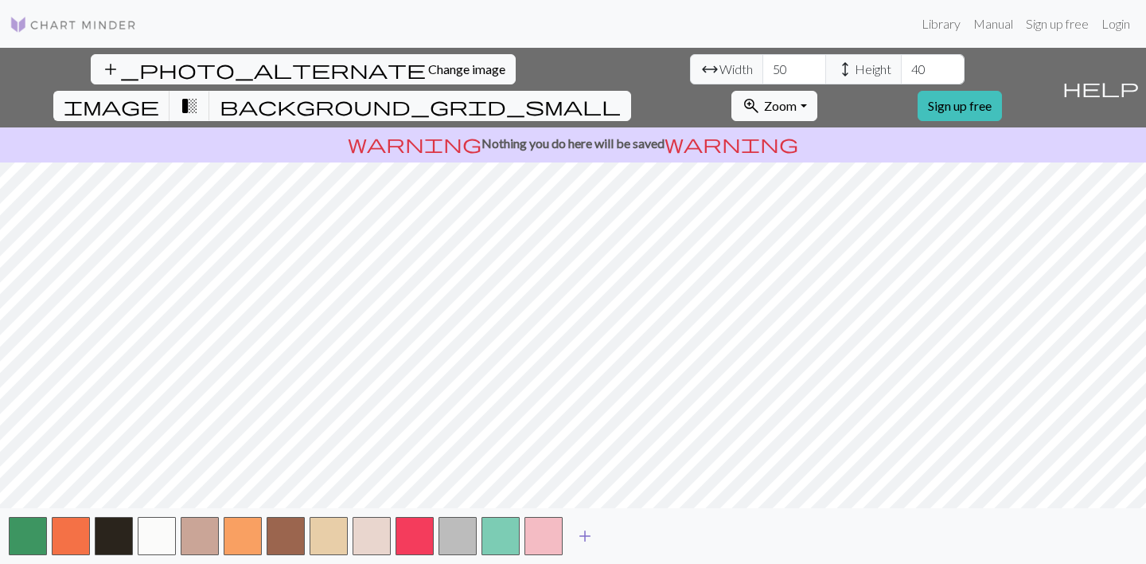
click at [587, 536] on span "add" at bounding box center [585, 536] width 19 height 22
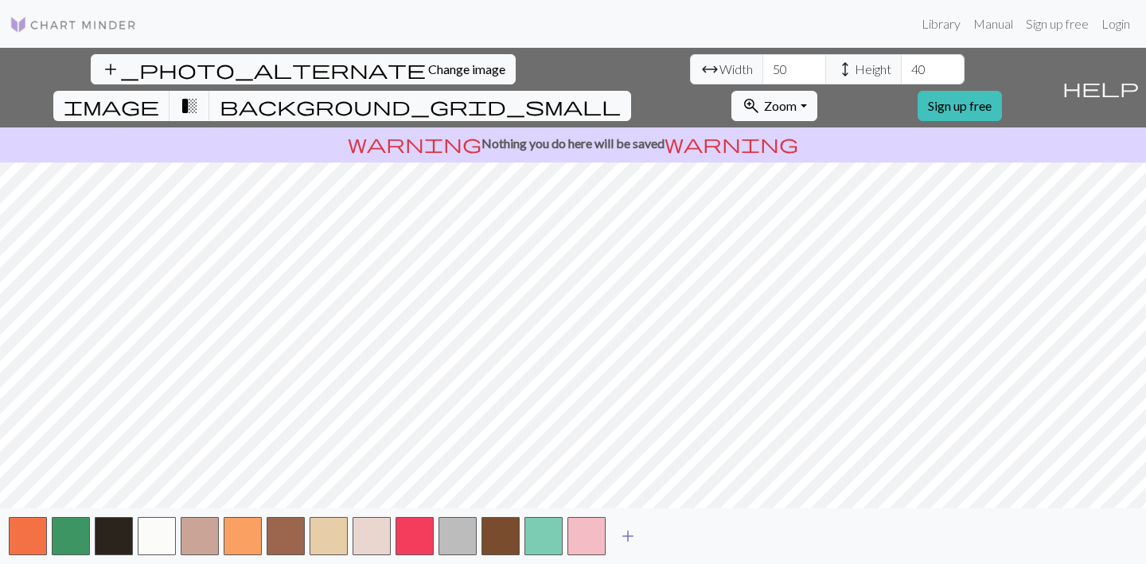
click at [626, 532] on span "add" at bounding box center [628, 536] width 19 height 22
click at [666, 533] on span "add" at bounding box center [671, 536] width 19 height 22
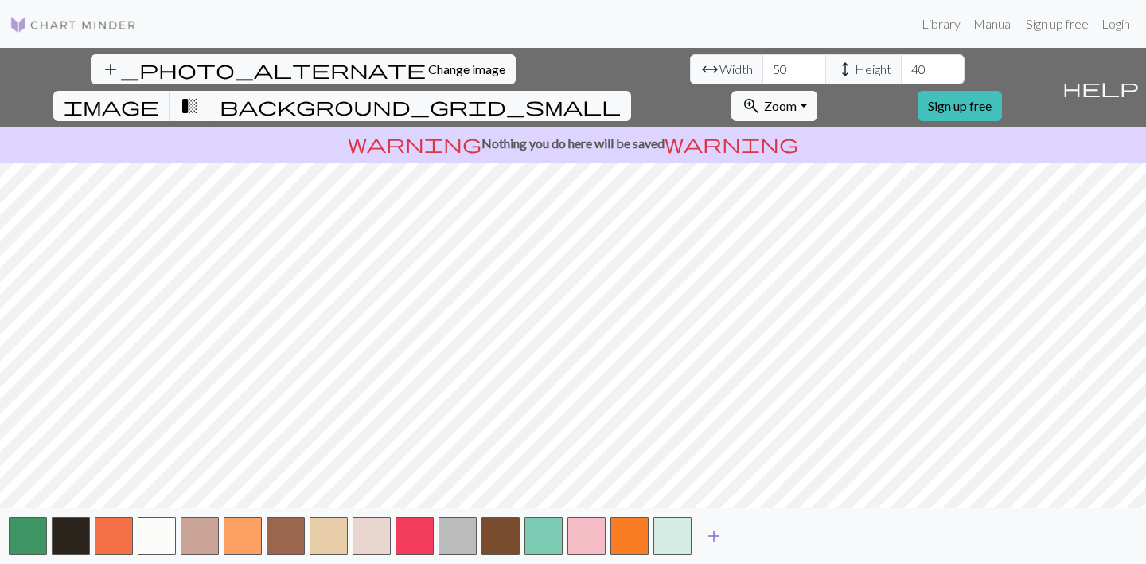
click at [715, 529] on span "add" at bounding box center [713, 536] width 19 height 22
click at [711, 533] on button "button" at bounding box center [716, 536] width 38 height 38
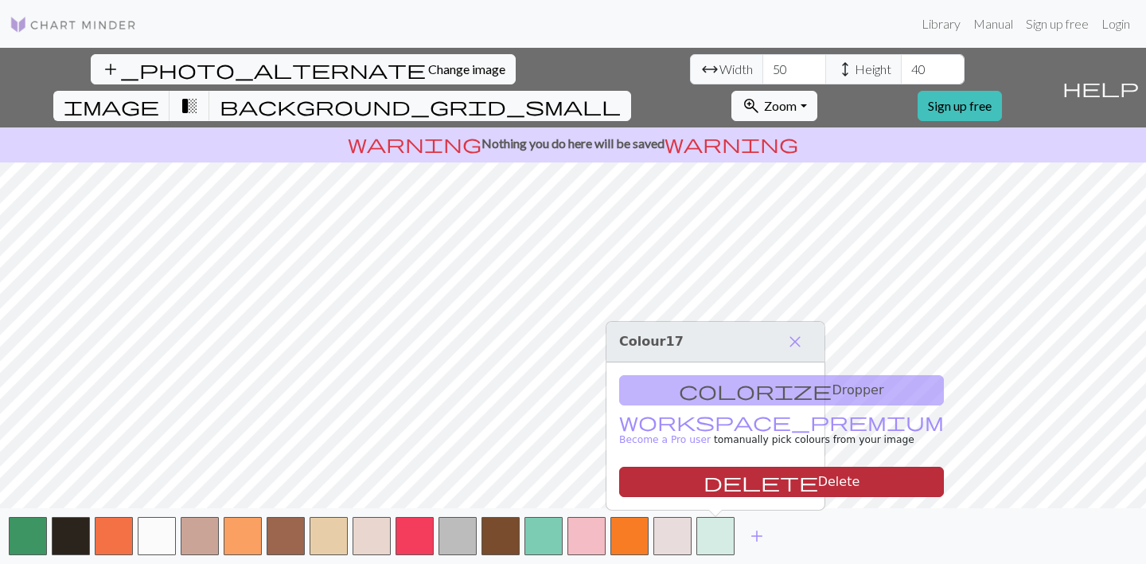
click at [720, 495] on button "delete Delete" at bounding box center [781, 481] width 325 height 30
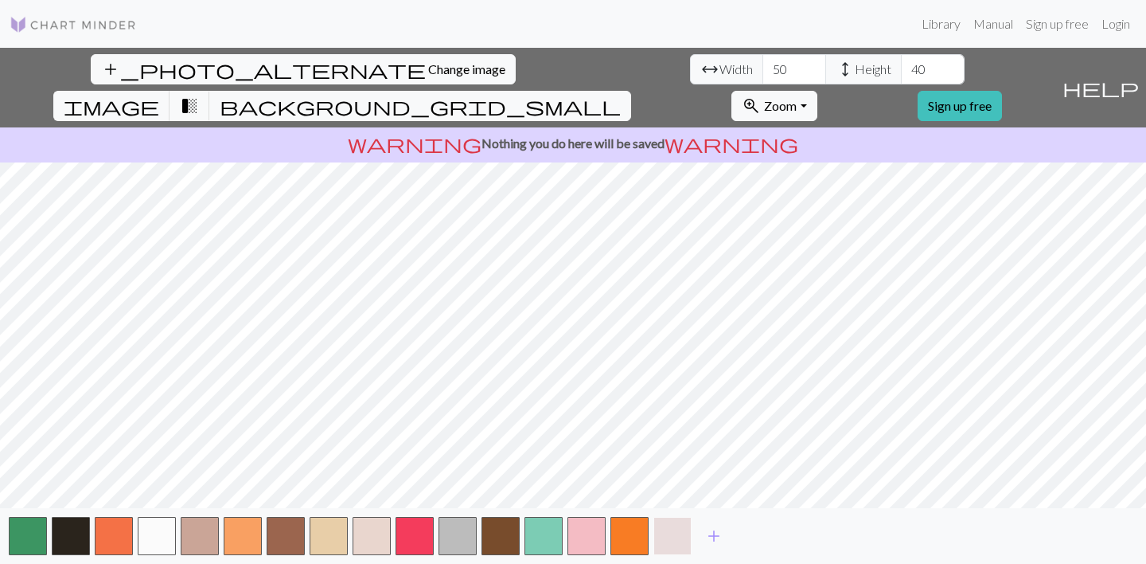
click at [668, 541] on button "button" at bounding box center [673, 536] width 38 height 38
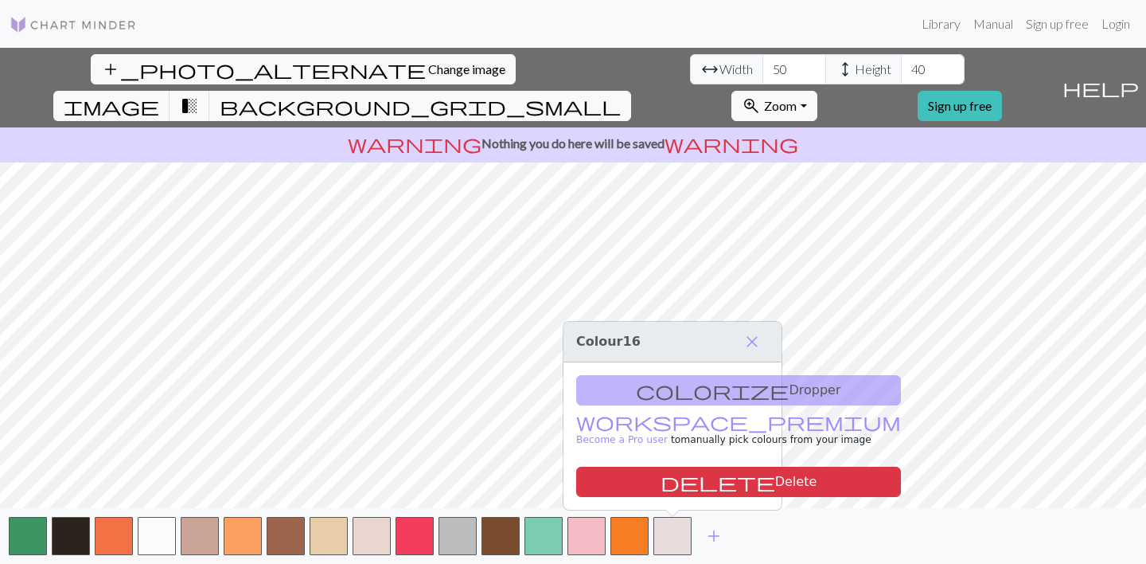
click at [559, 509] on div "add" at bounding box center [573, 536] width 1146 height 56
click at [551, 524] on button "button" at bounding box center [544, 536] width 38 height 38
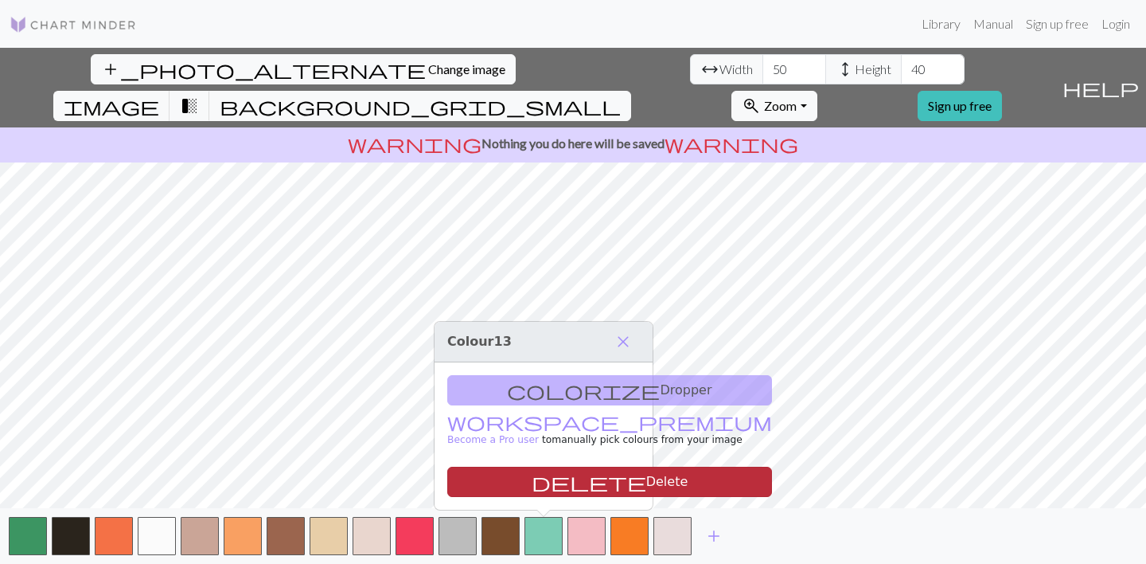
click at [552, 475] on button "delete Delete" at bounding box center [609, 481] width 325 height 30
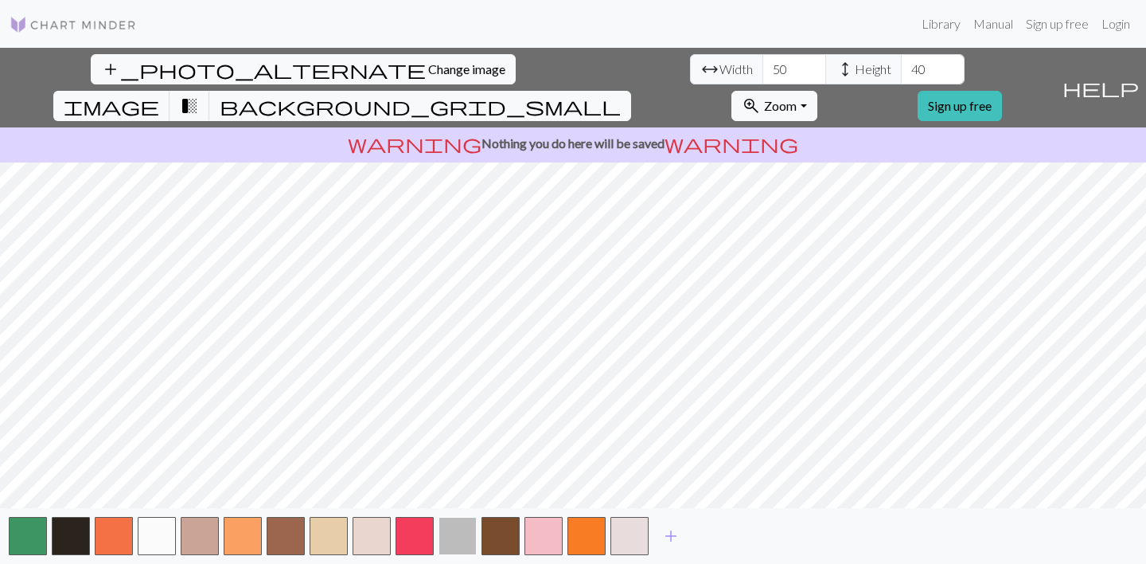
click at [463, 533] on button "button" at bounding box center [458, 536] width 38 height 38
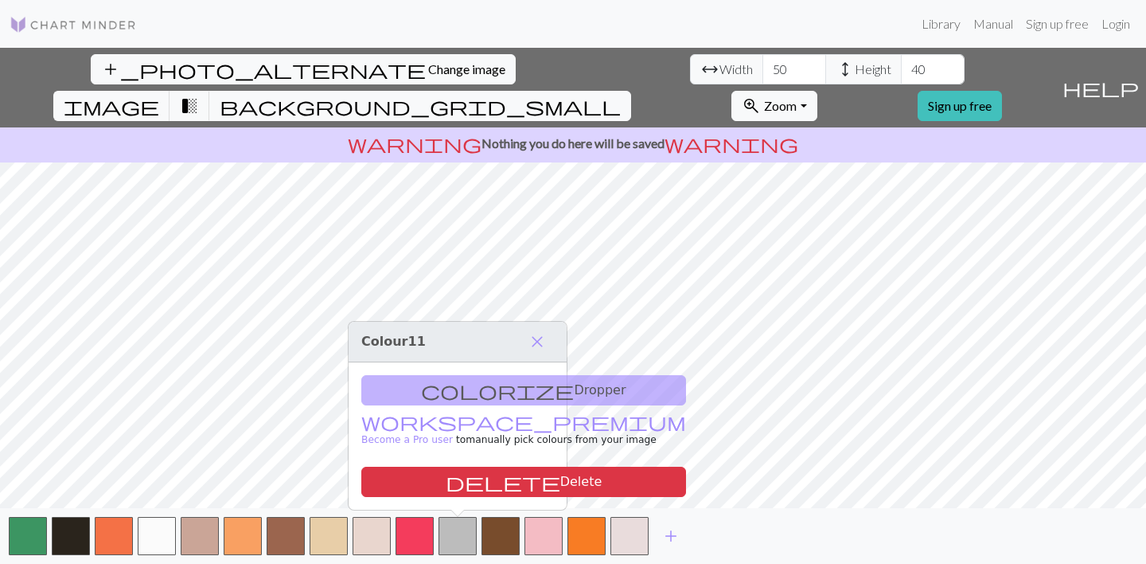
click at [472, 396] on div "colorize Dropper workspace_premium Become a Pro user to manually pick colours f…" at bounding box center [458, 435] width 218 height 147
click at [445, 389] on div "colorize Dropper workspace_premium Become a Pro user to manually pick colours f…" at bounding box center [458, 435] width 218 height 147
click at [464, 408] on div "colorize Dropper workspace_premium Become a Pro user to manually pick colours f…" at bounding box center [458, 435] width 218 height 147
click at [537, 339] on span "close" at bounding box center [537, 341] width 19 height 22
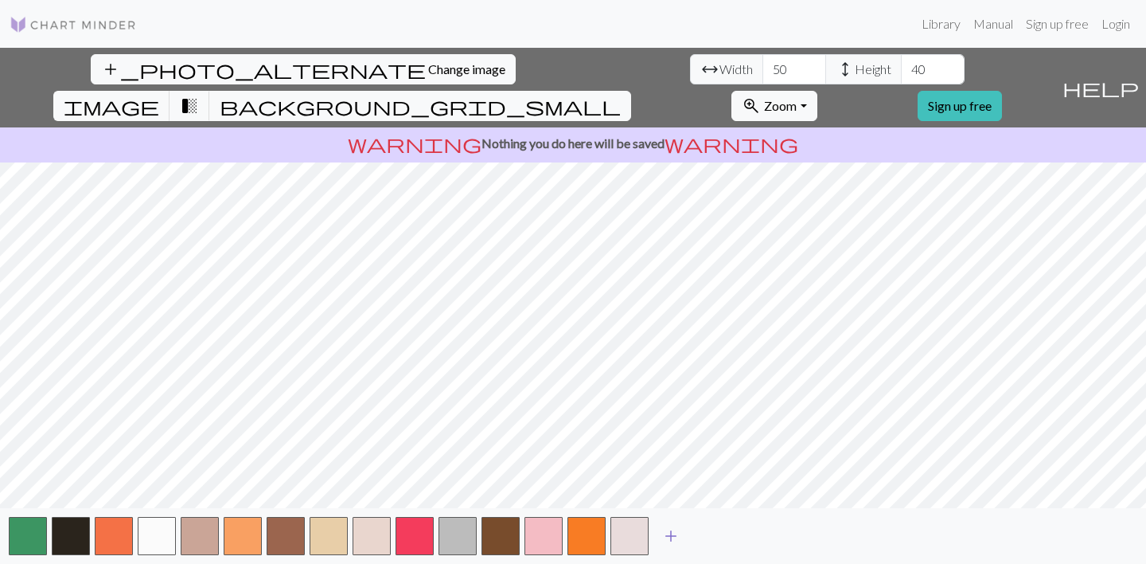
click at [669, 528] on span "add" at bounding box center [671, 536] width 19 height 22
click at [711, 529] on span "add" at bounding box center [713, 536] width 19 height 22
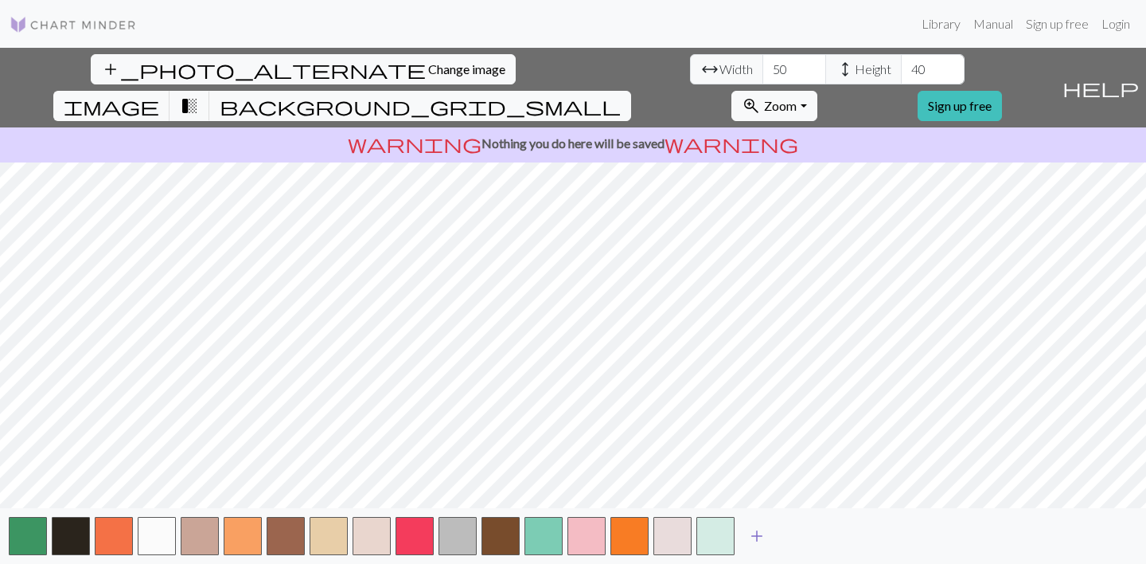
click at [755, 531] on span "add" at bounding box center [756, 536] width 19 height 22
click at [793, 539] on span "add" at bounding box center [799, 536] width 19 height 22
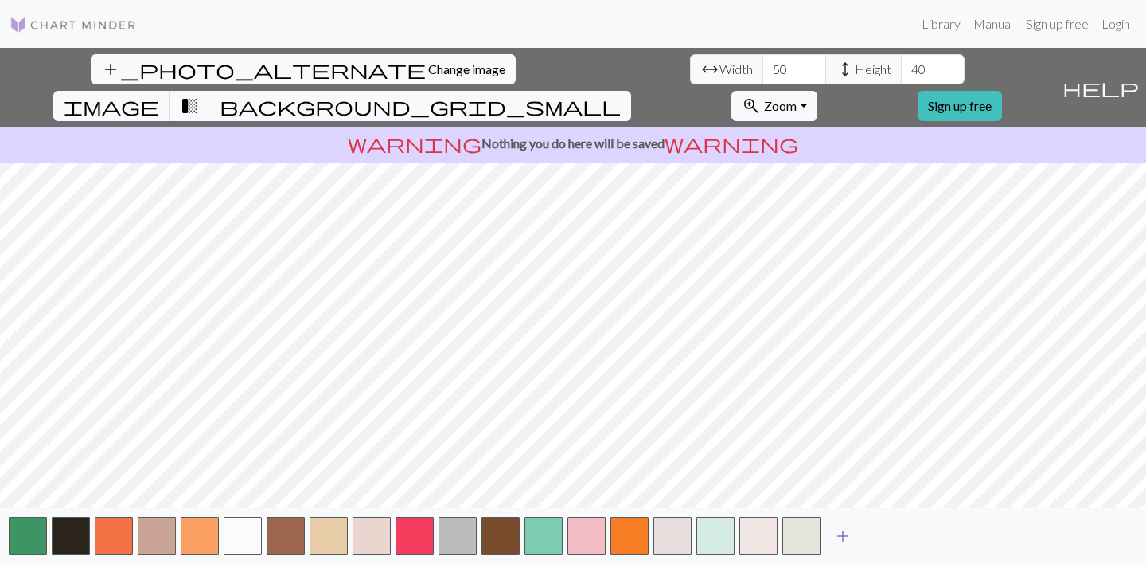
click at [838, 537] on span "add" at bounding box center [842, 536] width 19 height 22
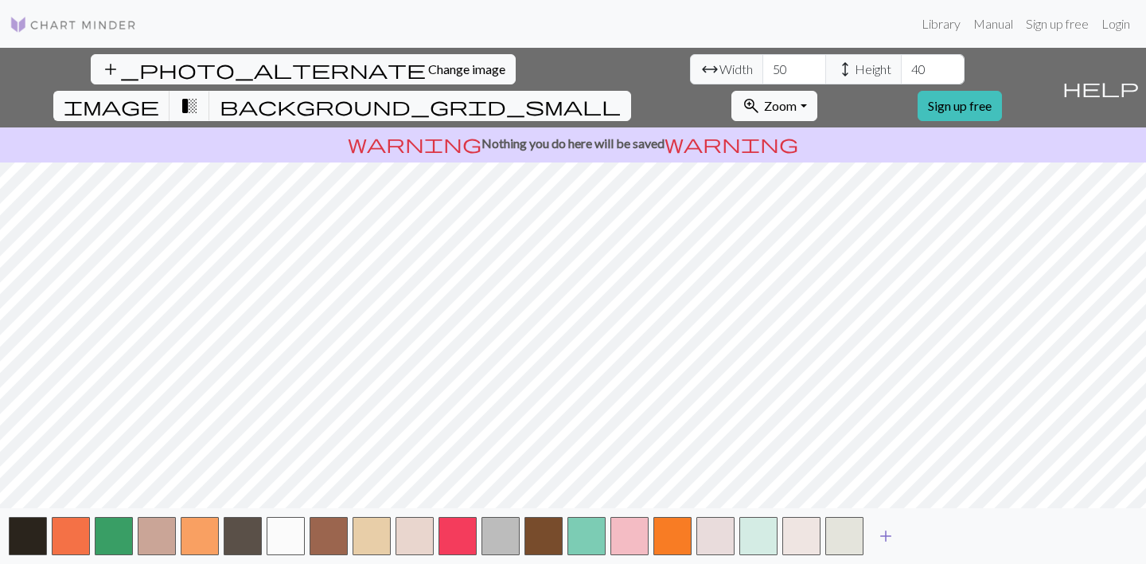
click at [888, 531] on span "add" at bounding box center [885, 536] width 19 height 22
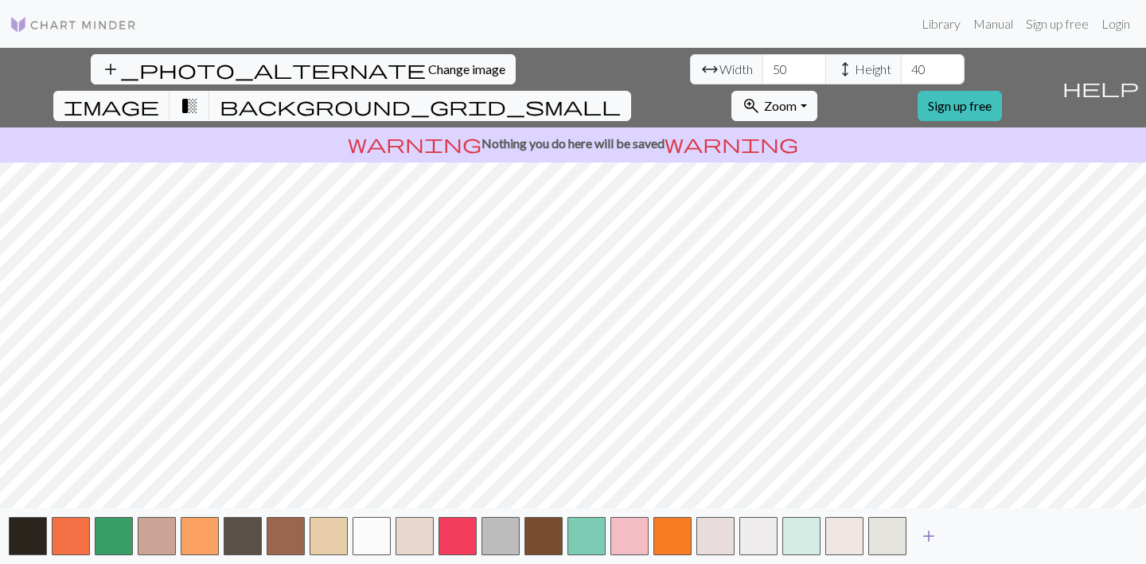
click at [926, 534] on span "add" at bounding box center [928, 536] width 19 height 22
click at [974, 534] on span "add" at bounding box center [971, 536] width 19 height 22
